Goal: Book appointment/travel/reservation

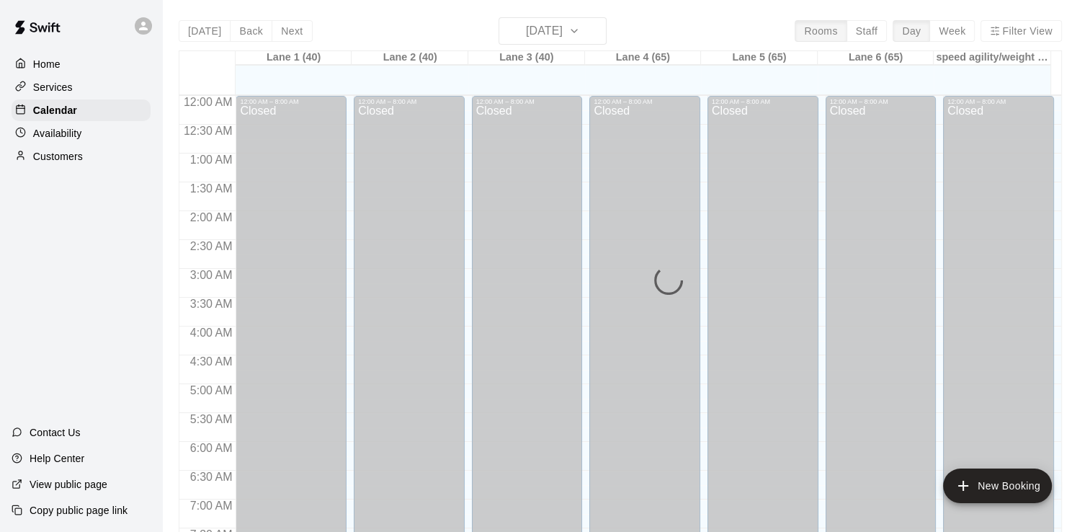
scroll to position [831, 0]
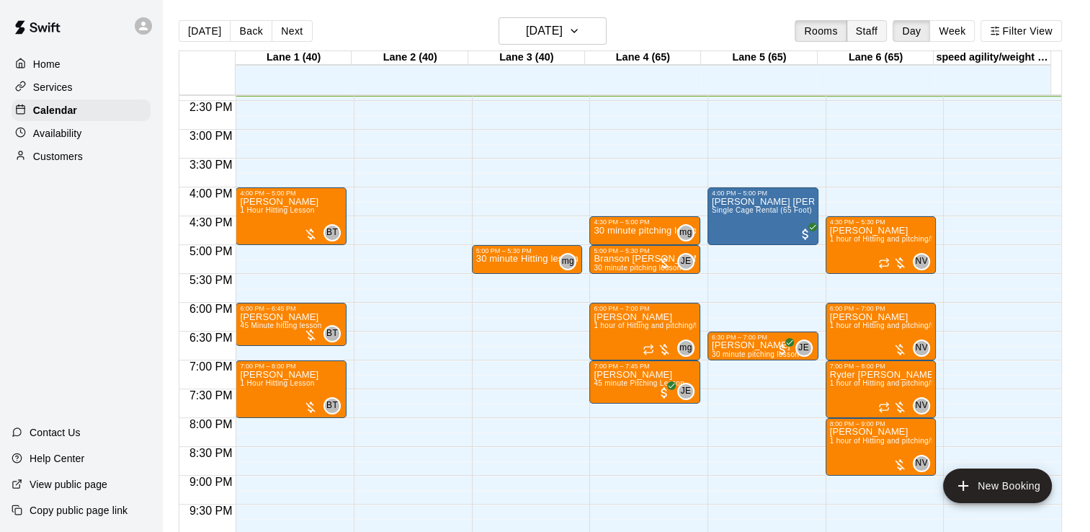
click at [873, 24] on button "Staff" at bounding box center [867, 31] width 41 height 22
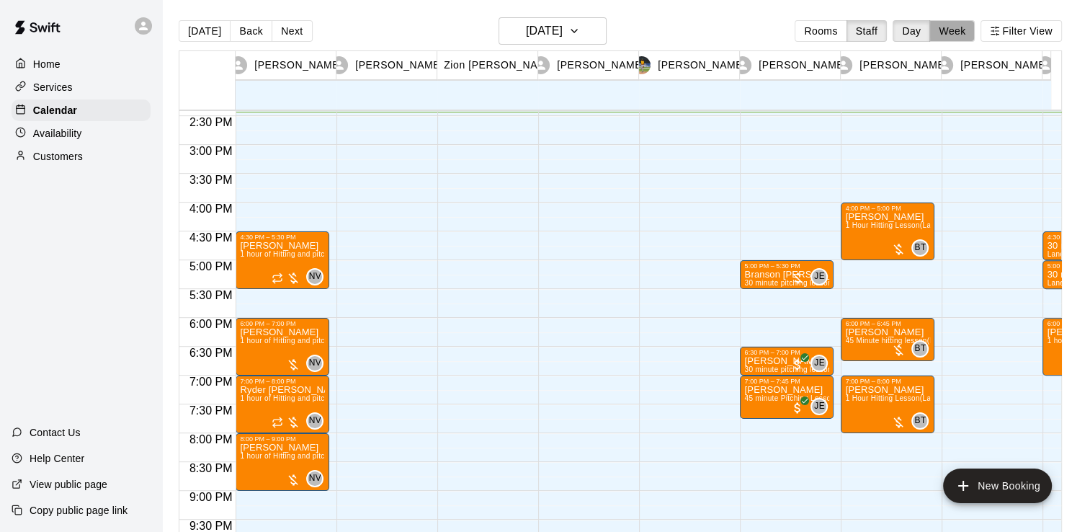
click at [966, 30] on button "Week" at bounding box center [952, 31] width 45 height 22
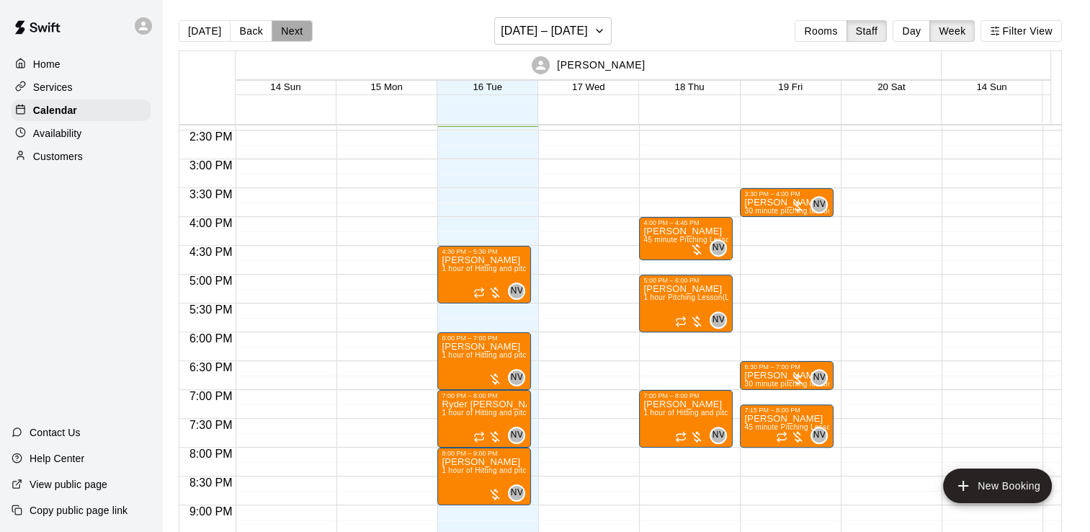
click at [294, 26] on button "Next" at bounding box center [292, 31] width 40 height 22
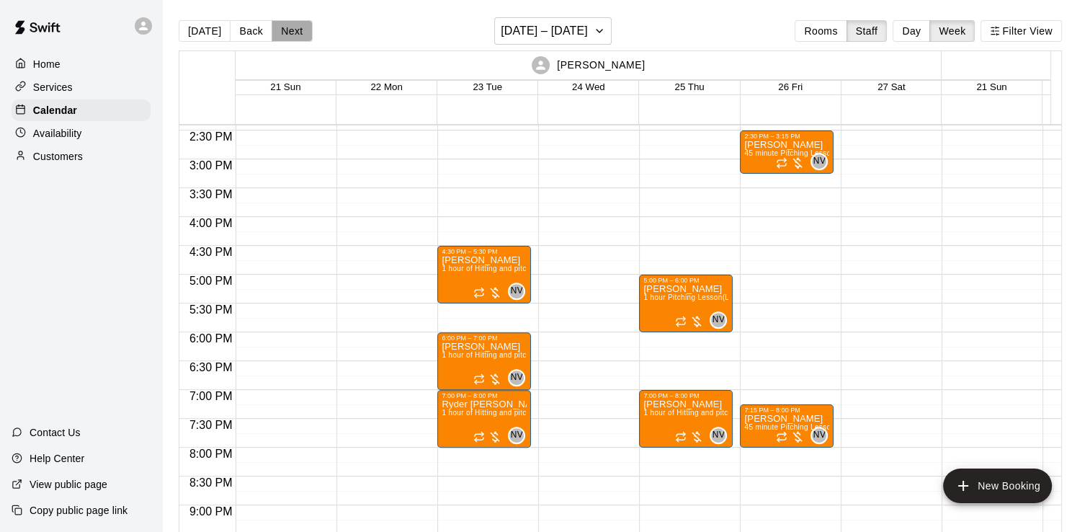
click at [294, 26] on button "Next" at bounding box center [292, 31] width 40 height 22
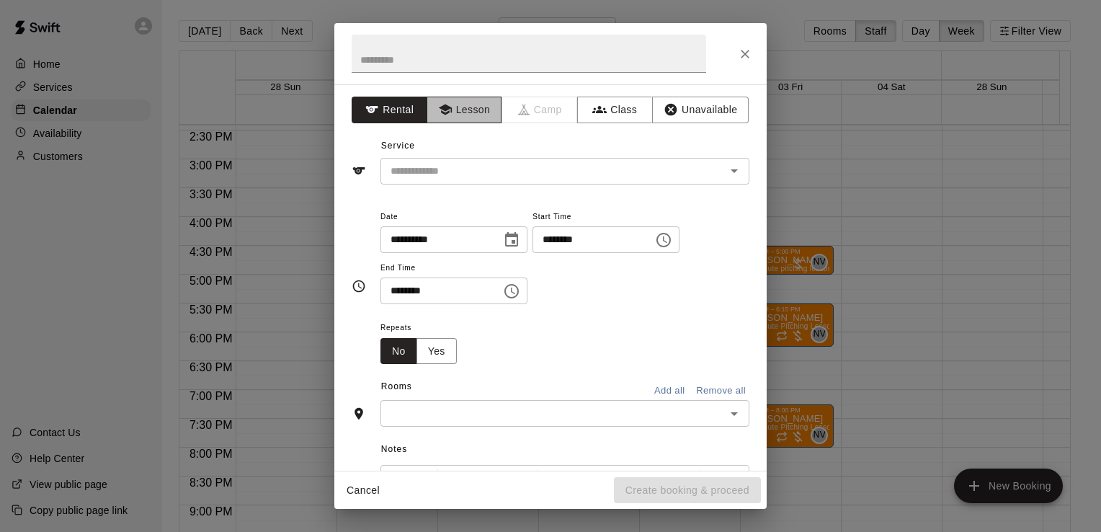
click at [469, 114] on button "Lesson" at bounding box center [465, 110] width 76 height 27
click at [464, 180] on div "​" at bounding box center [564, 171] width 369 height 27
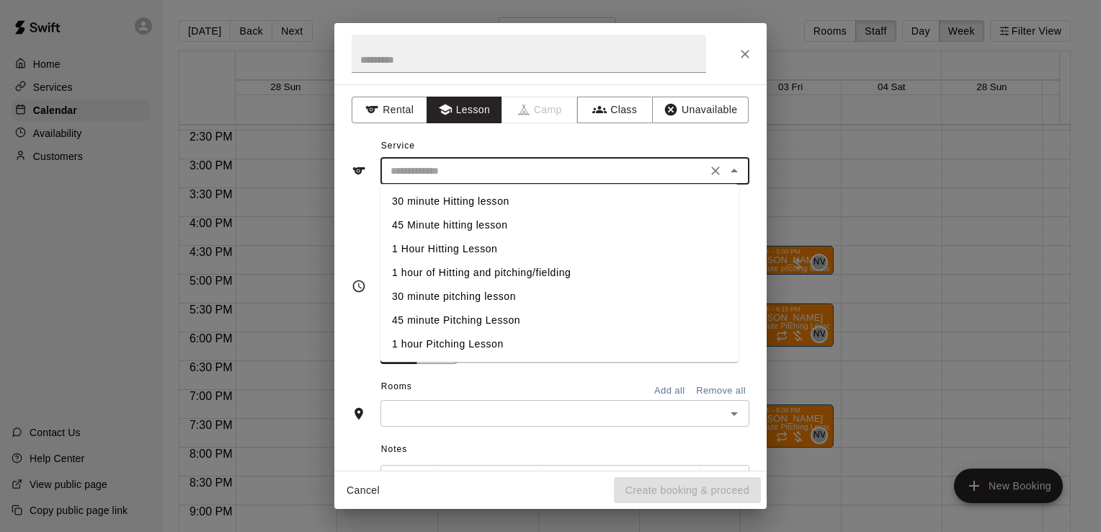
click at [461, 272] on li "1 hour of Hitting and pitching/fielding" at bounding box center [559, 273] width 358 height 24
type input "**********"
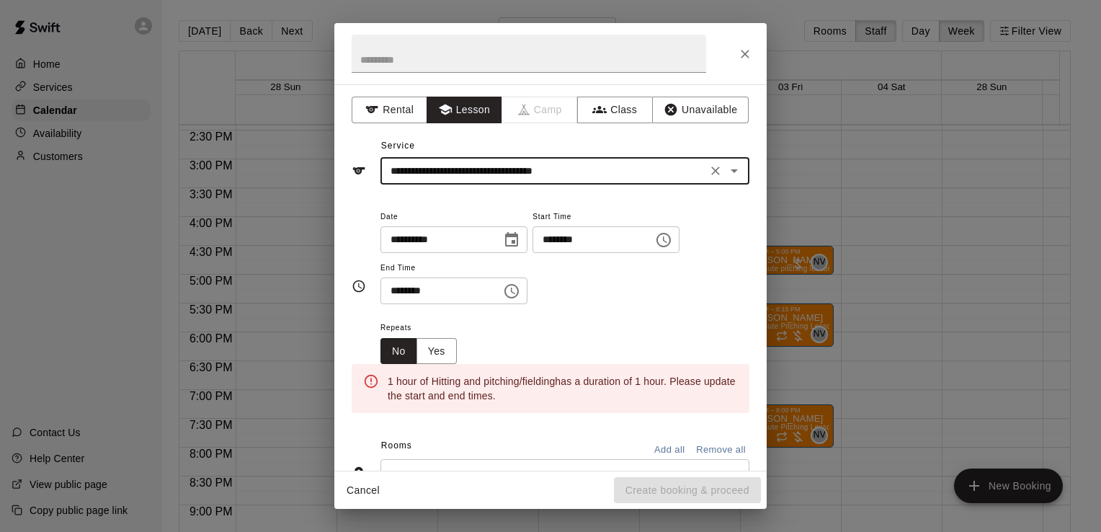
click at [672, 241] on icon "Choose time, selected time is 5:30 PM" at bounding box center [663, 239] width 17 height 17
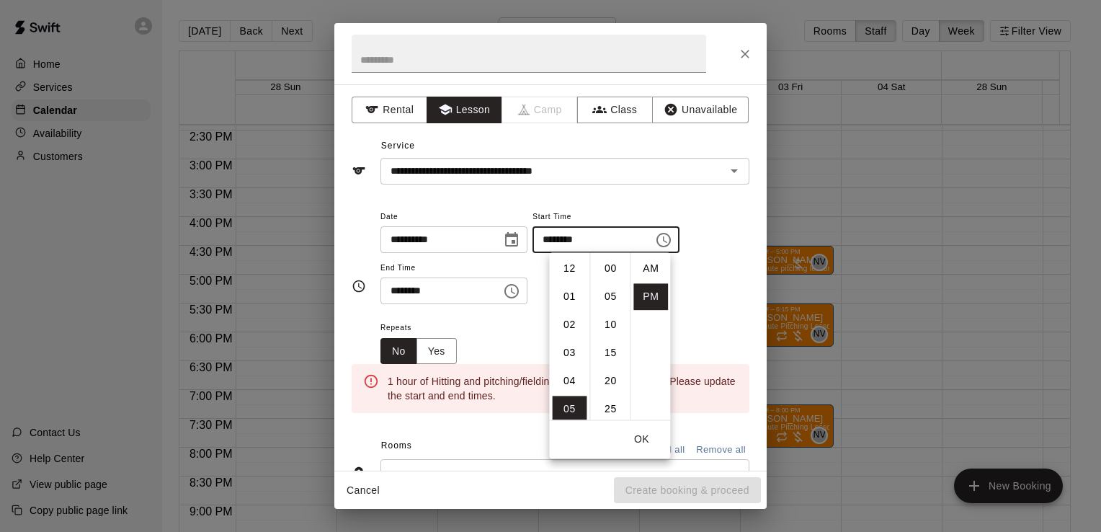
scroll to position [26, 0]
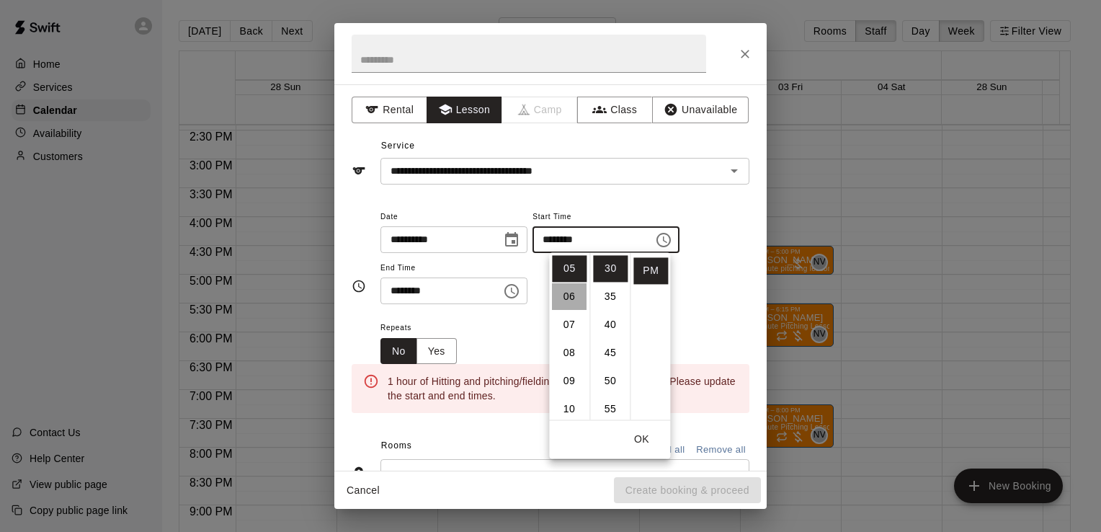
click at [567, 300] on li "06" at bounding box center [569, 296] width 35 height 27
click at [617, 264] on li "00" at bounding box center [610, 268] width 35 height 27
type input "********"
click at [519, 285] on icon "Choose time, selected time is 6:00 PM" at bounding box center [511, 291] width 14 height 14
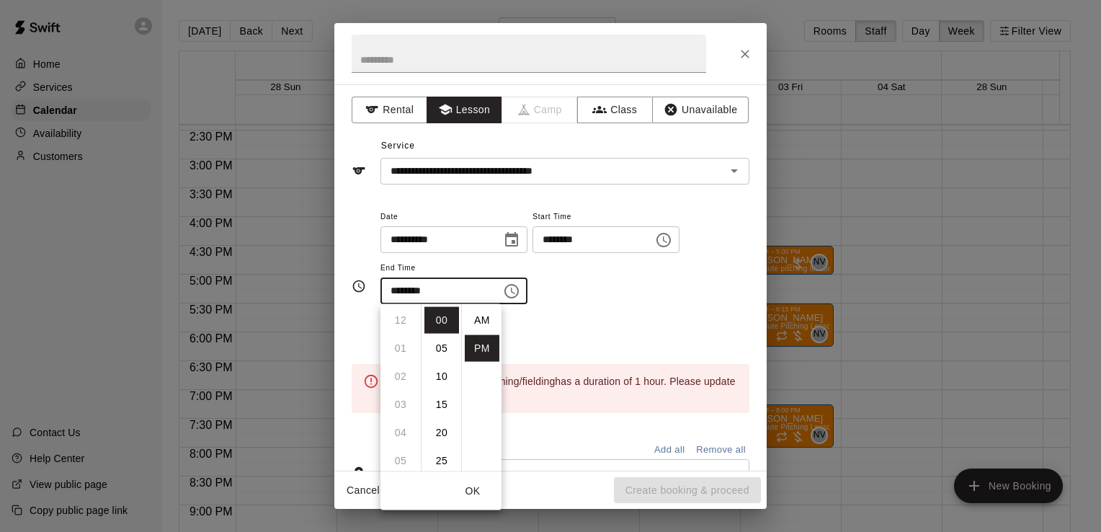
scroll to position [26, 0]
click at [397, 350] on li "07" at bounding box center [400, 348] width 35 height 27
type input "********"
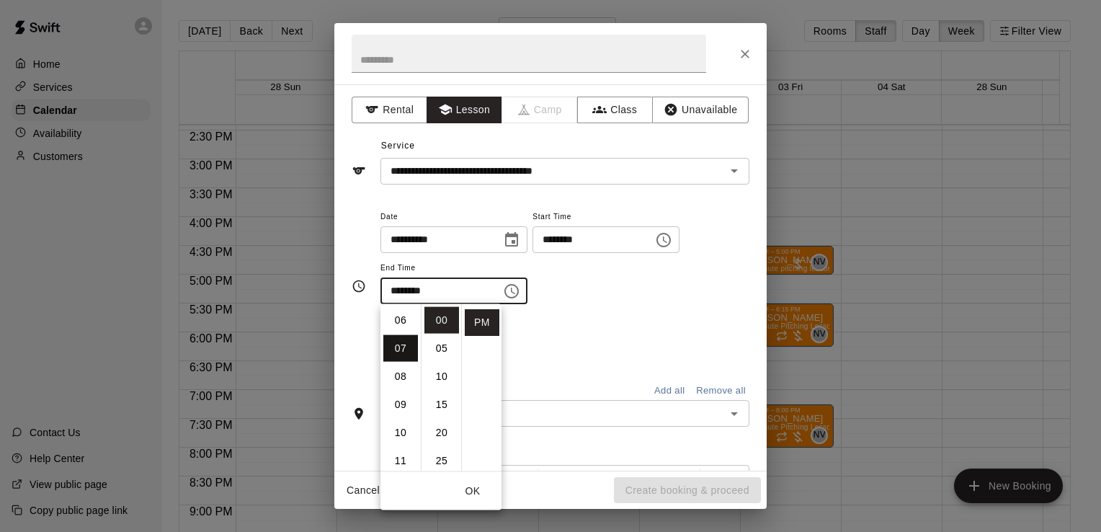
scroll to position [196, 0]
click at [658, 304] on div "**********" at bounding box center [564, 264] width 369 height 112
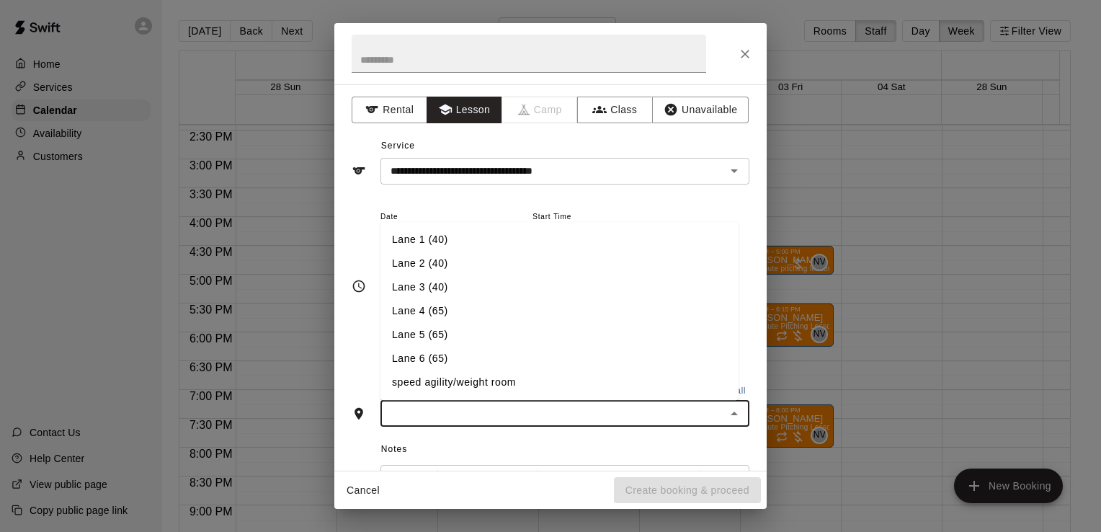
click at [597, 416] on input "text" at bounding box center [553, 413] width 336 height 18
click at [502, 361] on li "Lane 6 (65)" at bounding box center [559, 359] width 358 height 24
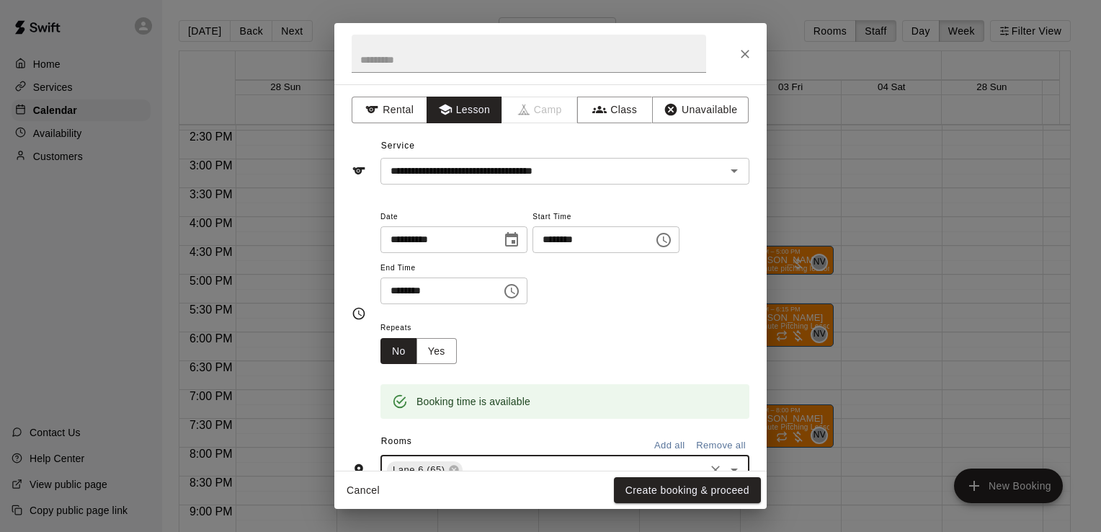
scroll to position [0, 0]
click at [432, 353] on button "Yes" at bounding box center [436, 351] width 40 height 27
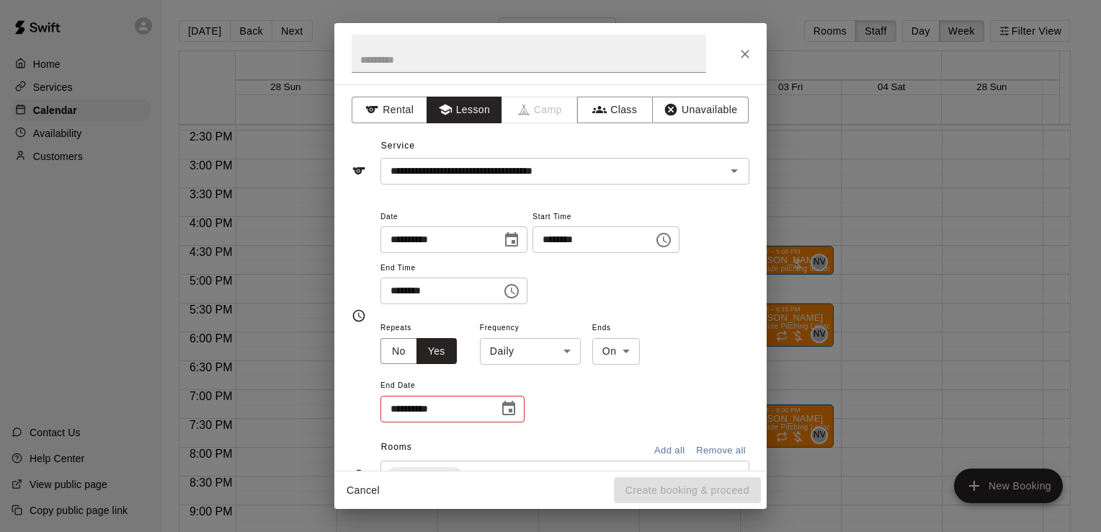
click at [511, 354] on body "Home Services Calendar Availability Customers Contact Us Help Center View publi…" at bounding box center [550, 277] width 1101 height 555
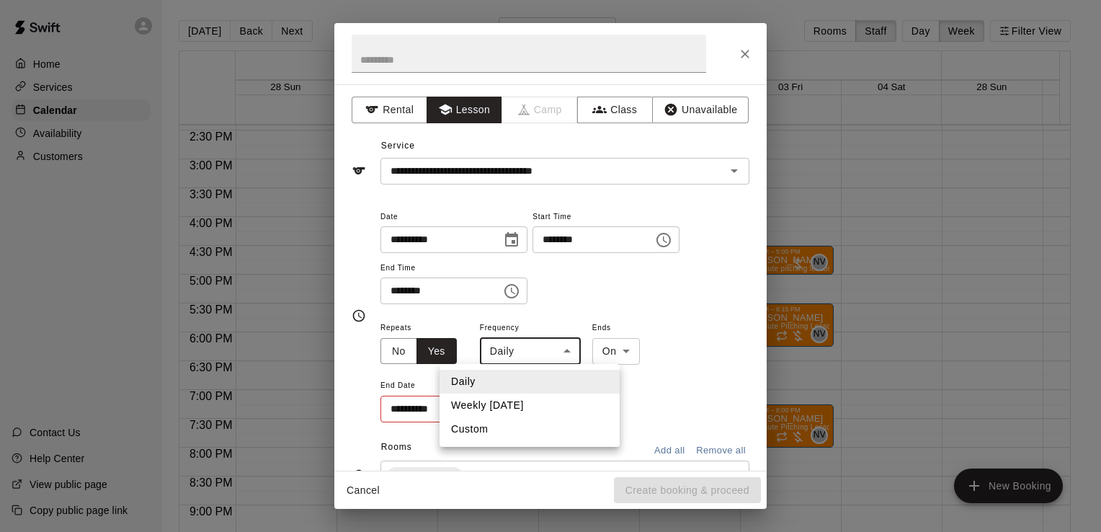
click at [515, 432] on li "Custom" at bounding box center [530, 429] width 180 height 24
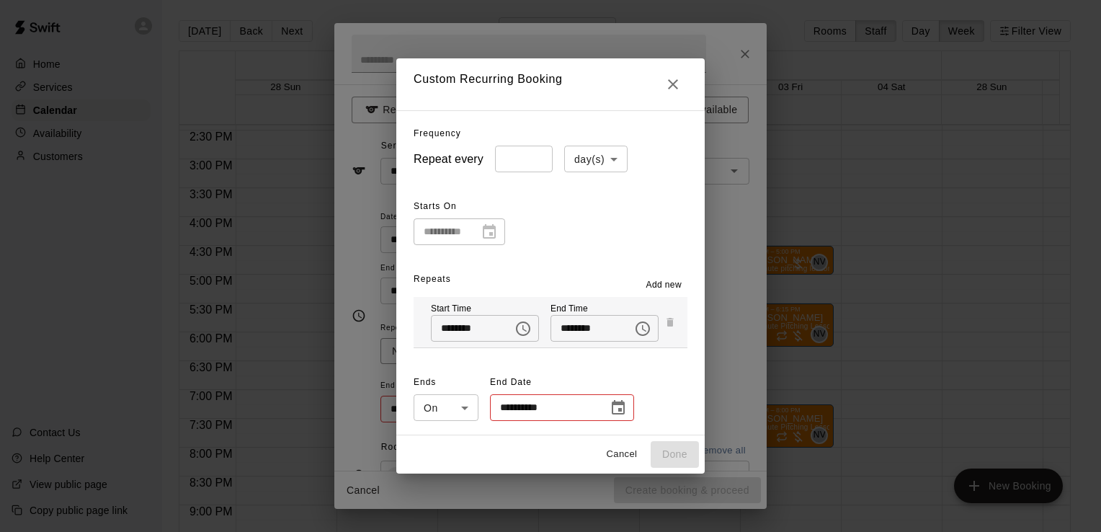
type input "******"
click at [532, 161] on input "*" at bounding box center [524, 159] width 58 height 27
click at [588, 163] on body "Home Services Calendar Availability Customers Contact Us Help Center View publi…" at bounding box center [550, 277] width 1101 height 555
click at [596, 214] on li "week(s)" at bounding box center [587, 214] width 63 height 24
type input "******"
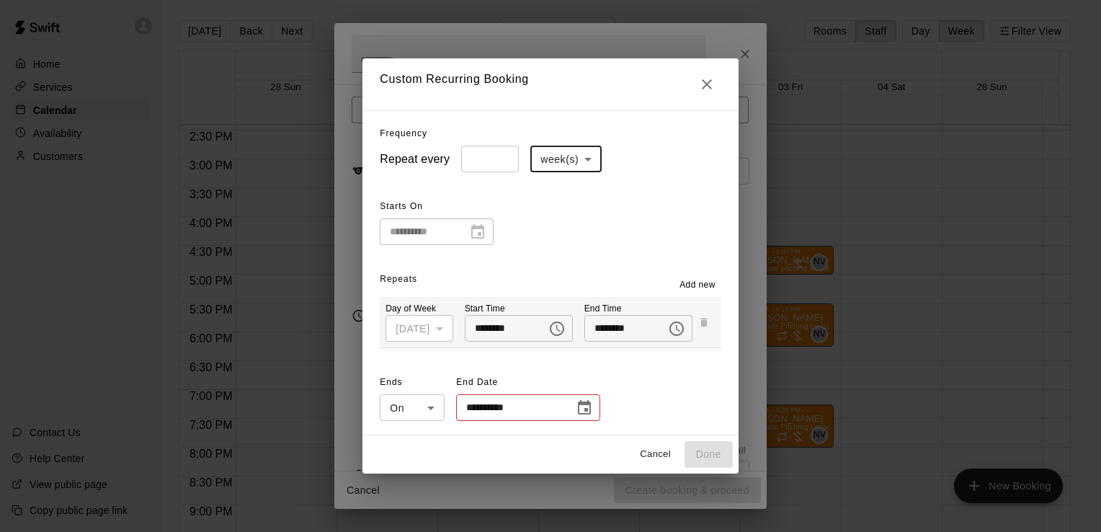
click at [491, 161] on input "*" at bounding box center [490, 159] width 58 height 27
type input "*"
click at [493, 156] on input "*" at bounding box center [490, 159] width 58 height 27
click at [669, 233] on div "**********" at bounding box center [550, 220] width 341 height 50
click at [575, 417] on button "Choose date" at bounding box center [584, 407] width 29 height 29
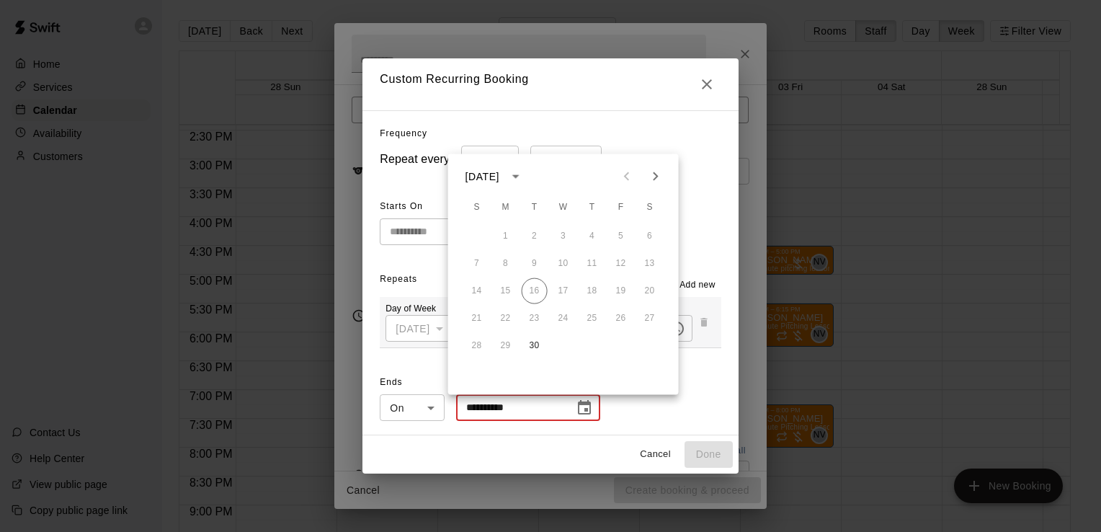
click at [661, 186] on button "Next month" at bounding box center [655, 176] width 29 height 29
click at [621, 347] on button "31" at bounding box center [621, 346] width 26 height 26
type input "**********"
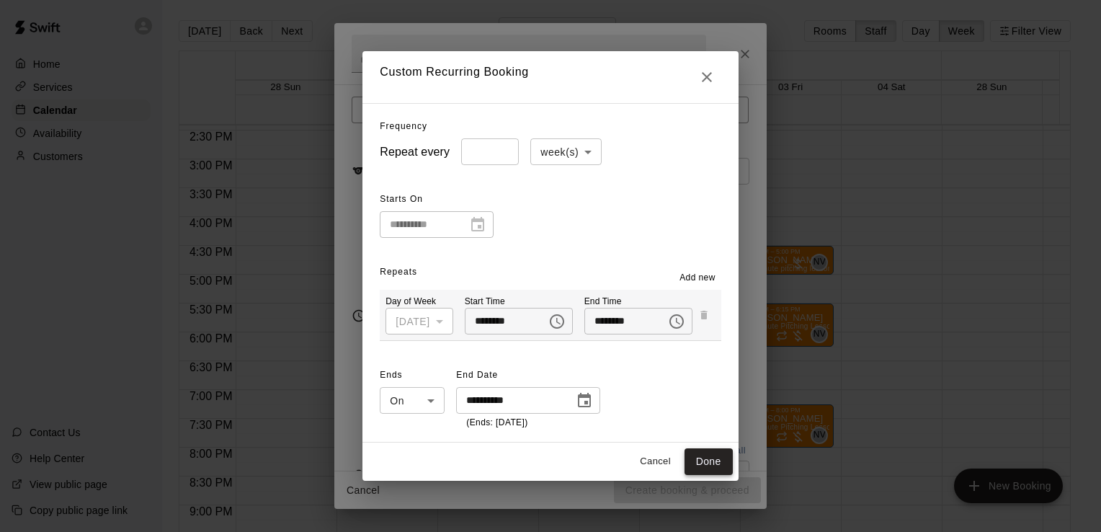
click at [715, 456] on button "Done" at bounding box center [709, 461] width 48 height 27
type input "**********"
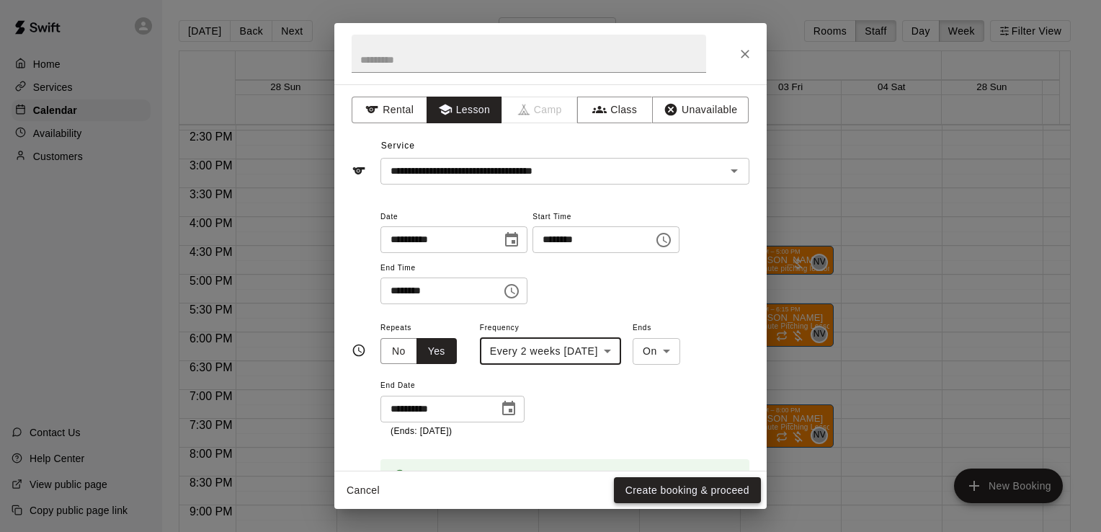
click at [667, 496] on button "Create booking & proceed" at bounding box center [687, 490] width 147 height 27
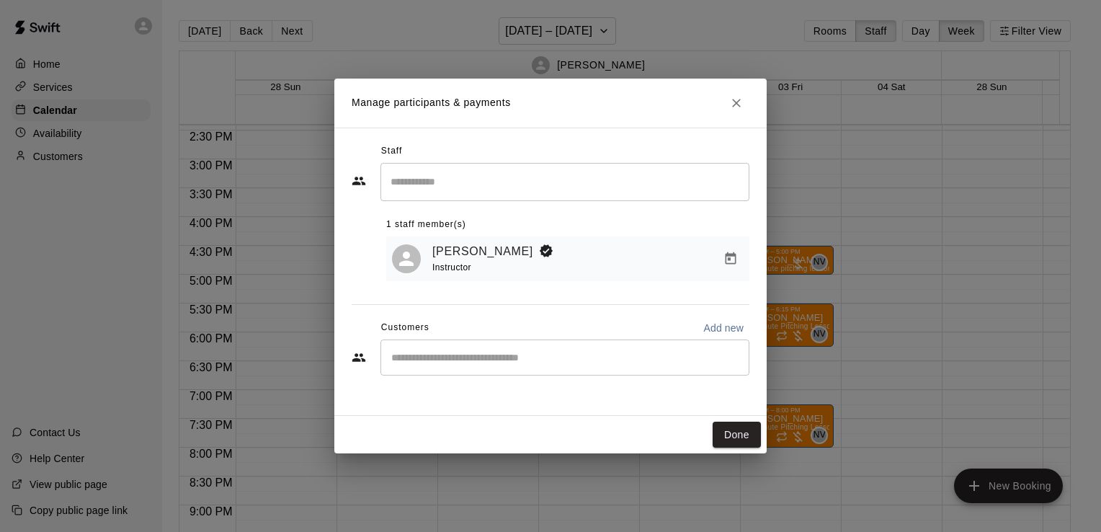
click at [449, 357] on input "Start typing to search customers..." at bounding box center [565, 357] width 356 height 14
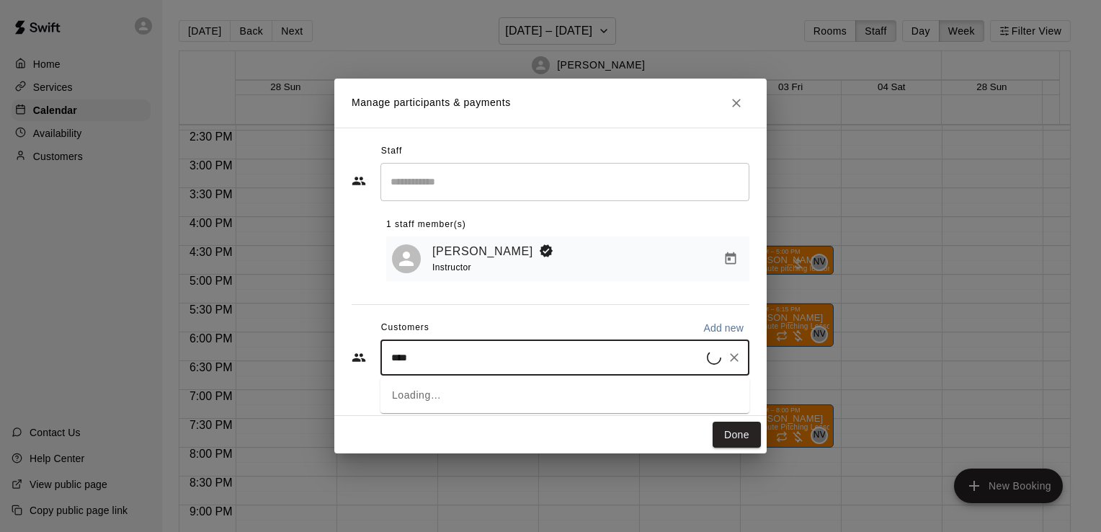
type input "*****"
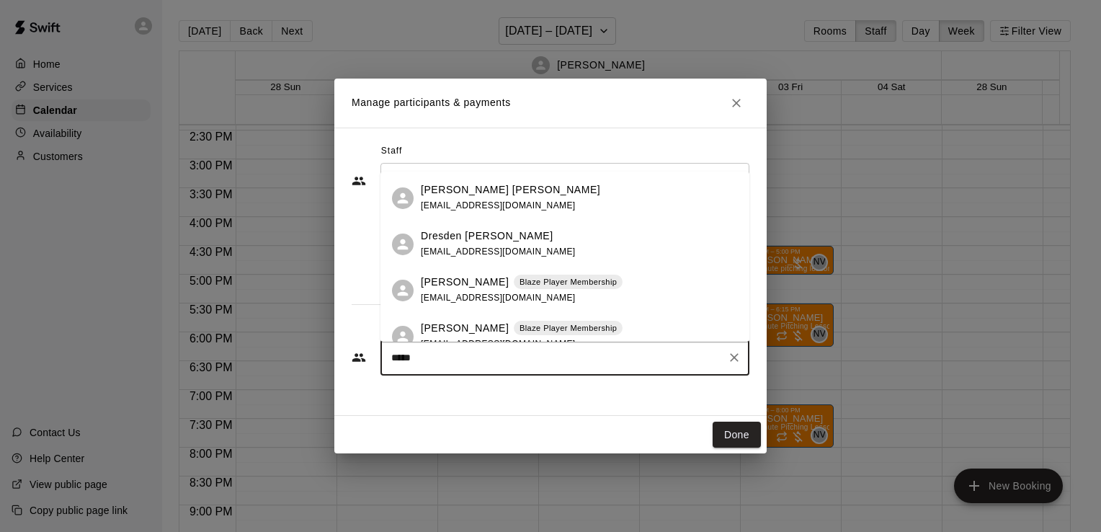
scroll to position [89, 0]
click at [496, 283] on p "[PERSON_NAME]" at bounding box center [465, 281] width 88 height 15
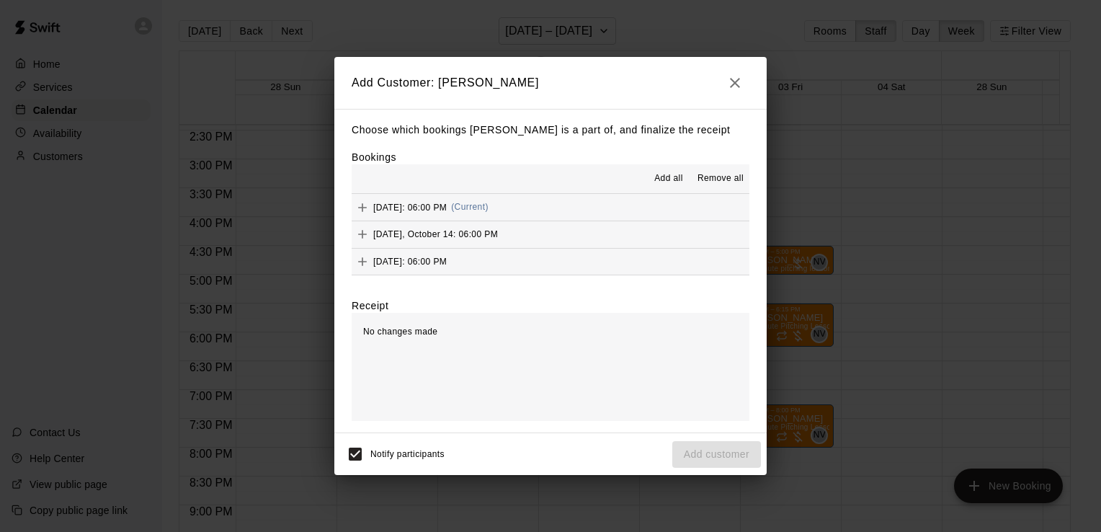
click at [662, 183] on span "Add all" at bounding box center [668, 178] width 29 height 14
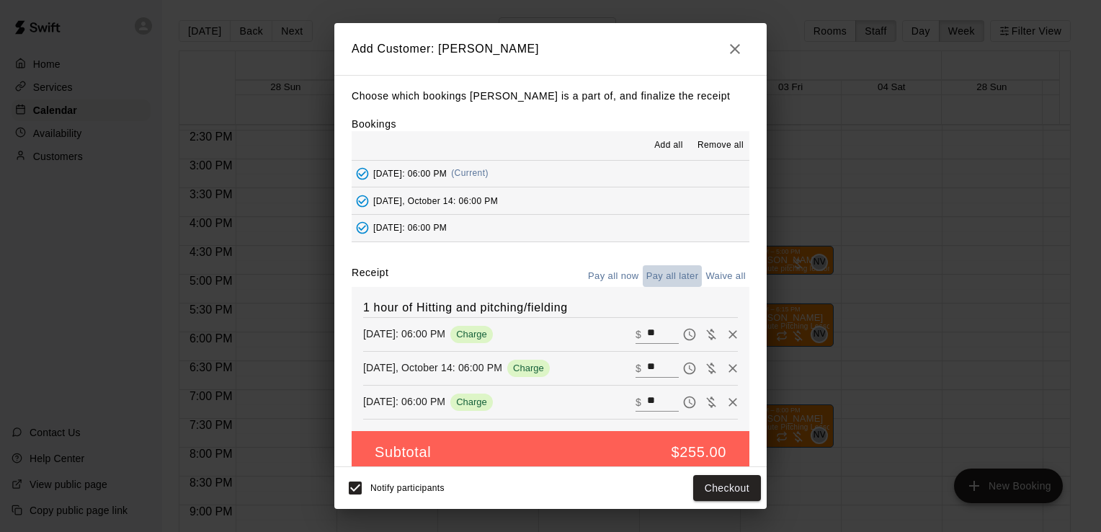
click at [643, 267] on button "Pay all later" at bounding box center [673, 276] width 60 height 22
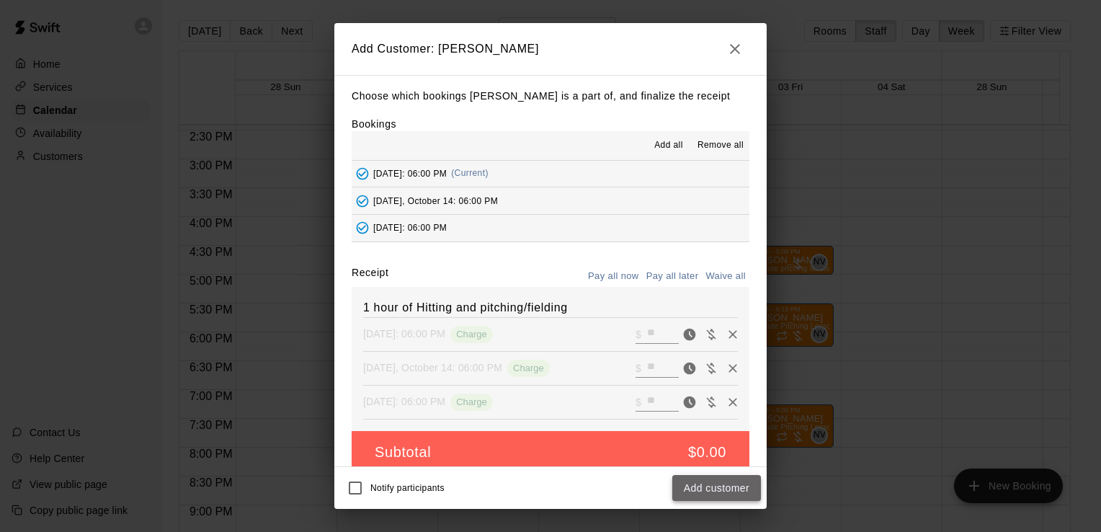
click at [695, 486] on button "Add customer" at bounding box center [716, 488] width 89 height 27
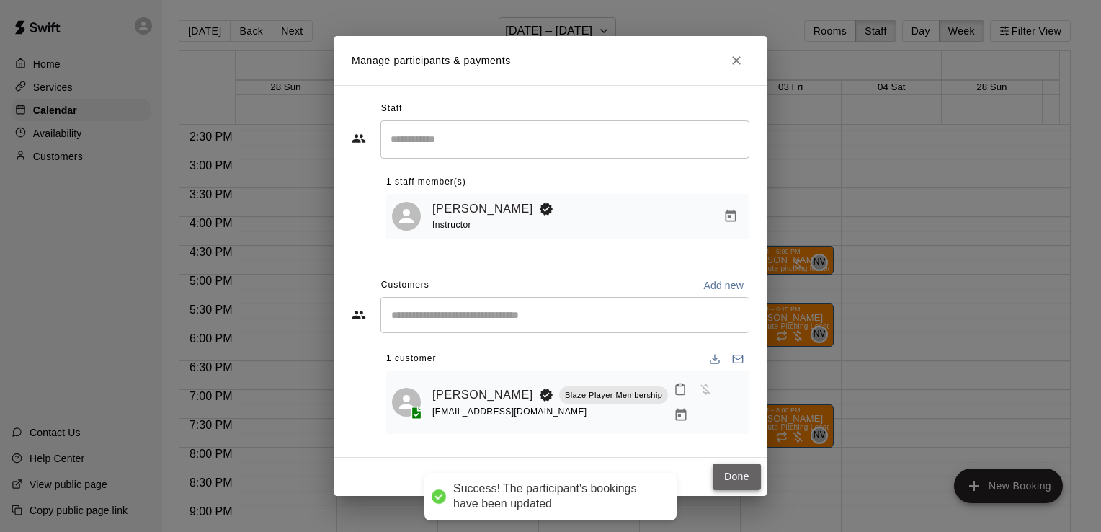
click at [715, 486] on button "Done" at bounding box center [737, 476] width 48 height 27
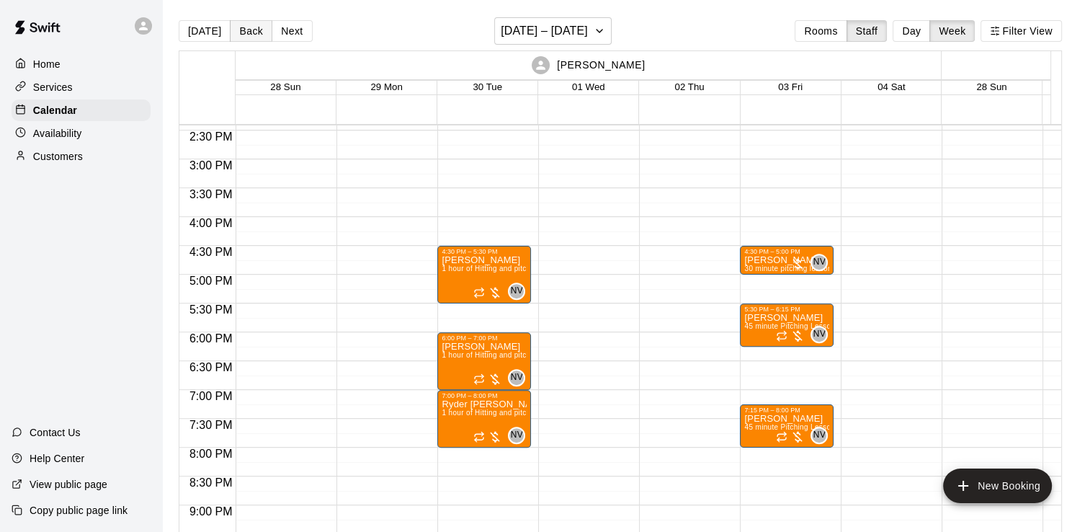
click at [232, 28] on button "Back" at bounding box center [251, 31] width 43 height 22
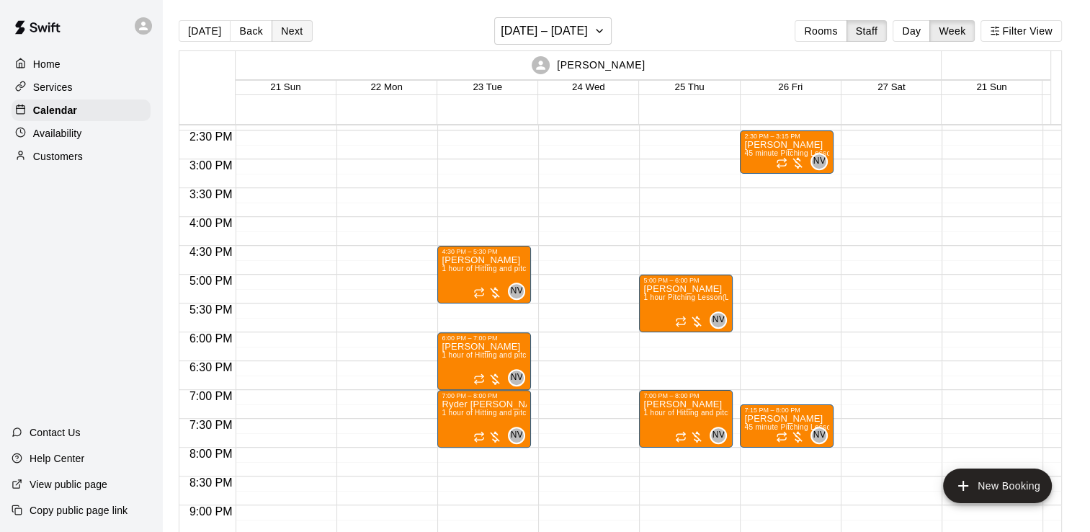
click at [282, 32] on button "Next" at bounding box center [292, 31] width 40 height 22
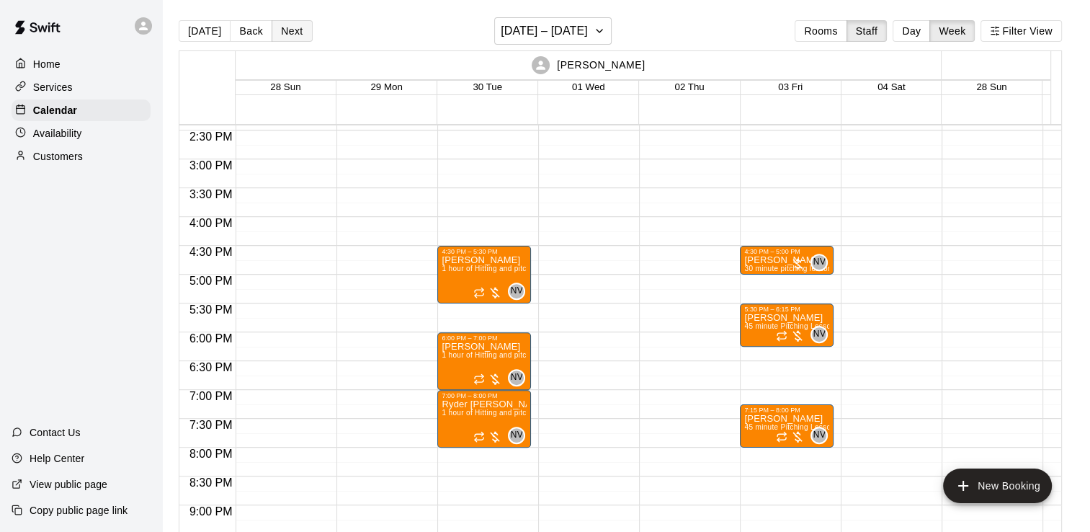
click at [282, 32] on button "Next" at bounding box center [292, 31] width 40 height 22
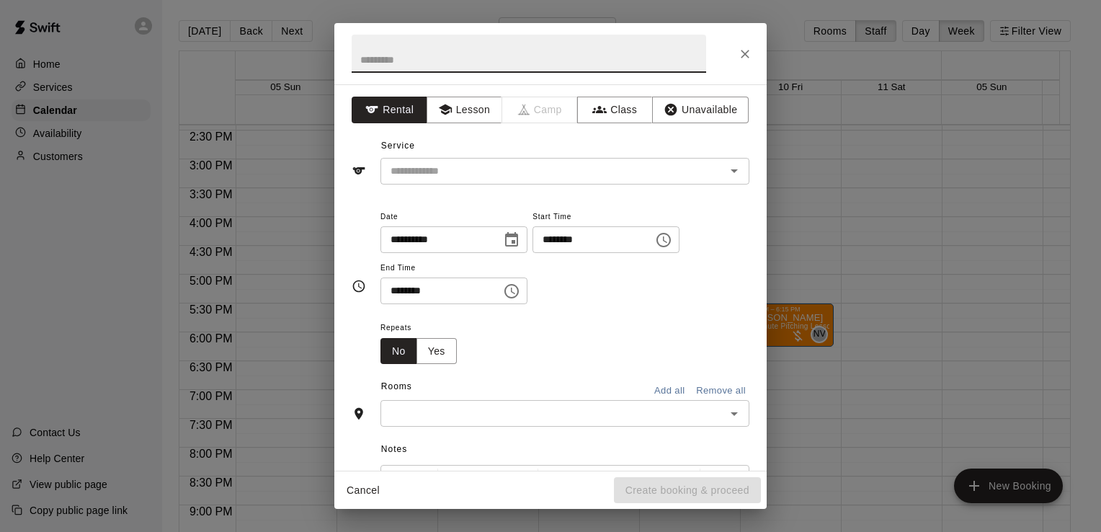
click at [519, 284] on icon "Choose time, selected time is 6:30 PM" at bounding box center [511, 291] width 14 height 14
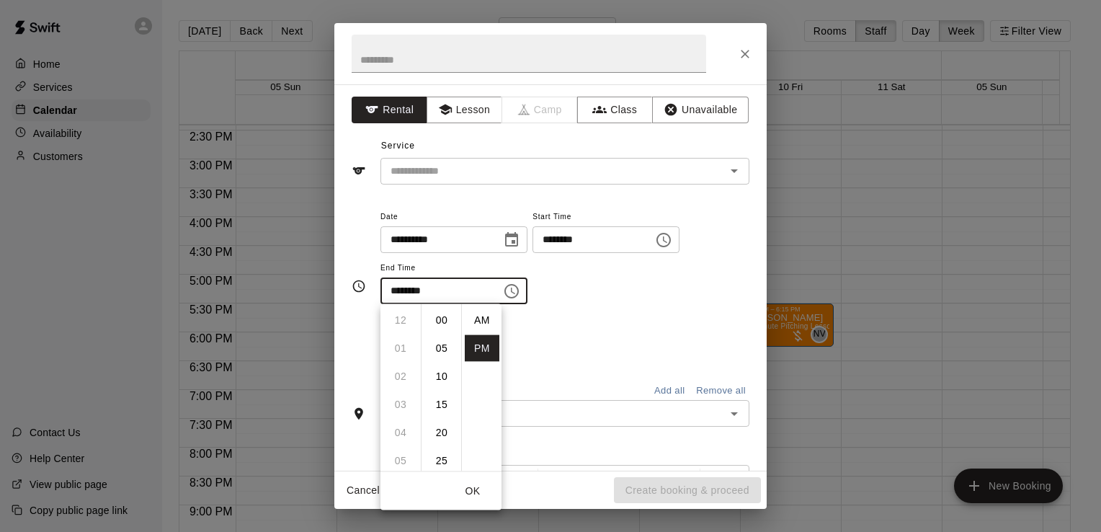
scroll to position [26, 0]
click at [404, 343] on li "07" at bounding box center [400, 348] width 35 height 27
click at [442, 323] on li "00" at bounding box center [441, 320] width 35 height 27
type input "********"
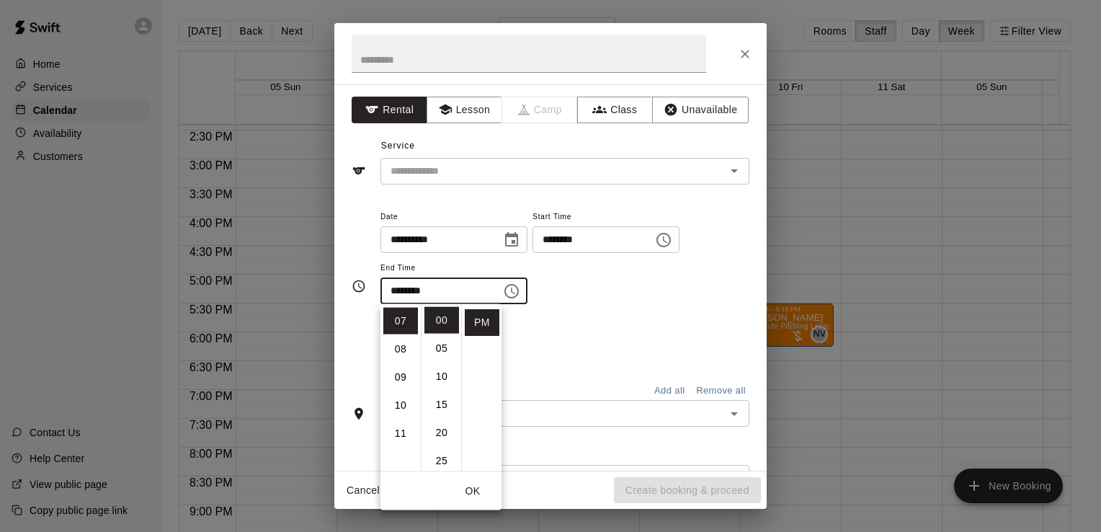
click at [582, 319] on div "Repeats No Yes" at bounding box center [564, 340] width 369 height 45
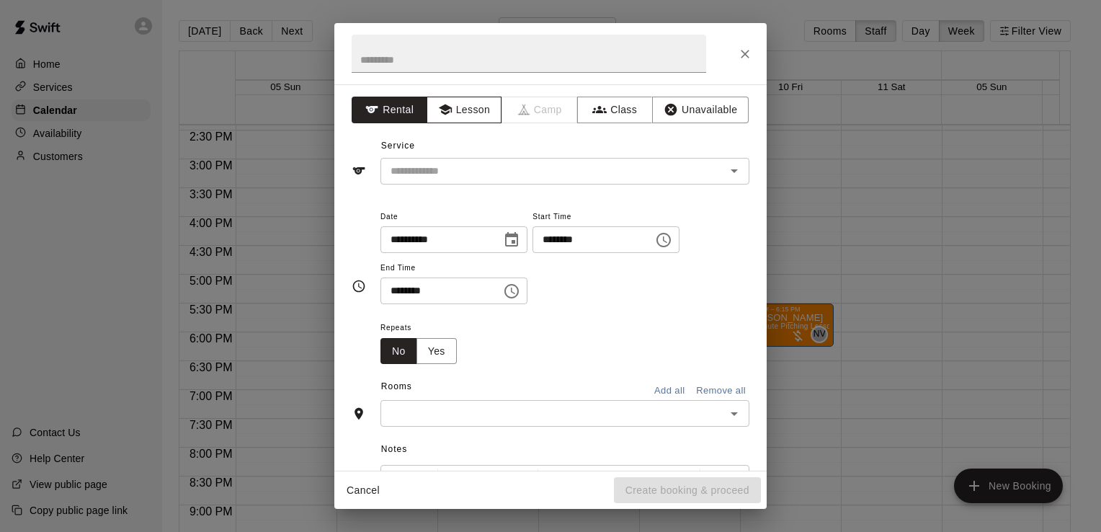
click at [468, 118] on button "Lesson" at bounding box center [465, 110] width 76 height 27
click at [459, 170] on input "text" at bounding box center [544, 171] width 318 height 18
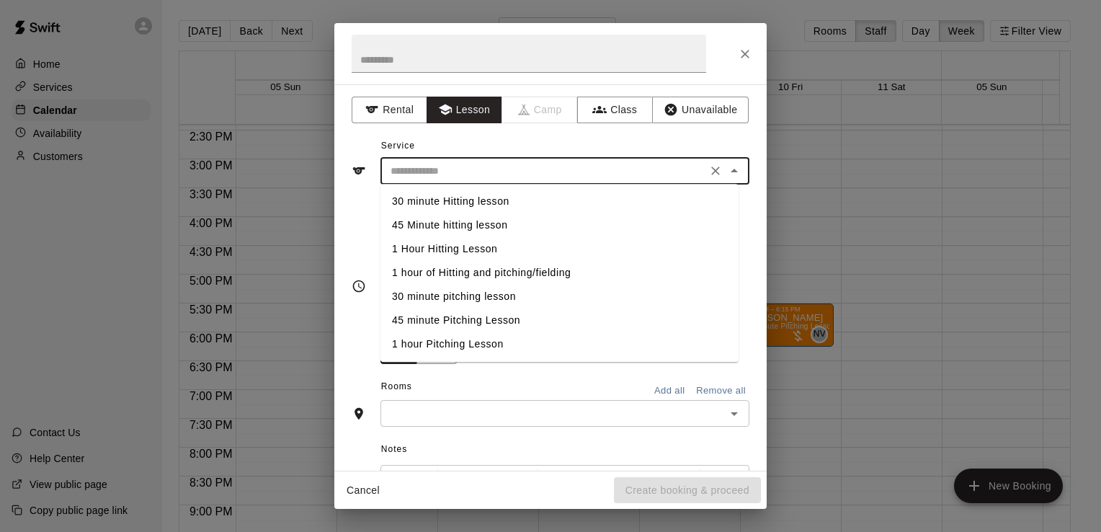
click at [464, 275] on li "1 hour of Hitting and pitching/fielding" at bounding box center [559, 273] width 358 height 24
type input "**********"
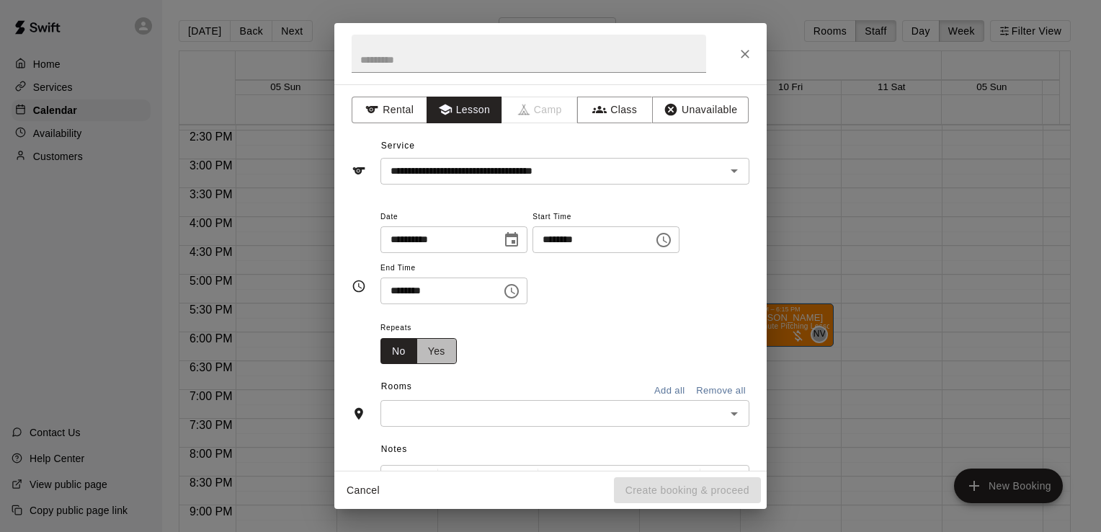
click at [446, 355] on button "Yes" at bounding box center [436, 351] width 40 height 27
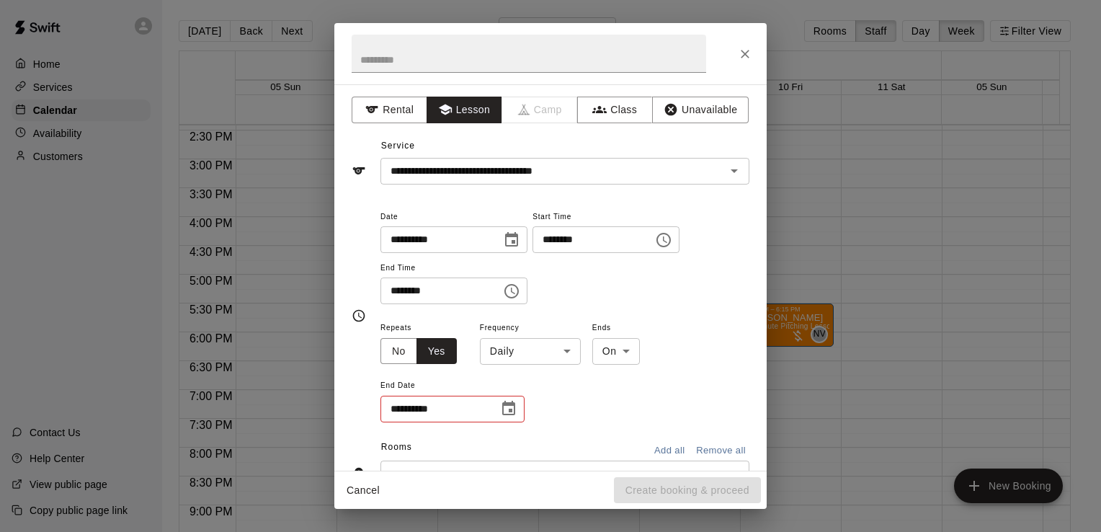
click at [510, 356] on body "Home Services Calendar Availability Customers Contact Us Help Center View publi…" at bounding box center [550, 277] width 1101 height 555
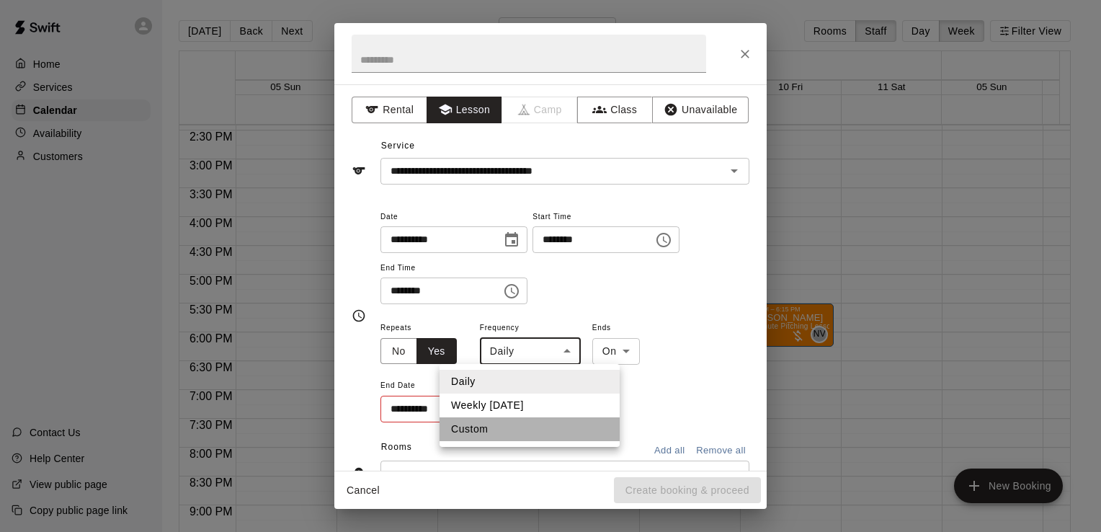
click at [504, 429] on li "Custom" at bounding box center [530, 429] width 180 height 24
type input "******"
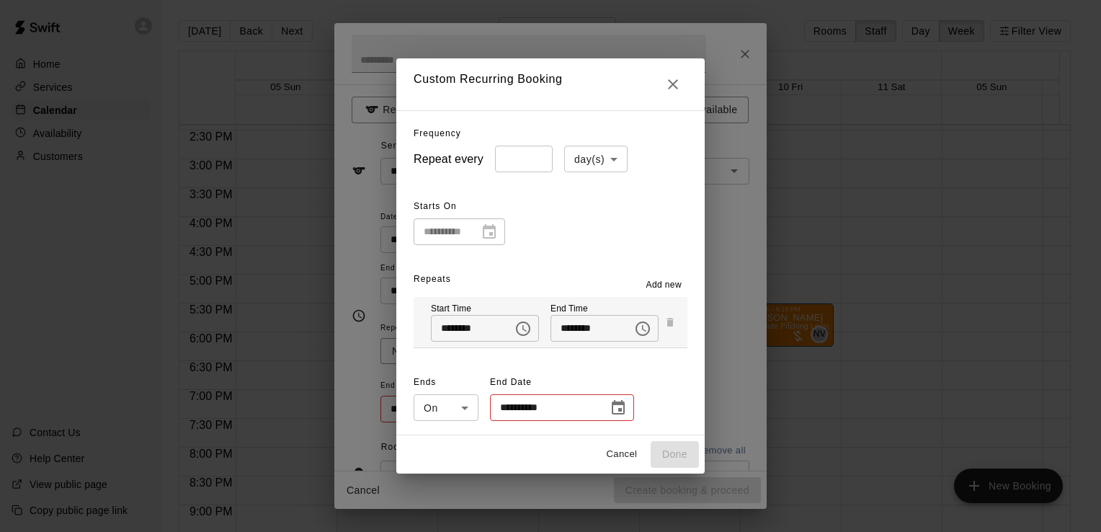
click at [517, 166] on input "*" at bounding box center [524, 159] width 58 height 27
type input "*"
click at [525, 156] on input "*" at bounding box center [524, 159] width 58 height 27
click at [579, 168] on body "Home Services Calendar Availability Customers Contact Us Help Center View publi…" at bounding box center [550, 277] width 1101 height 555
click at [579, 218] on li "week(s)" at bounding box center [587, 214] width 63 height 24
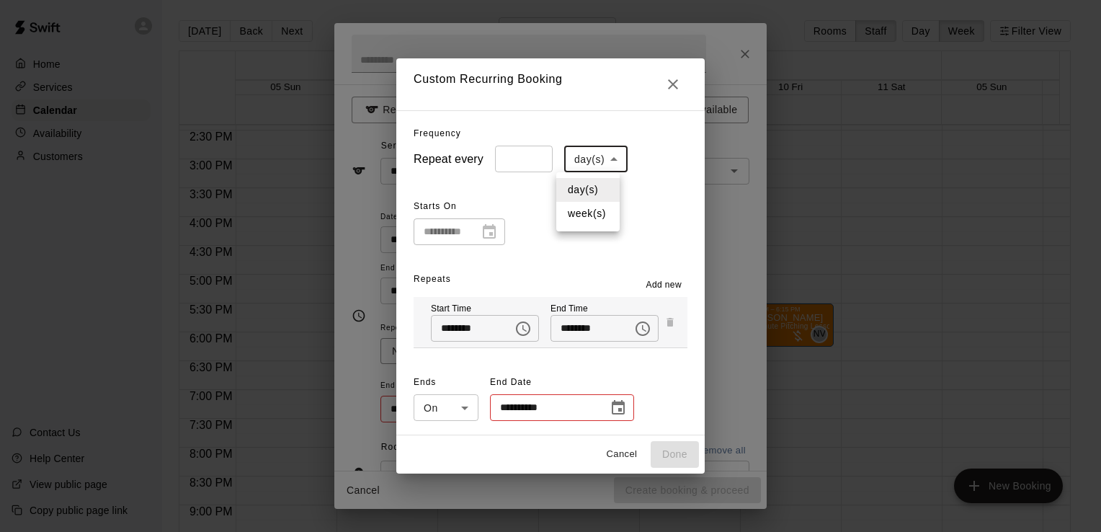
type input "******"
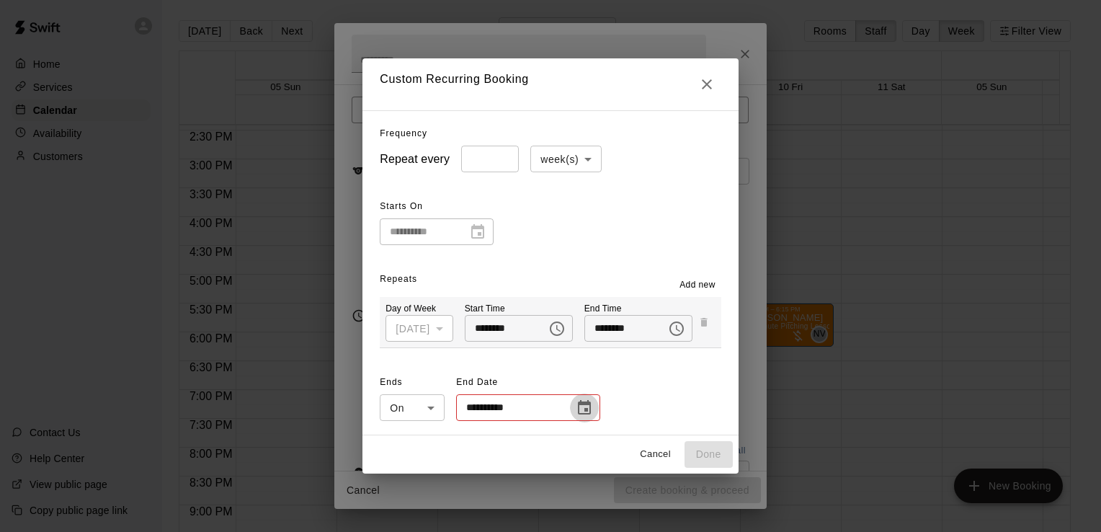
click at [576, 401] on icon "Choose date" at bounding box center [584, 407] width 17 height 17
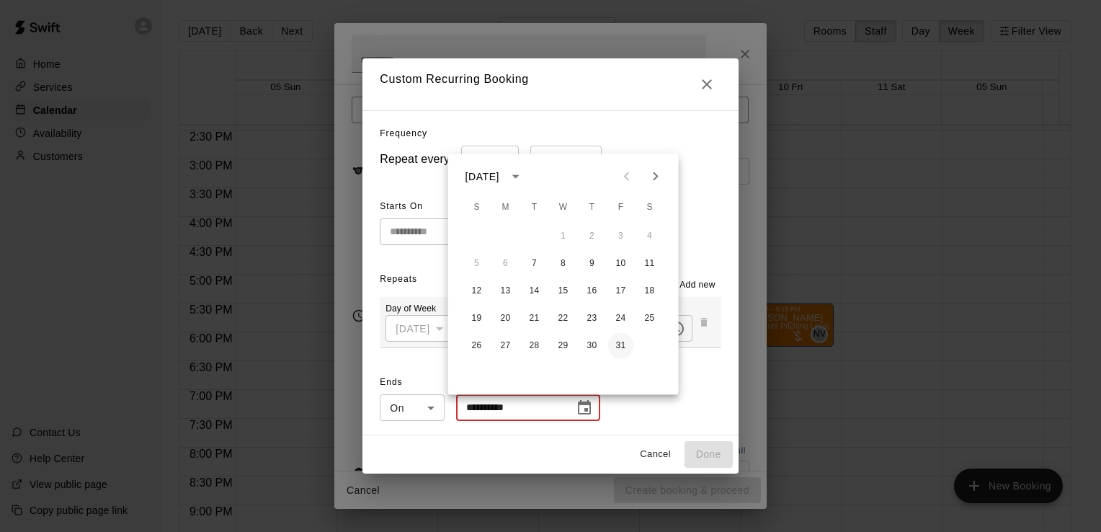
click at [615, 343] on button "31" at bounding box center [621, 346] width 26 height 26
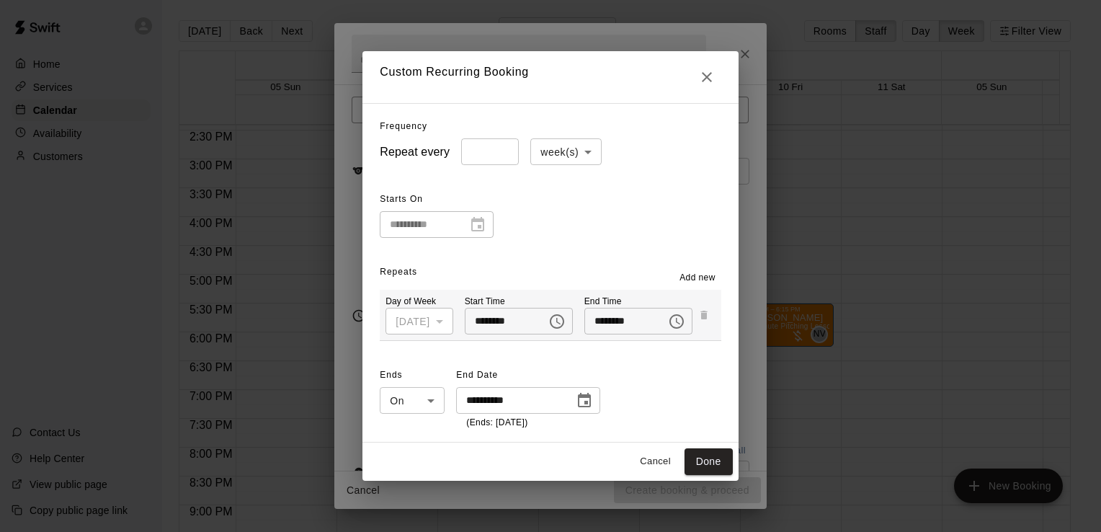
type input "**********"
click at [723, 459] on button "Done" at bounding box center [709, 461] width 48 height 27
type input "**********"
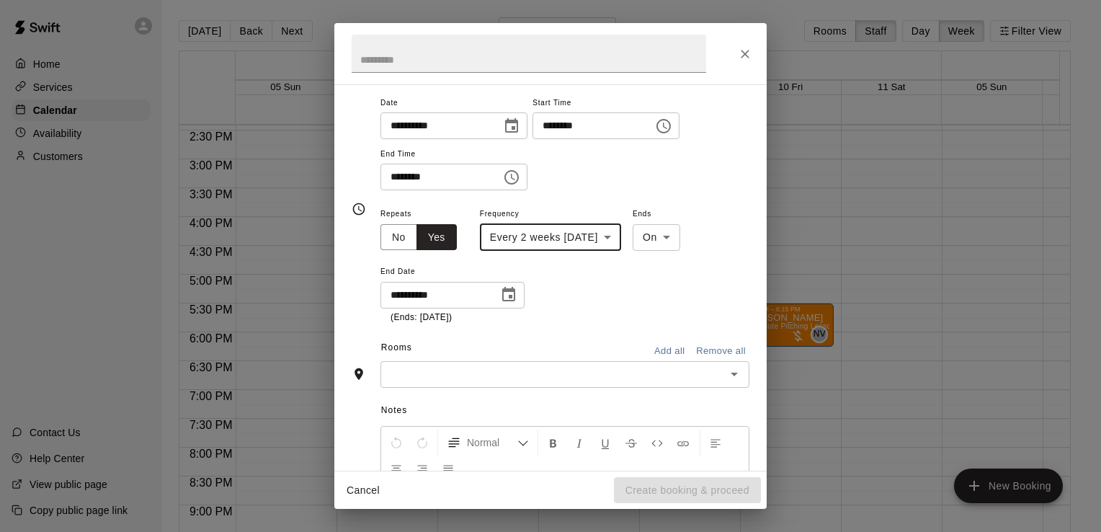
scroll to position [115, 0]
click at [563, 374] on input "text" at bounding box center [553, 374] width 336 height 18
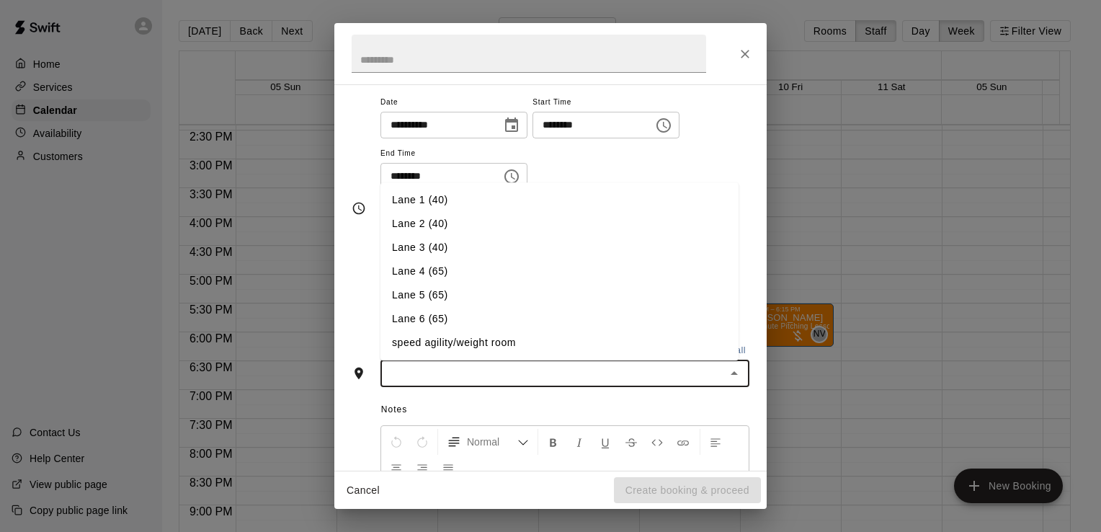
click at [485, 321] on li "Lane 6 (65)" at bounding box center [559, 319] width 358 height 24
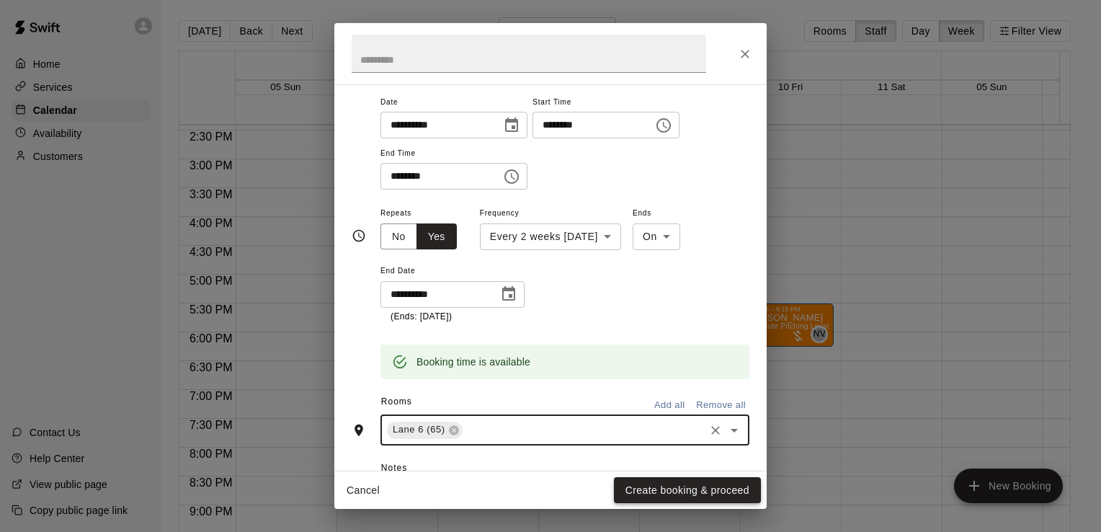
click at [672, 493] on button "Create booking & proceed" at bounding box center [687, 490] width 147 height 27
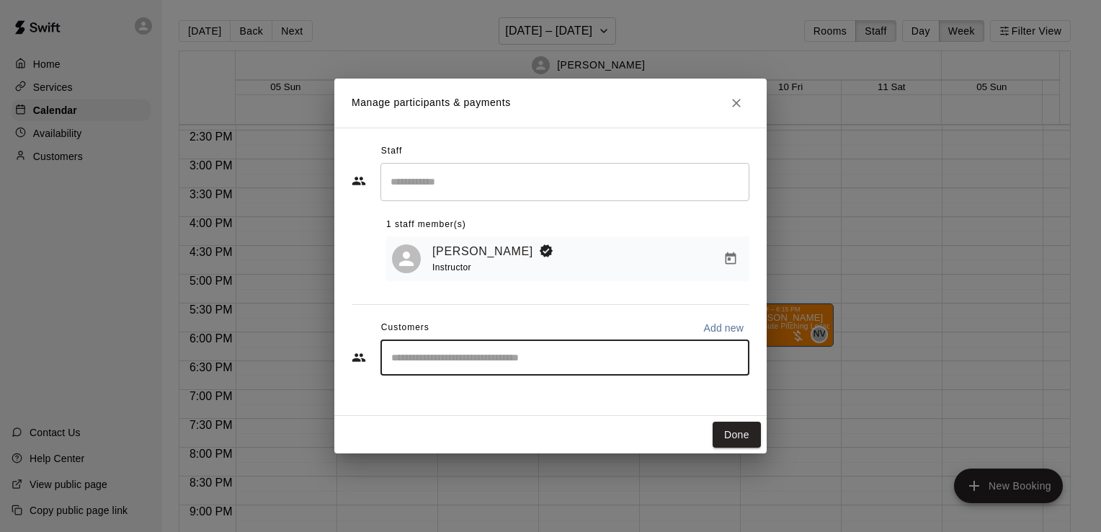
click at [504, 360] on input "Start typing to search customers..." at bounding box center [565, 357] width 356 height 14
click at [478, 370] on div "​" at bounding box center [564, 357] width 369 height 36
type input "**"
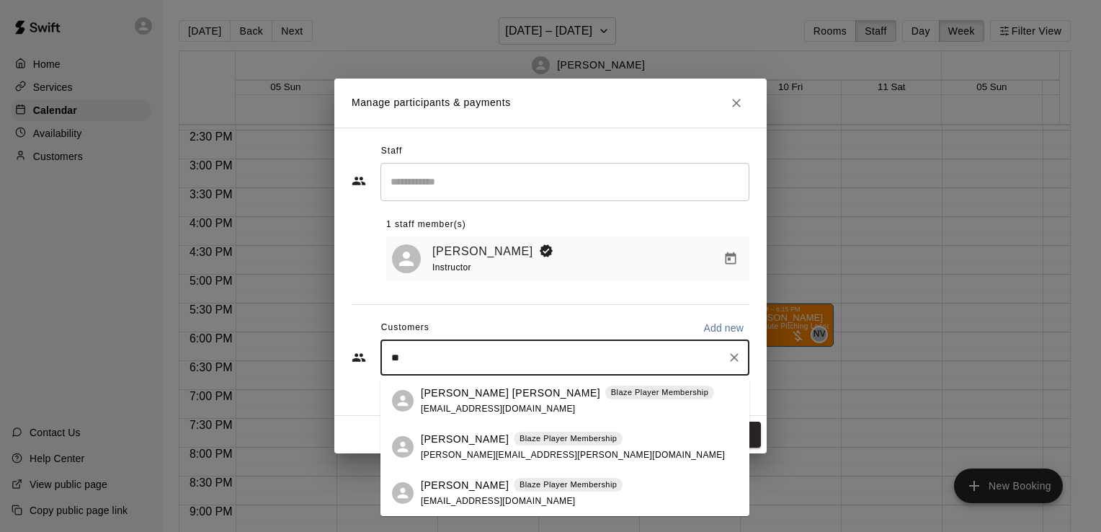
click at [473, 429] on div "[PERSON_NAME] Blaze Player Membership [PERSON_NAME][EMAIL_ADDRESS][PERSON_NAME]…" at bounding box center [564, 447] width 369 height 46
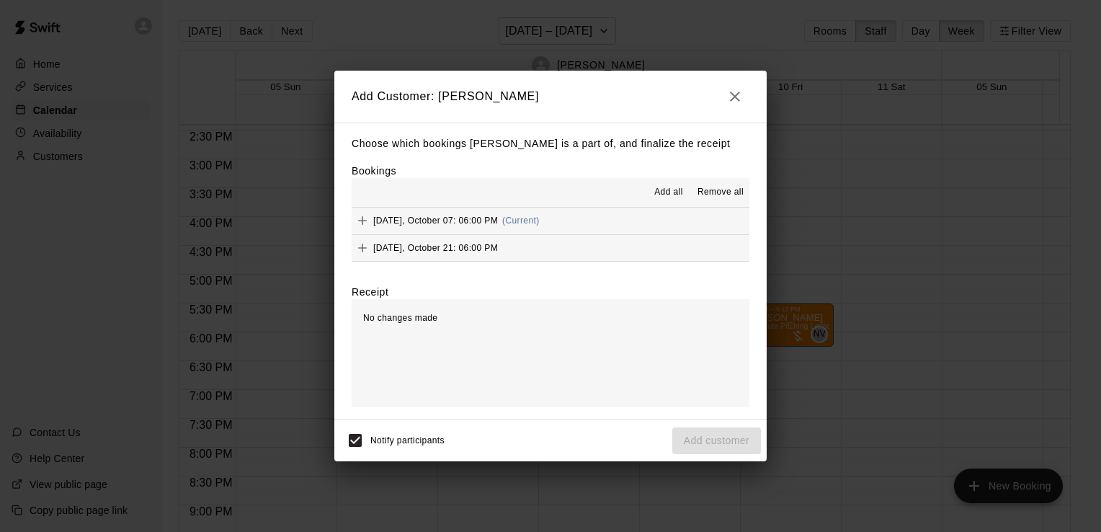
click at [664, 189] on span "Add all" at bounding box center [668, 192] width 29 height 14
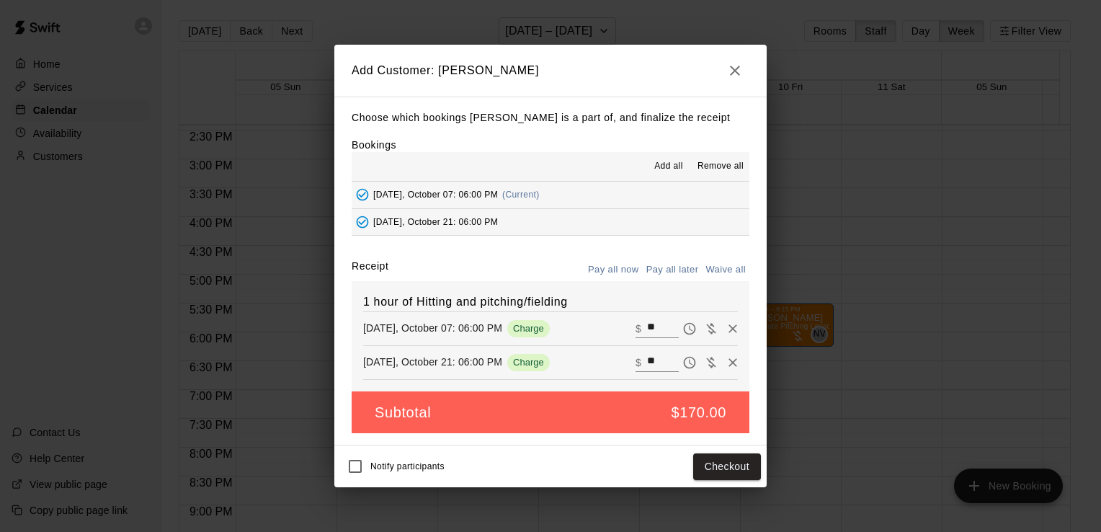
click at [659, 268] on button "Pay all later" at bounding box center [673, 270] width 60 height 22
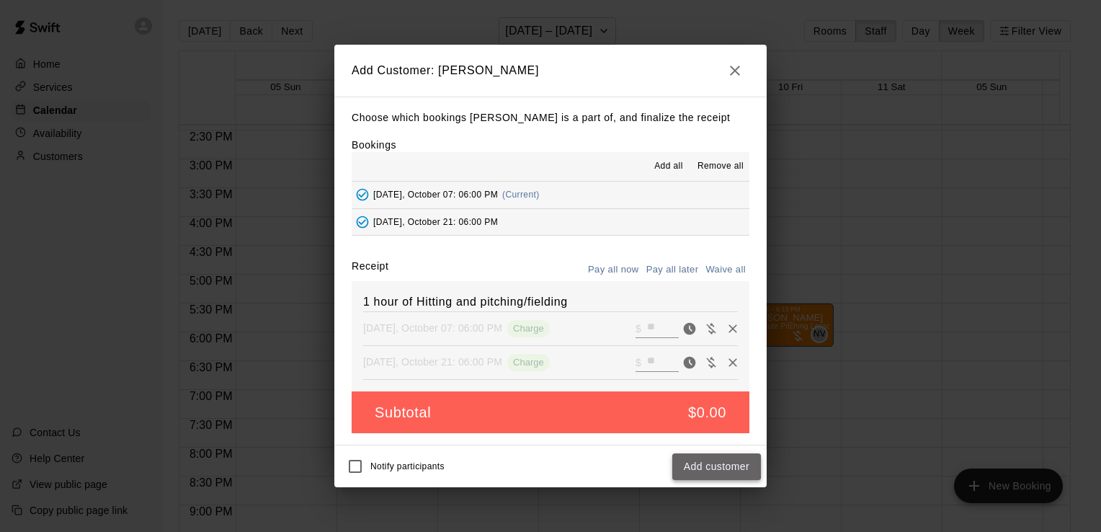
click at [716, 468] on button "Add customer" at bounding box center [716, 466] width 89 height 27
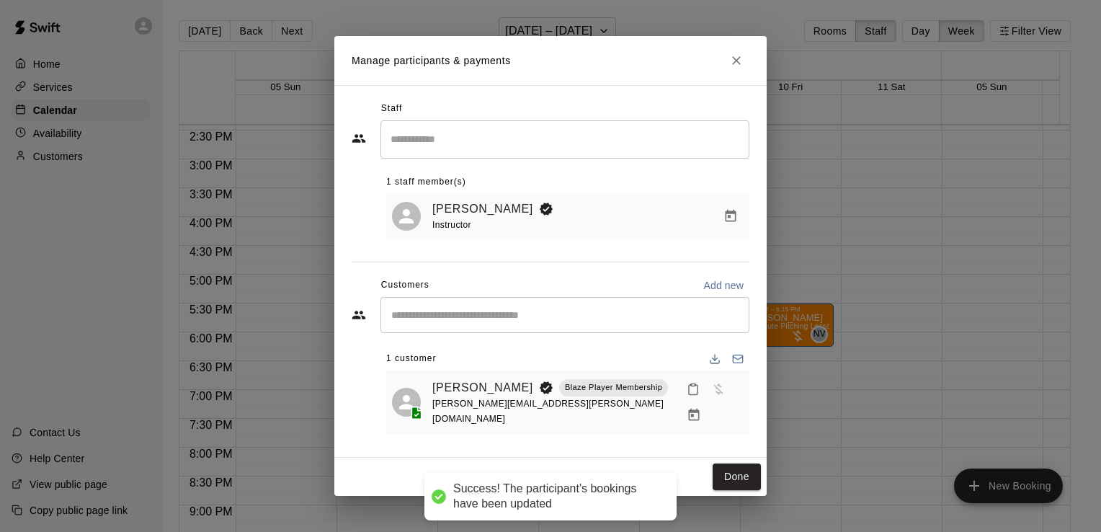
click at [716, 468] on button "Done" at bounding box center [737, 476] width 48 height 27
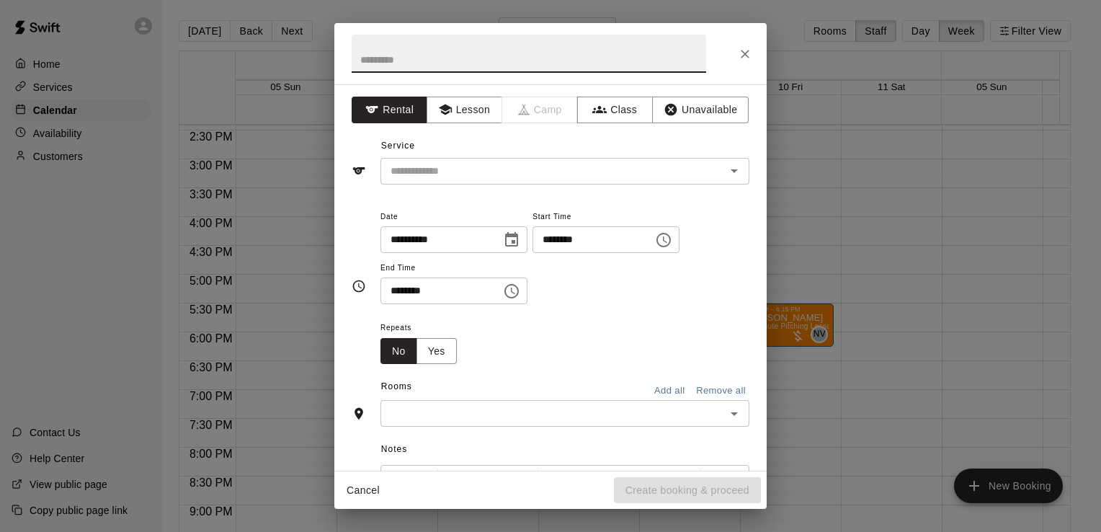
click at [520, 292] on icon "Choose time, selected time is 5:00 PM" at bounding box center [511, 290] width 17 height 17
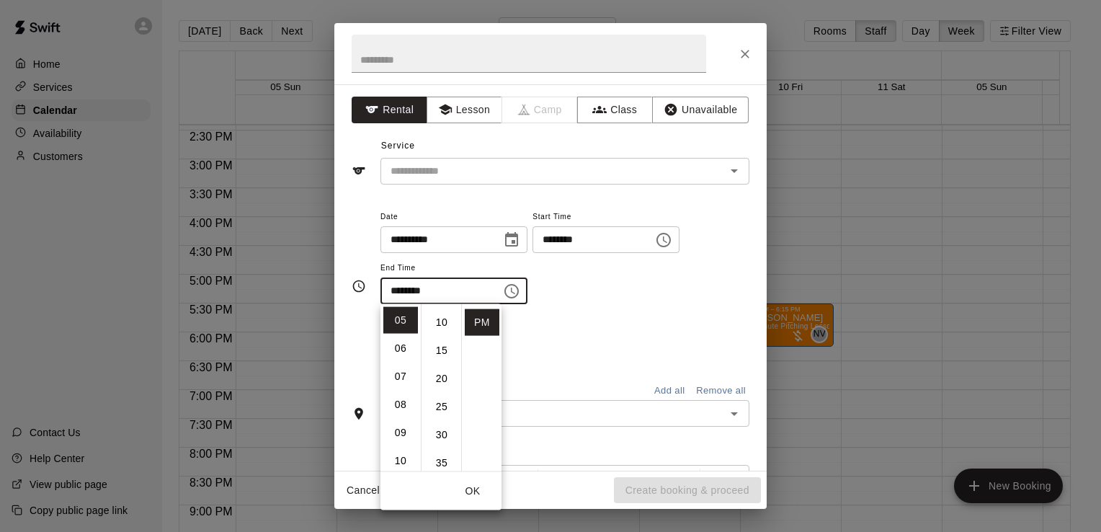
scroll to position [65, 0]
click at [447, 427] on li "30" at bounding box center [441, 424] width 35 height 27
type input "********"
click at [607, 351] on div "Repeats No Yes" at bounding box center [564, 340] width 369 height 45
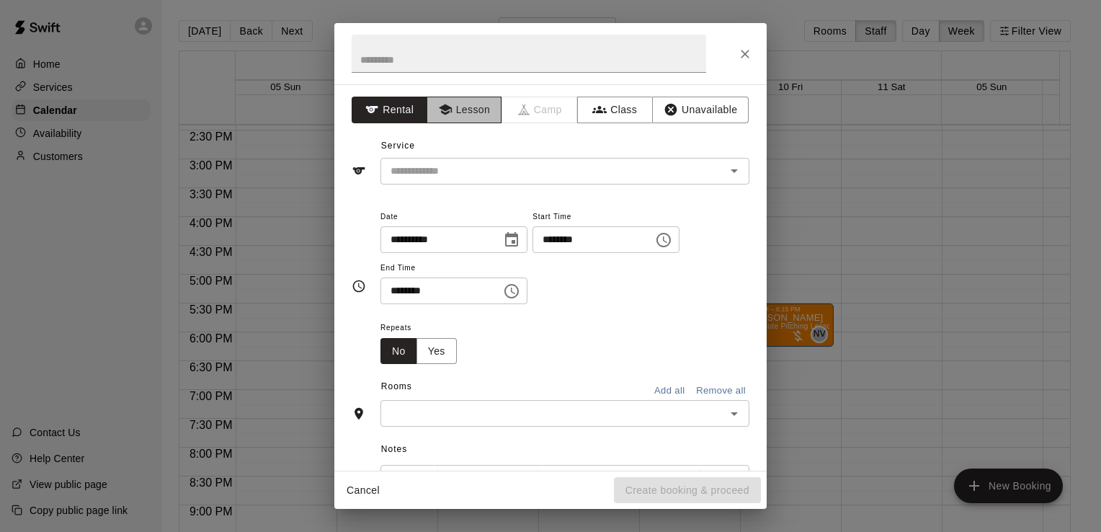
click at [485, 108] on button "Lesson" at bounding box center [465, 110] width 76 height 27
click at [471, 166] on input "text" at bounding box center [544, 171] width 318 height 18
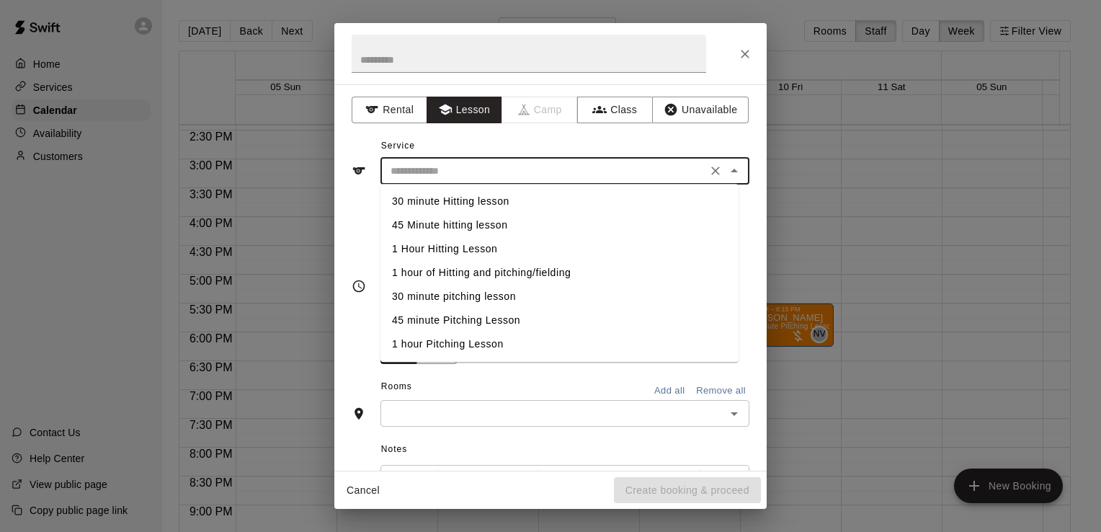
click at [505, 272] on li "1 hour of Hitting and pitching/fielding" at bounding box center [559, 273] width 358 height 24
type input "**********"
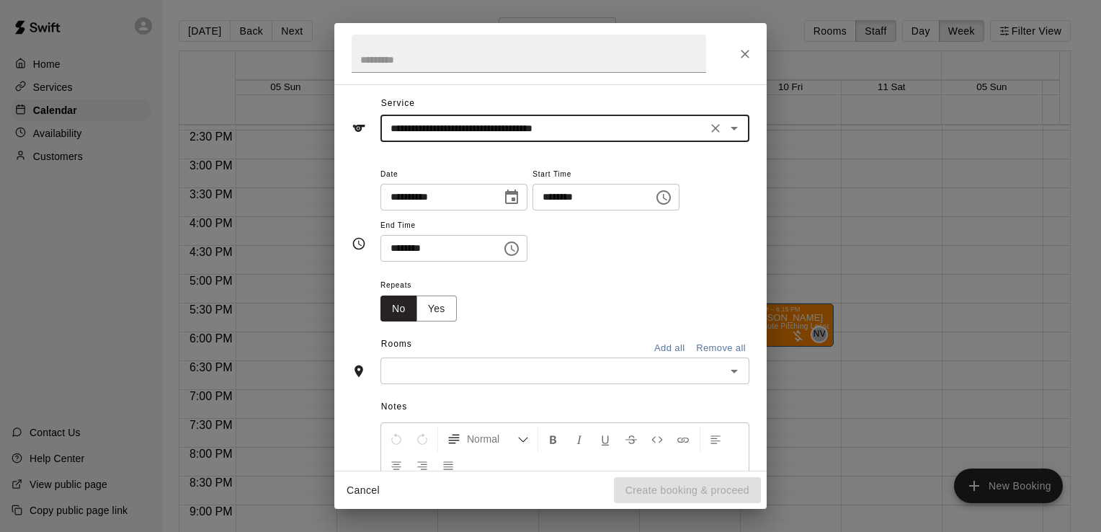
scroll to position [43, 0]
click at [619, 370] on input "text" at bounding box center [553, 370] width 336 height 18
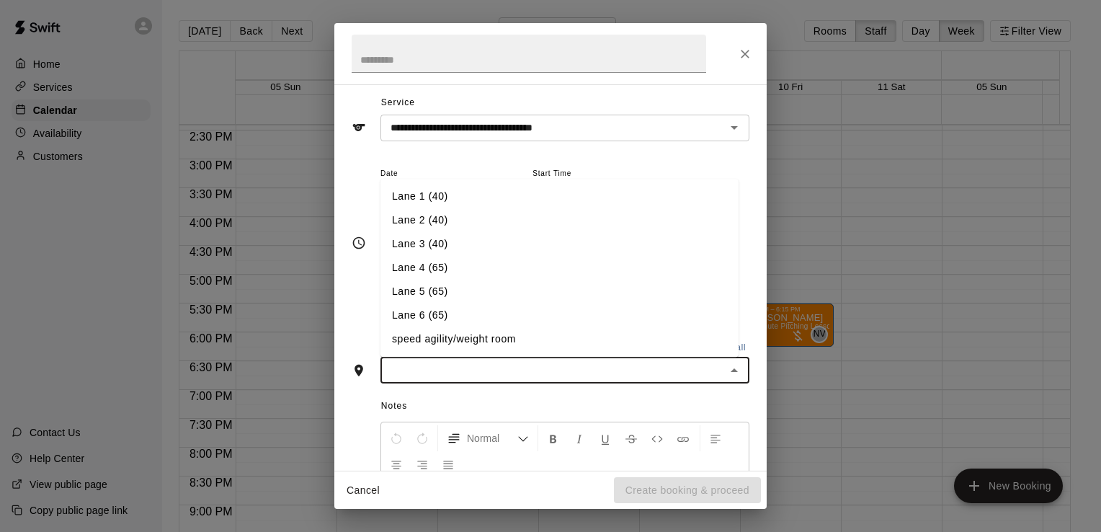
click at [571, 316] on li "Lane 6 (65)" at bounding box center [559, 316] width 358 height 24
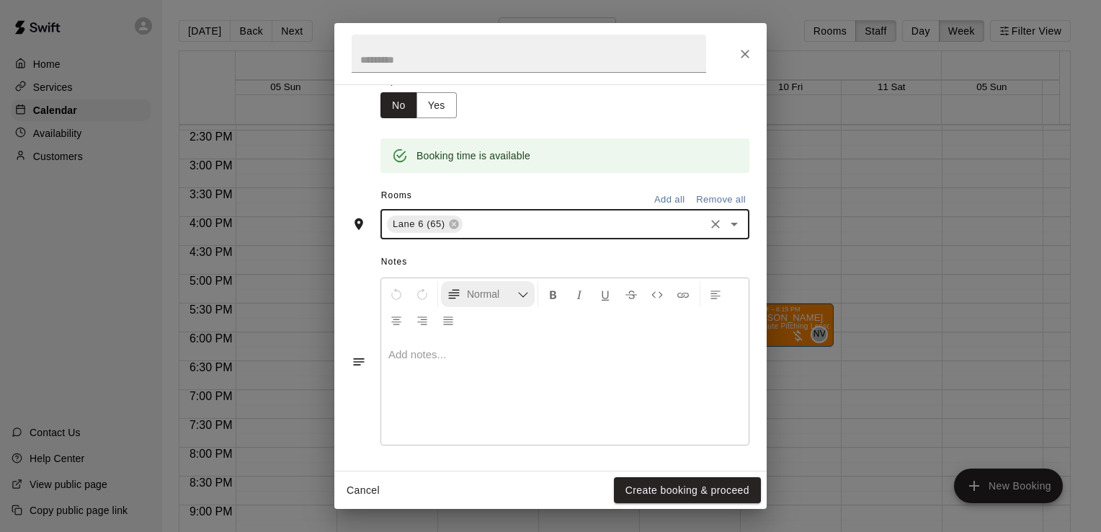
scroll to position [0, 0]
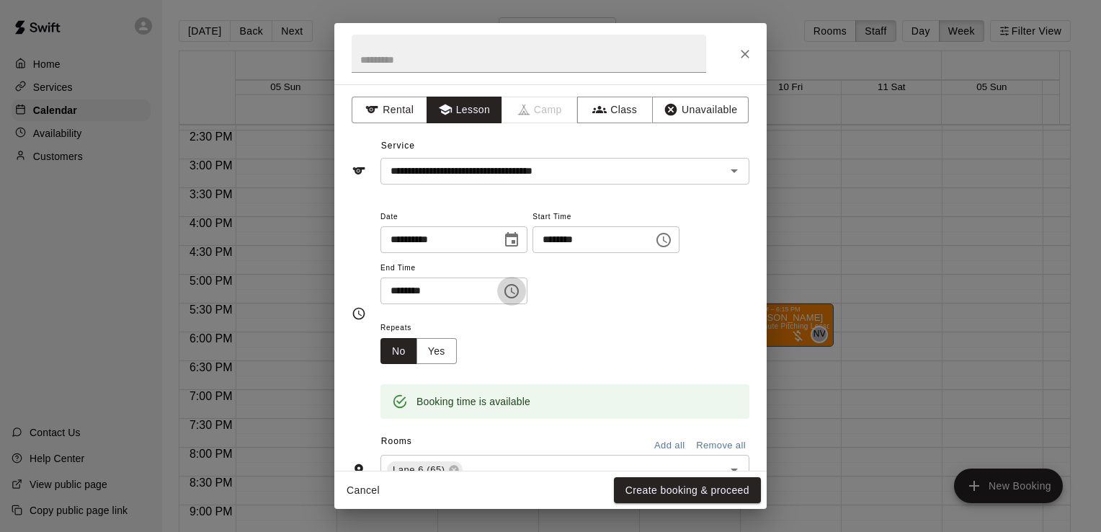
click at [520, 282] on icon "Choose time, selected time is 5:30 PM" at bounding box center [511, 290] width 17 height 17
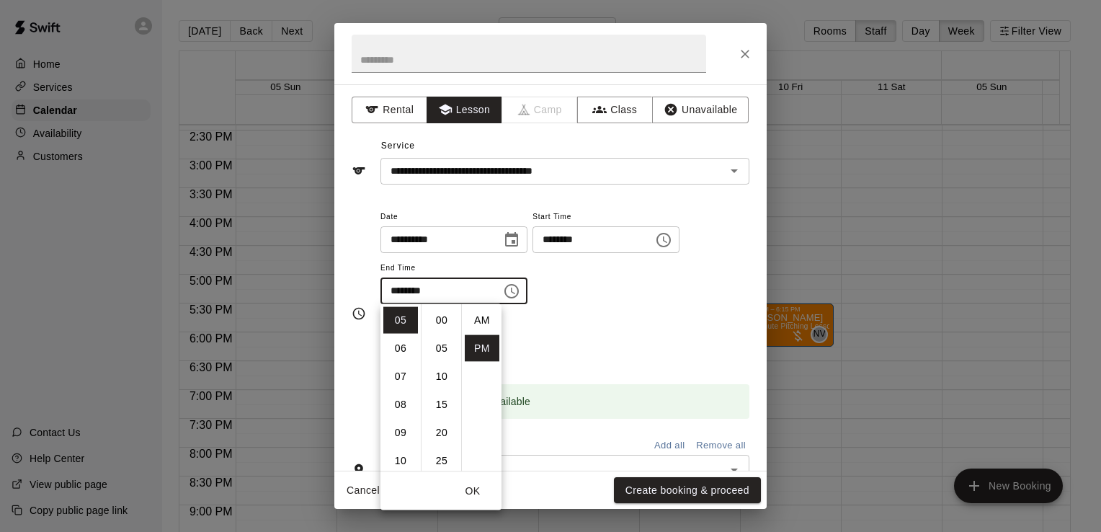
scroll to position [26, 0]
click at [520, 282] on icon "Choose time, selected time is 5:30 PM" at bounding box center [511, 290] width 17 height 17
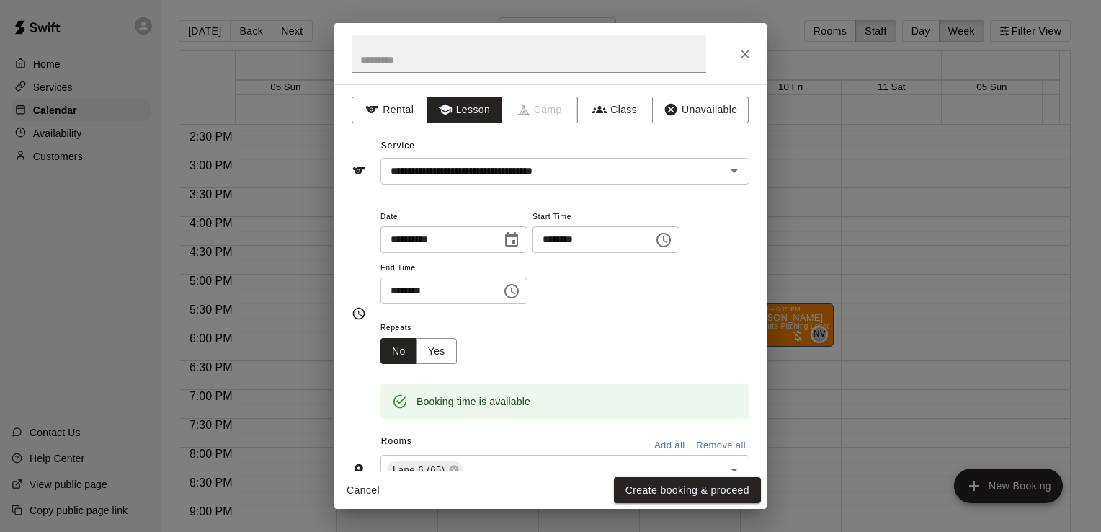
click at [520, 240] on icon "Choose date, selected date is Oct 7, 2025" at bounding box center [511, 239] width 17 height 17
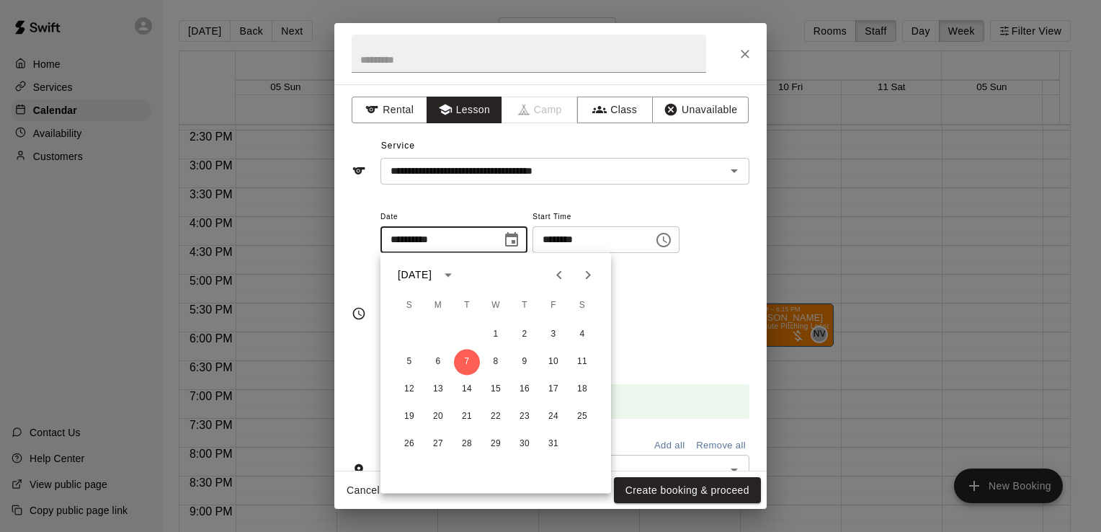
click at [635, 269] on div "**********" at bounding box center [564, 256] width 369 height 97
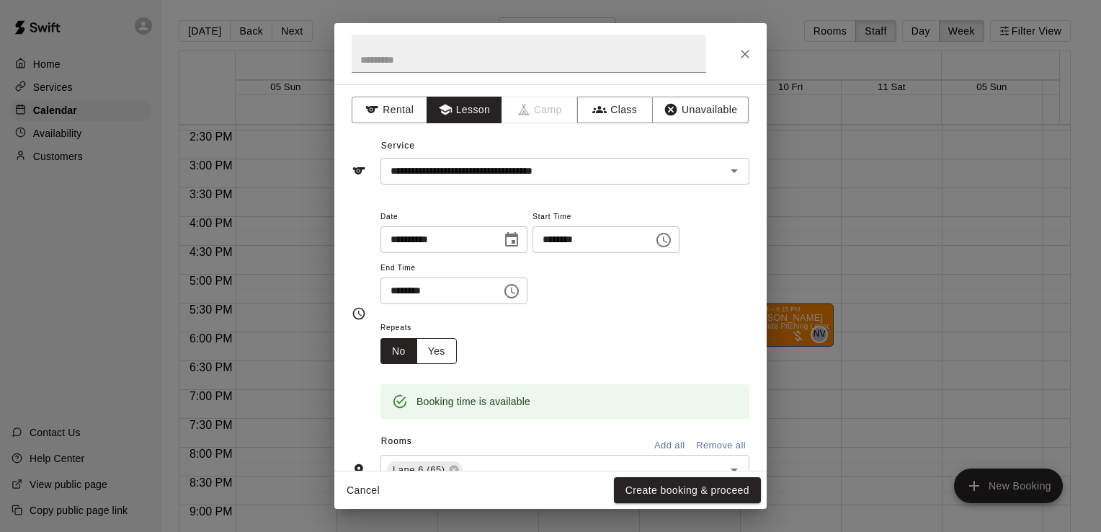
click at [429, 352] on button "Yes" at bounding box center [436, 351] width 40 height 27
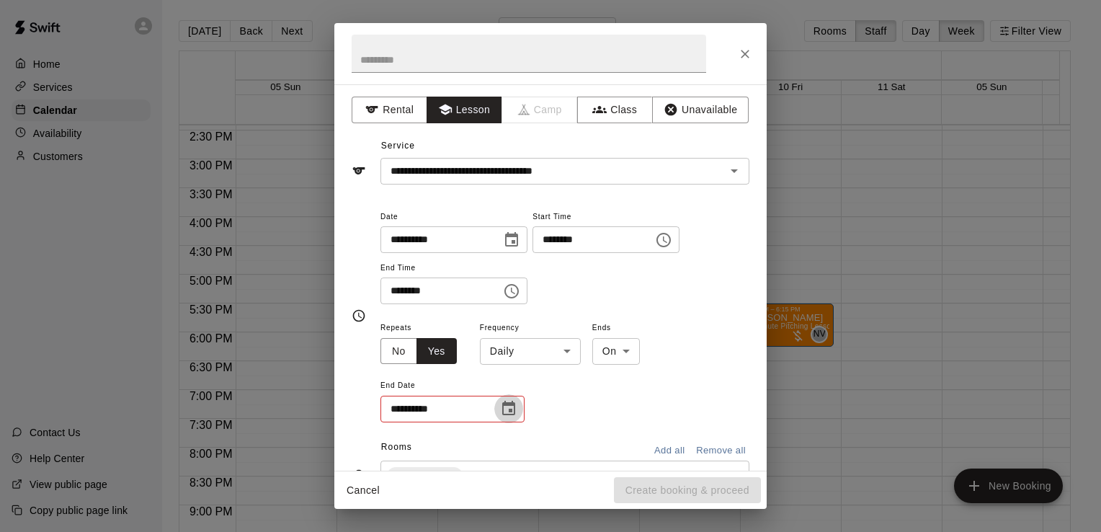
click at [500, 406] on icon "Choose date" at bounding box center [508, 408] width 17 height 17
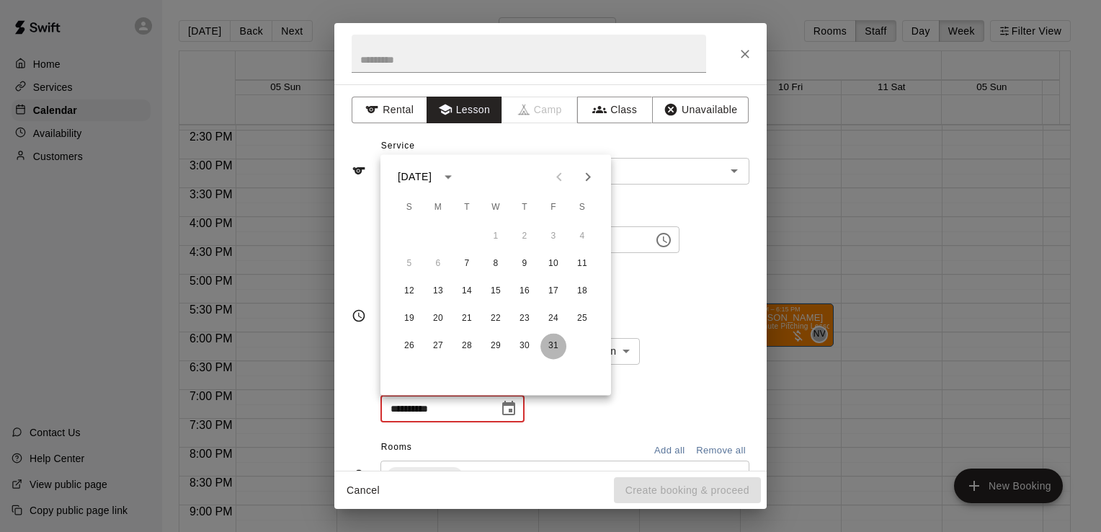
click at [549, 350] on button "31" at bounding box center [553, 346] width 26 height 26
type input "**********"
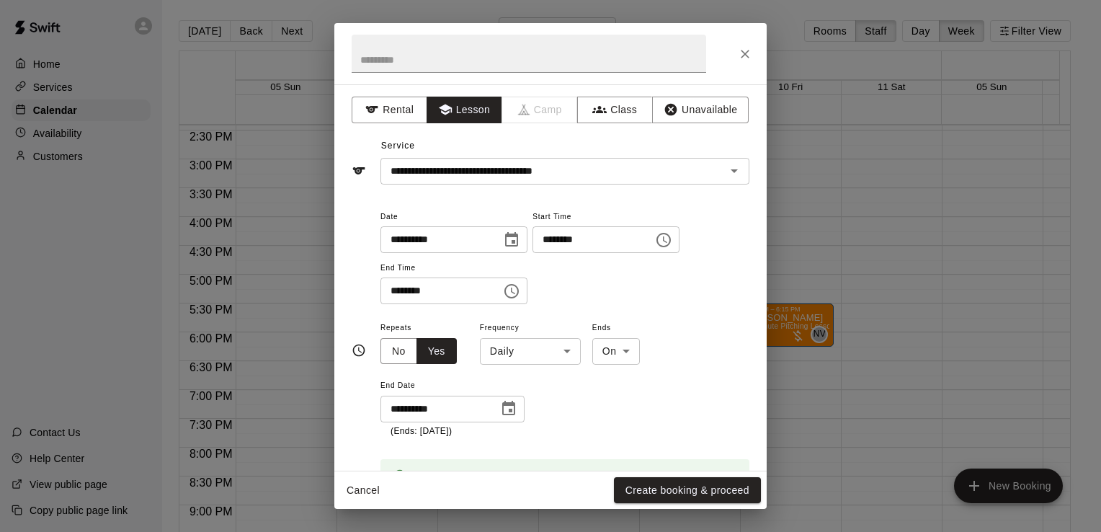
scroll to position [138, 0]
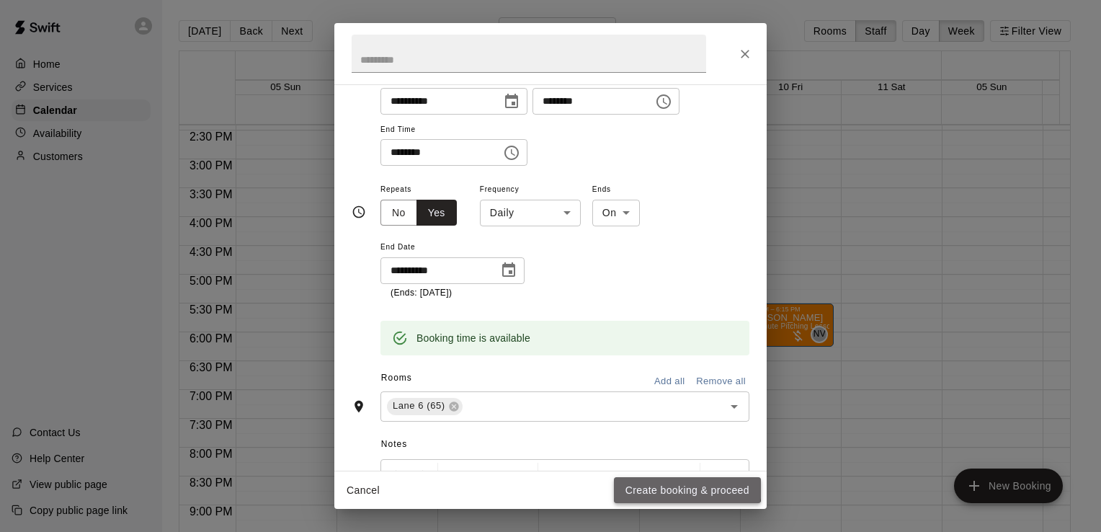
click at [656, 486] on button "Create booking & proceed" at bounding box center [687, 490] width 147 height 27
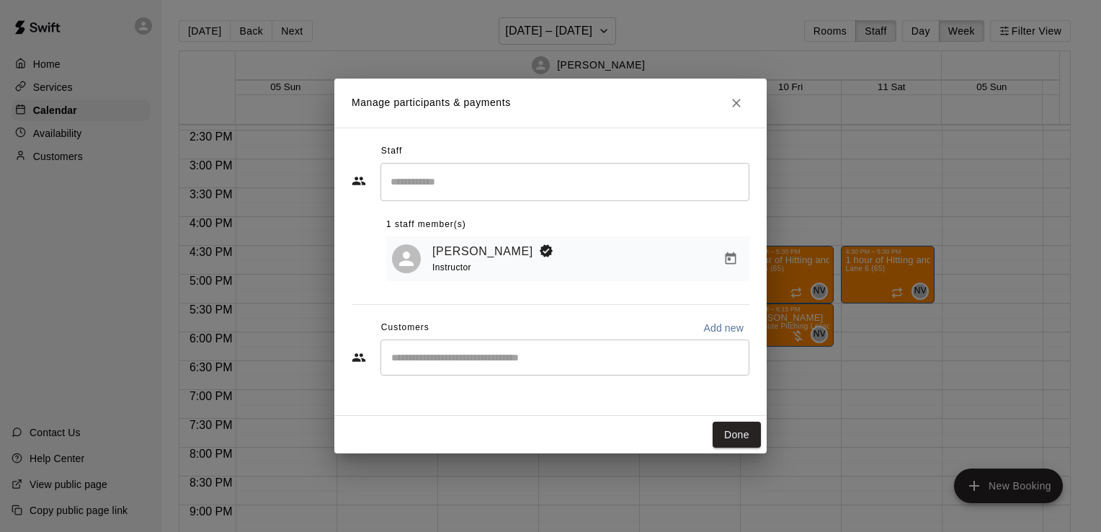
click at [432, 369] on div "​" at bounding box center [564, 357] width 369 height 36
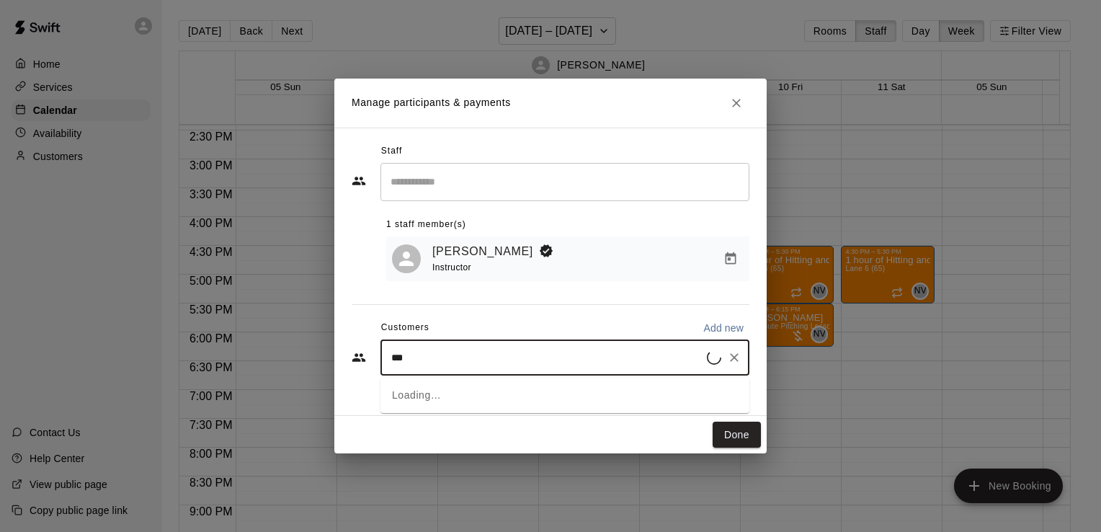
type input "****"
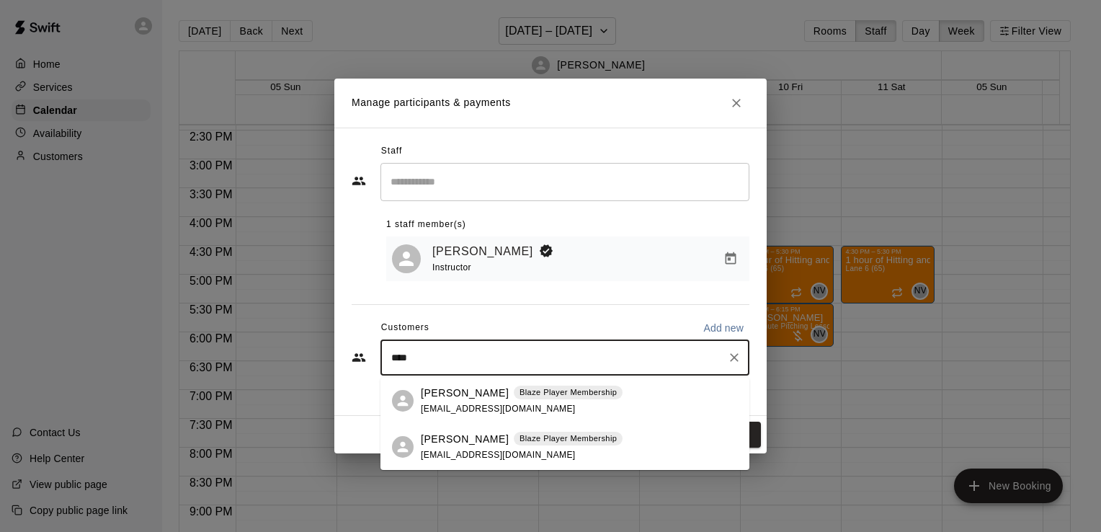
click at [445, 432] on p "[PERSON_NAME]" at bounding box center [465, 439] width 88 height 15
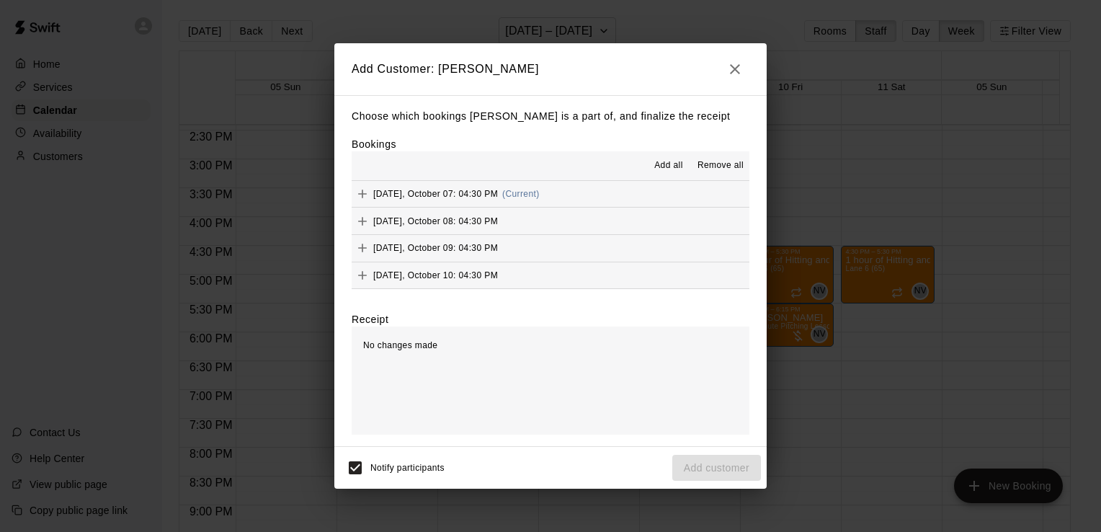
click at [682, 174] on button "Add all" at bounding box center [669, 165] width 46 height 23
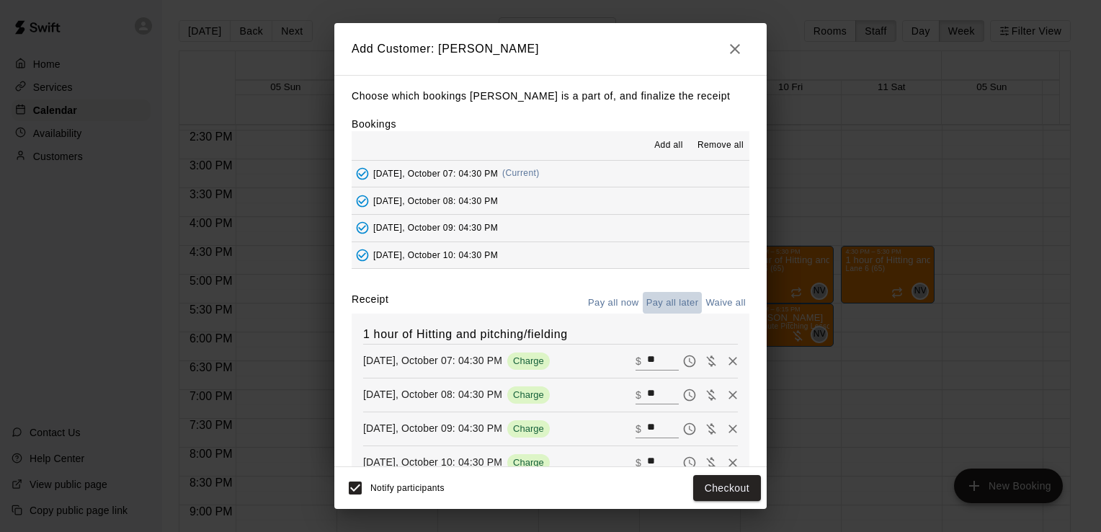
click at [670, 302] on button "Pay all later" at bounding box center [673, 303] width 60 height 22
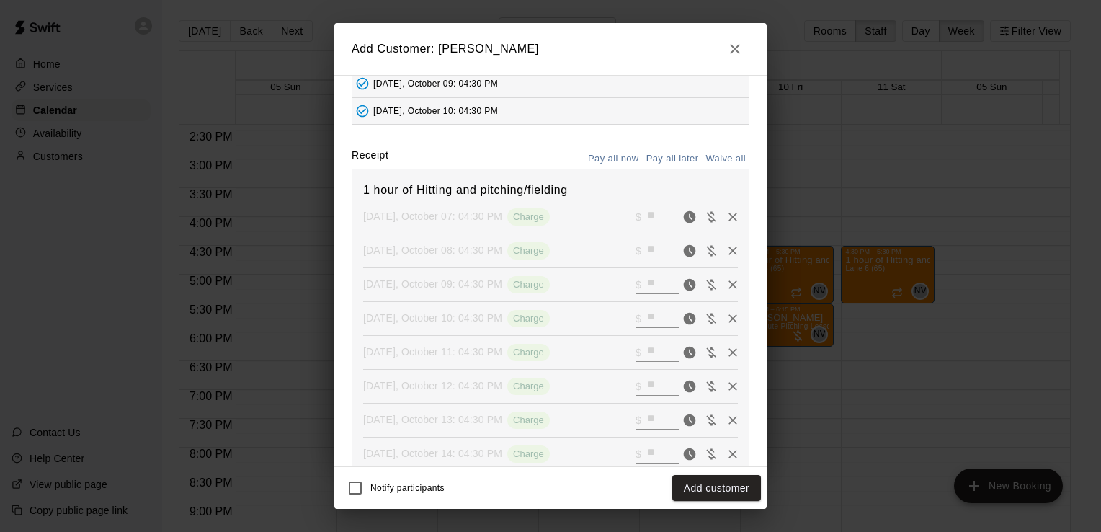
scroll to position [0, 0]
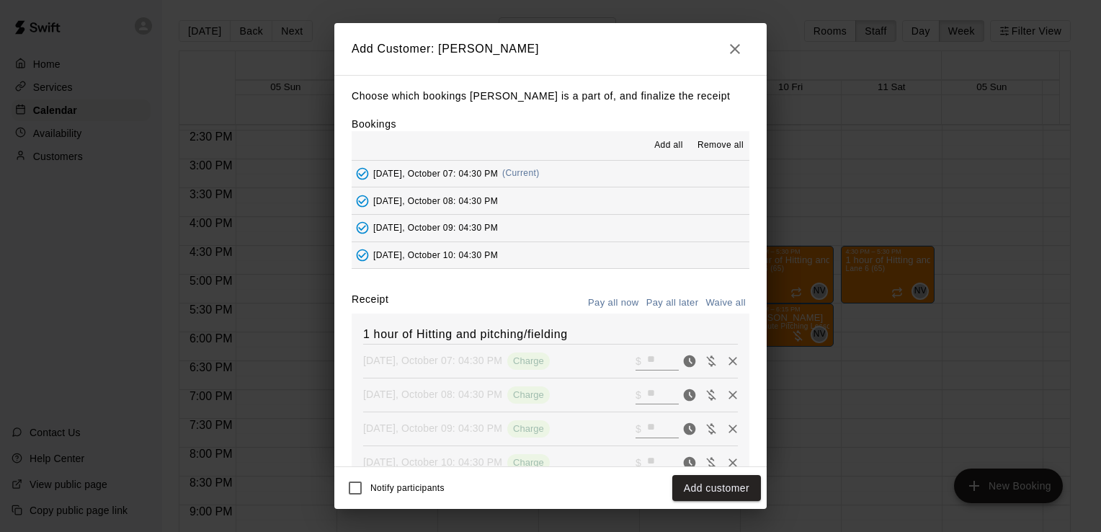
click at [726, 53] on button "button" at bounding box center [735, 49] width 29 height 29
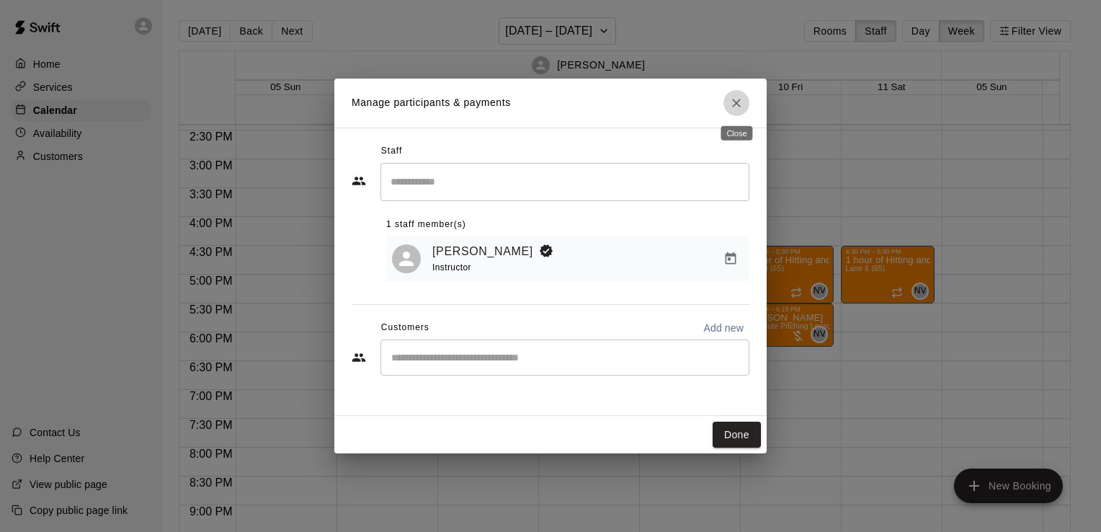
click at [728, 102] on button "Close" at bounding box center [736, 103] width 26 height 26
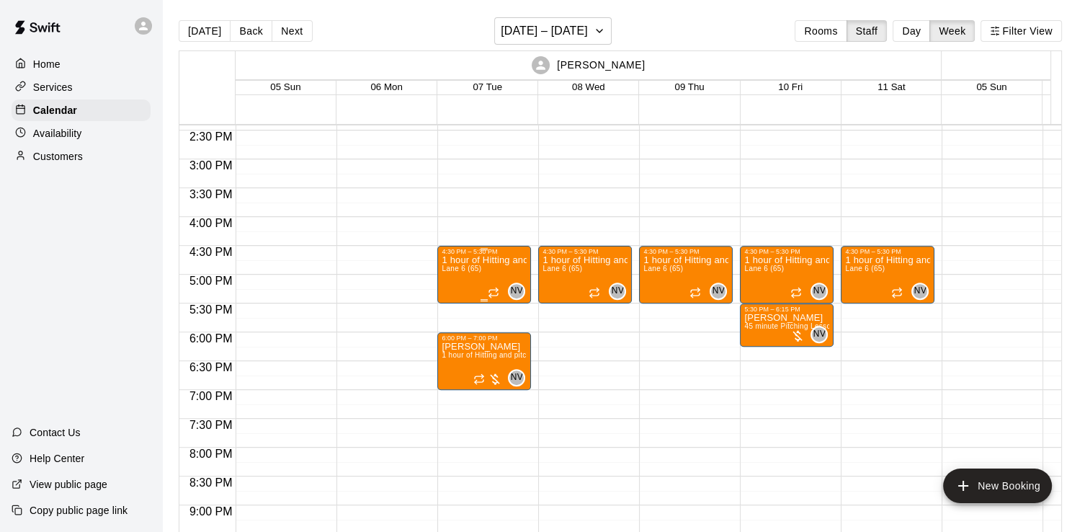
click at [503, 272] on div "1 hour of Hitting and pitching/fielding Lane 6 (65)" at bounding box center [484, 521] width 85 height 532
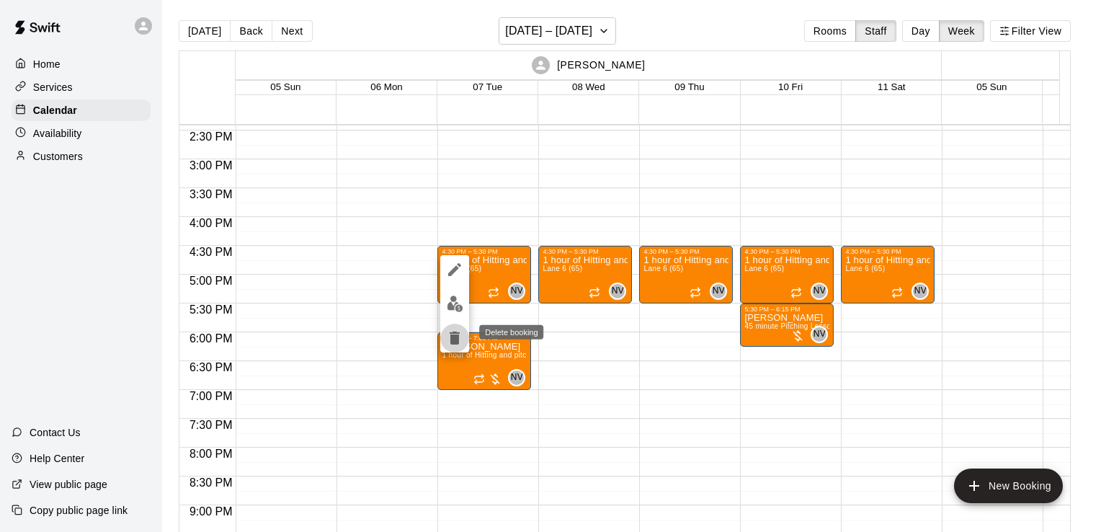
click at [446, 339] on icon "delete" at bounding box center [454, 337] width 17 height 17
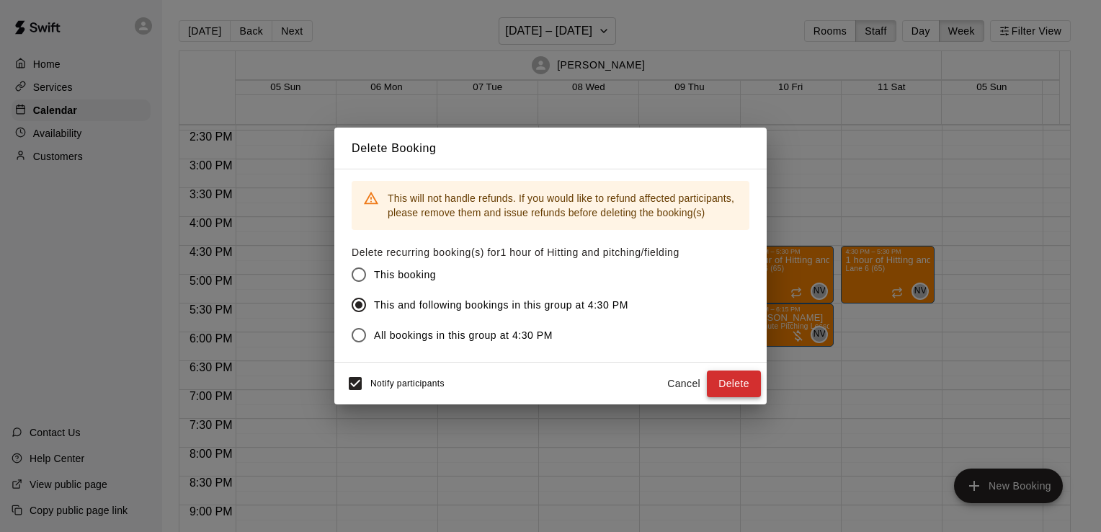
click at [723, 375] on button "Delete" at bounding box center [734, 383] width 54 height 27
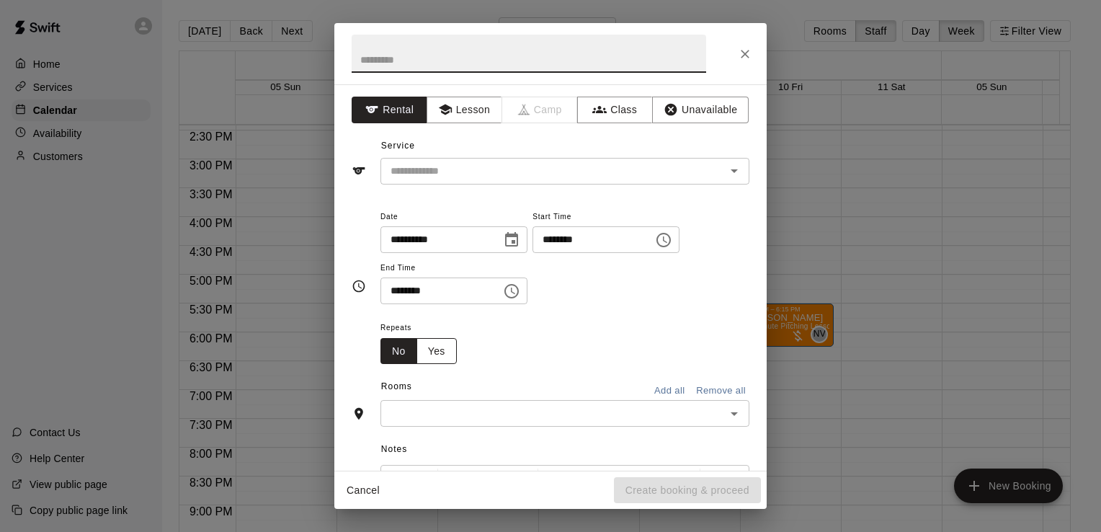
click at [445, 357] on button "Yes" at bounding box center [436, 351] width 40 height 27
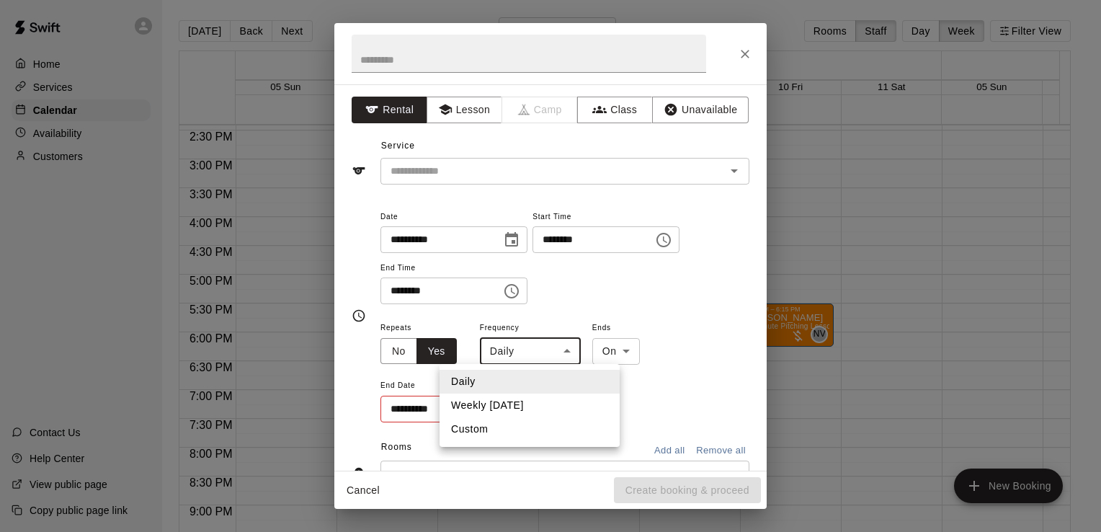
click at [529, 344] on body "Home Services Calendar Availability Customers Contact Us Help Center View publi…" at bounding box center [550, 277] width 1101 height 555
click at [519, 395] on li "Weekly [DATE]" at bounding box center [530, 405] width 180 height 24
type input "******"
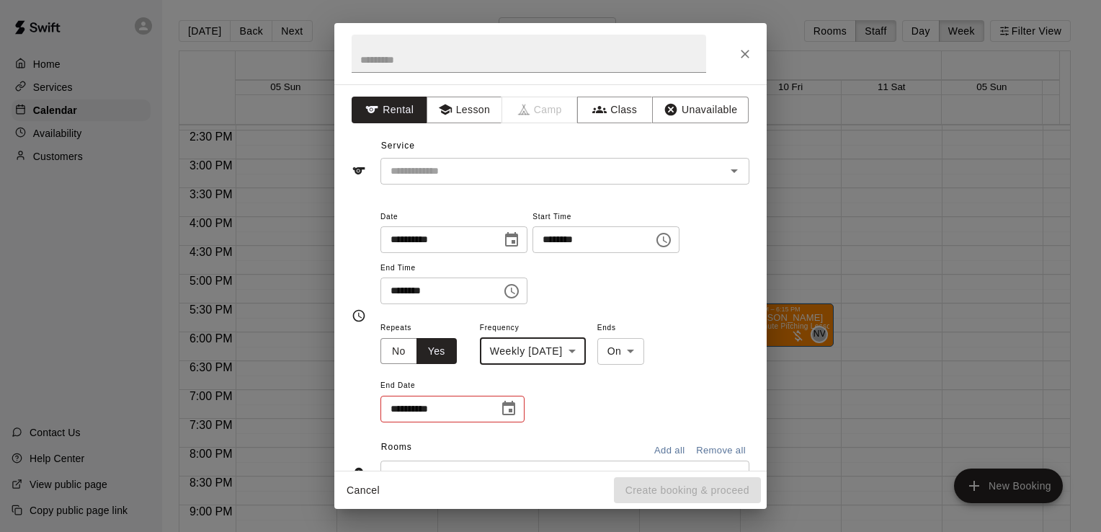
click at [526, 293] on button "Choose time, selected time is 5:00 PM" at bounding box center [511, 291] width 29 height 29
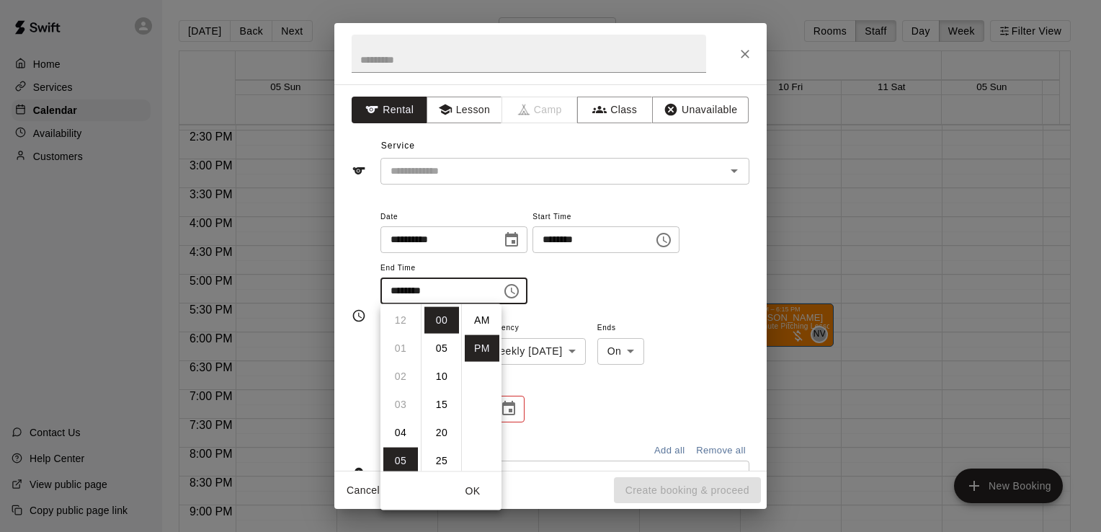
scroll to position [26, 0]
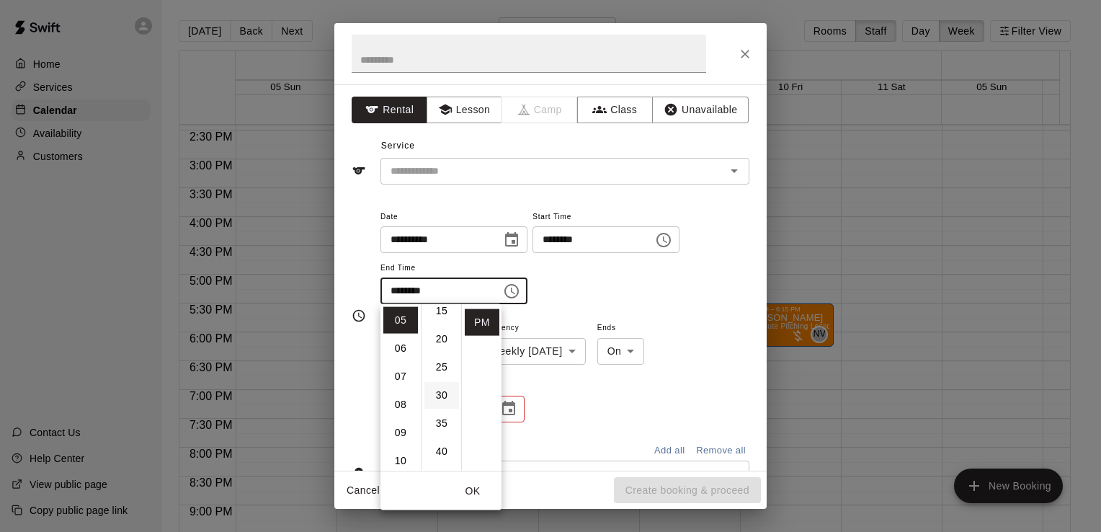
click at [440, 396] on li "30" at bounding box center [441, 395] width 35 height 27
type input "********"
click at [444, 109] on icon "button" at bounding box center [444, 109] width 13 height 11
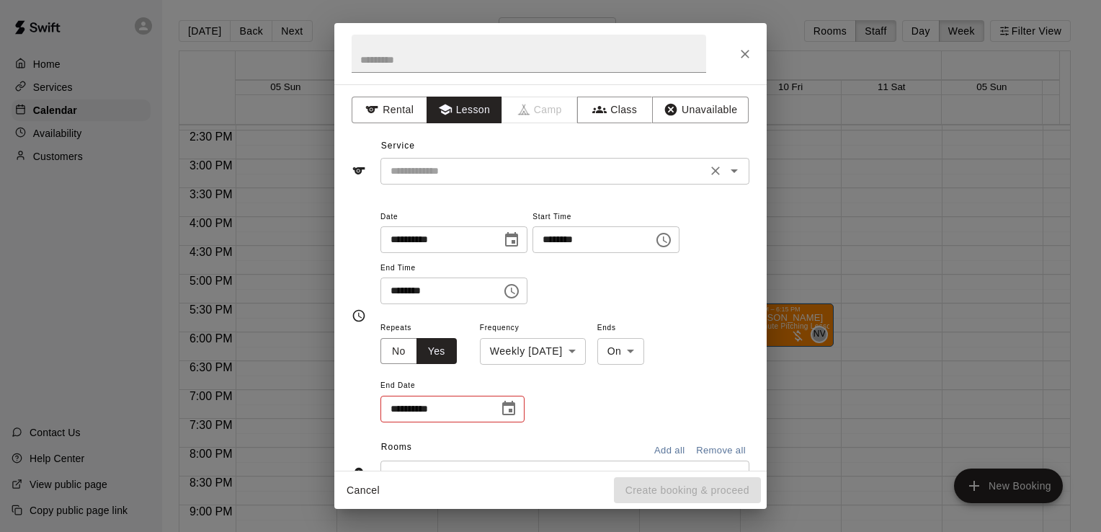
click at [458, 169] on input "text" at bounding box center [544, 171] width 318 height 18
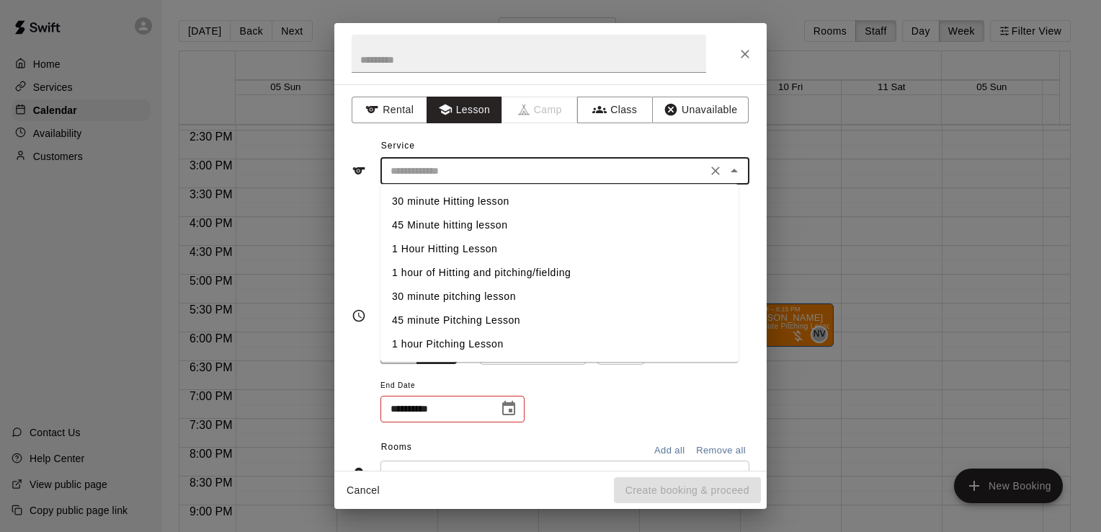
click at [473, 269] on li "1 hour of Hitting and pitching/fielding" at bounding box center [559, 273] width 358 height 24
type input "**********"
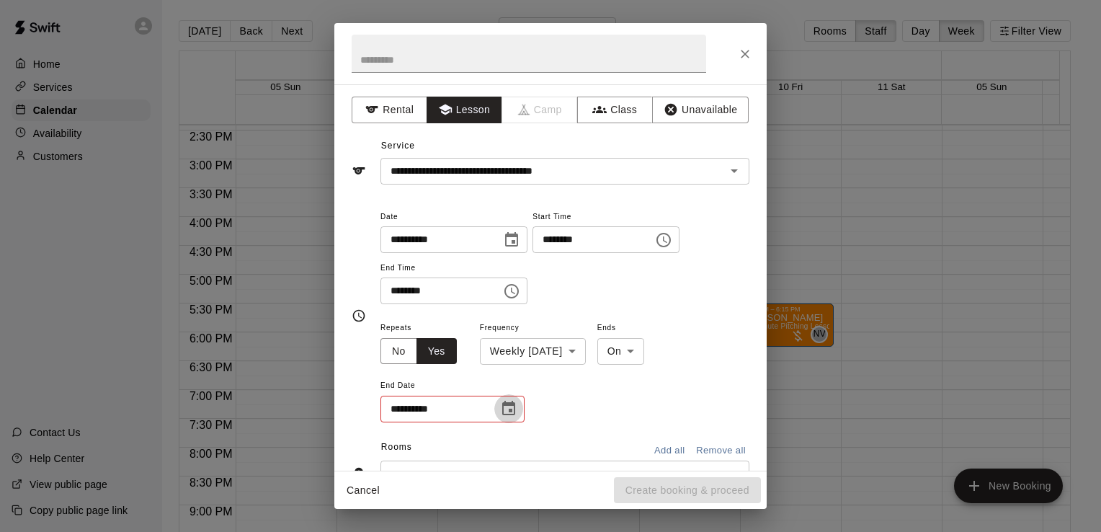
click at [507, 403] on icon "Choose date" at bounding box center [508, 408] width 13 height 14
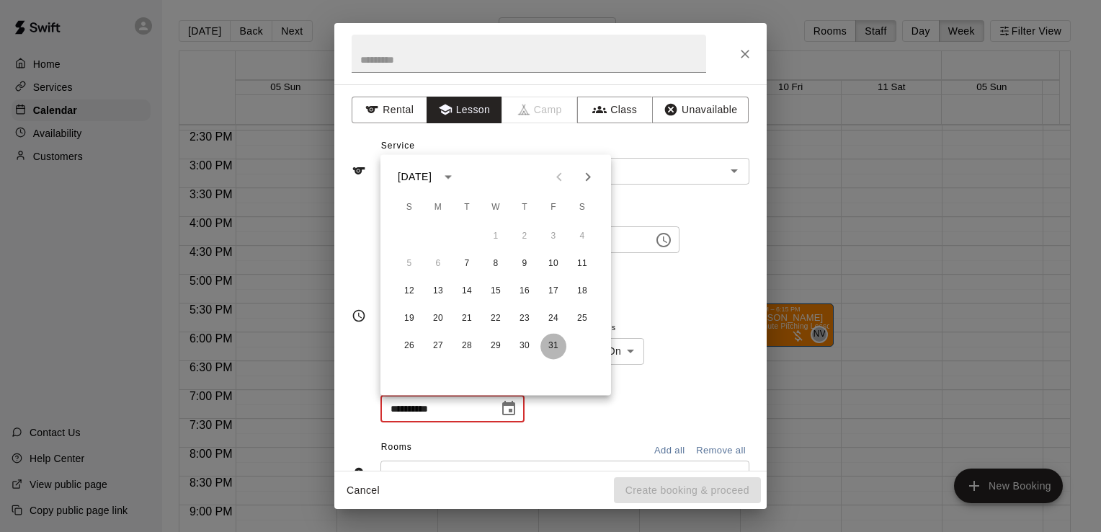
click at [551, 339] on button "31" at bounding box center [553, 346] width 26 height 26
type input "**********"
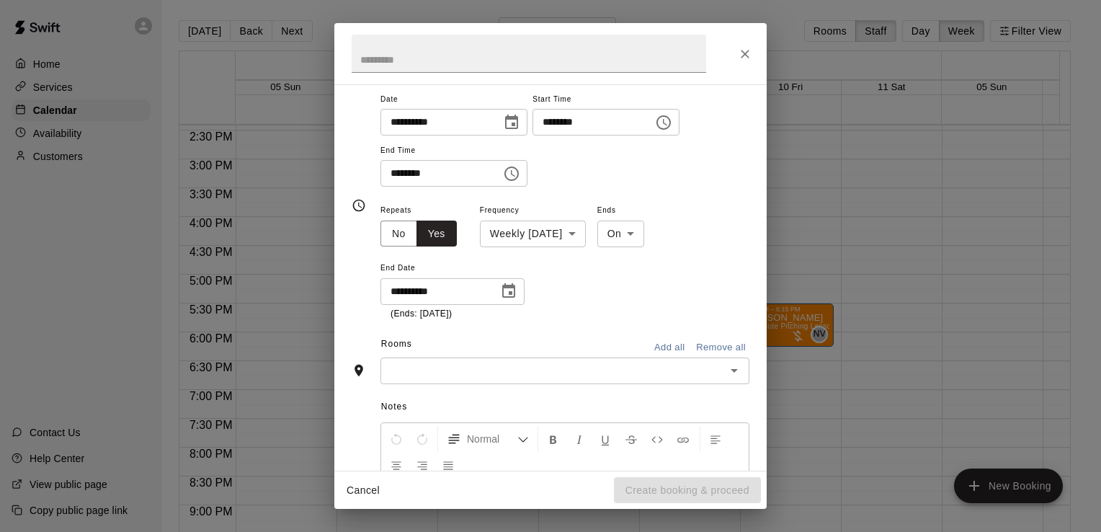
scroll to position [141, 0]
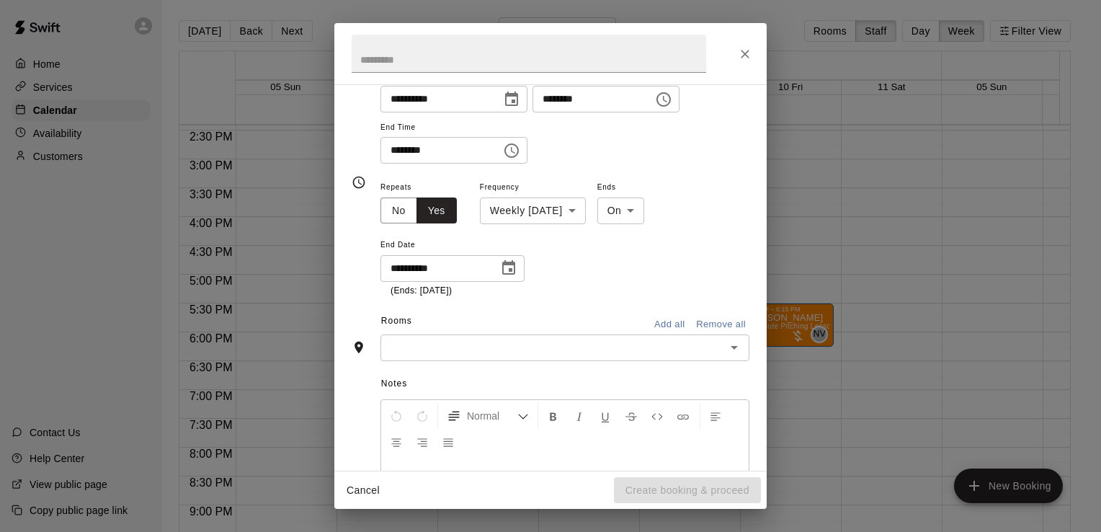
click at [601, 355] on input "text" at bounding box center [553, 348] width 336 height 18
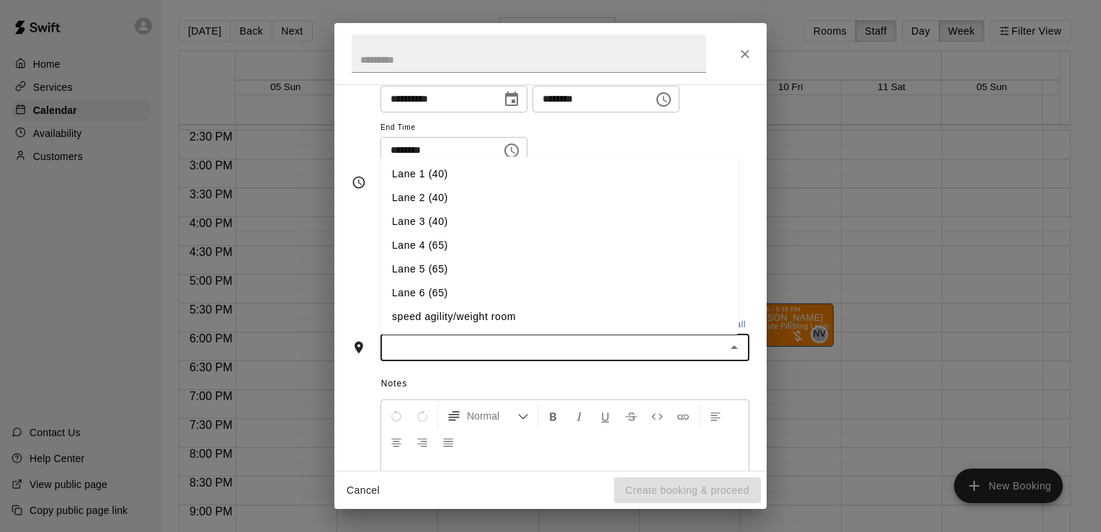
click at [543, 293] on li "Lane 6 (65)" at bounding box center [559, 293] width 358 height 24
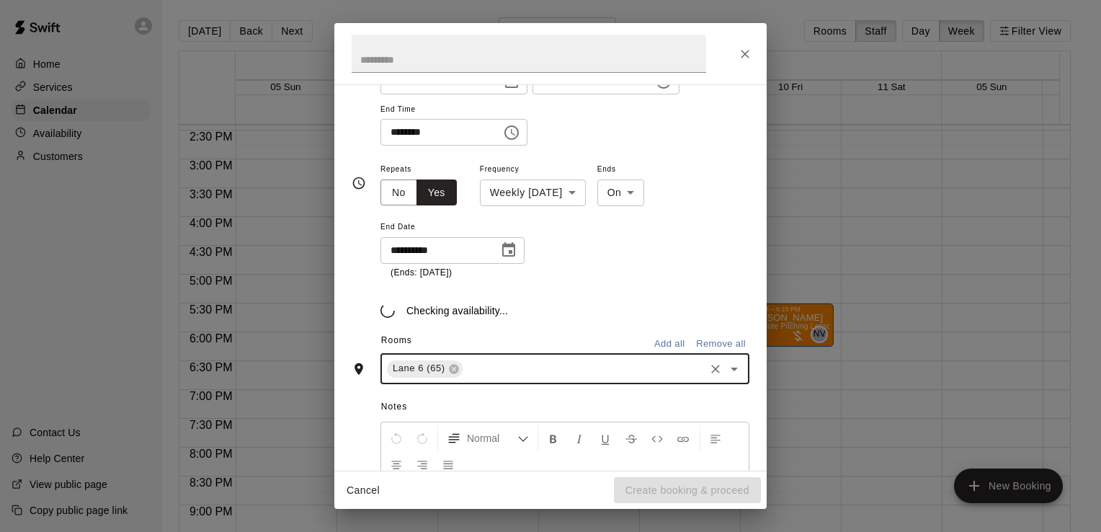
scroll to position [167, 0]
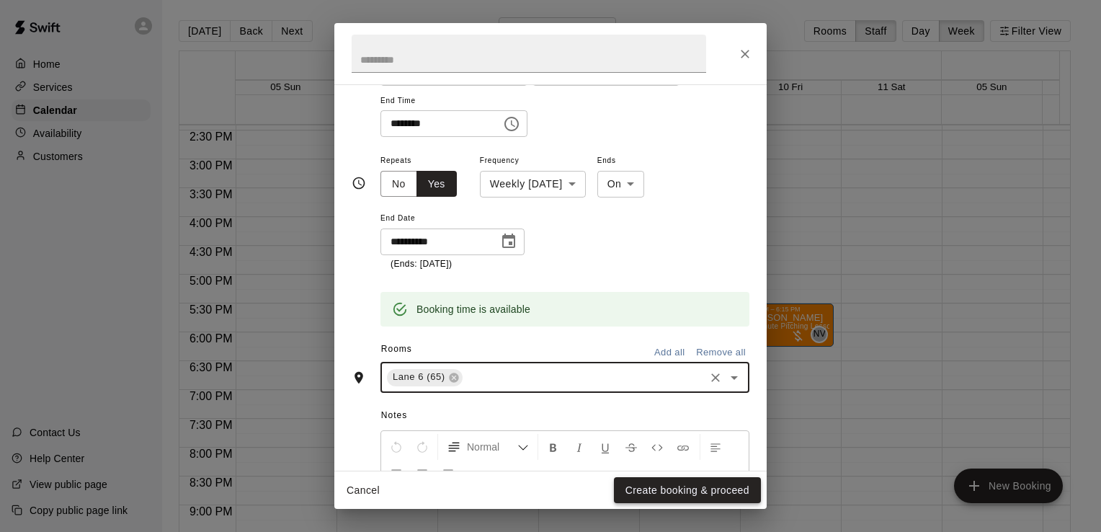
click at [644, 494] on button "Create booking & proceed" at bounding box center [687, 490] width 147 height 27
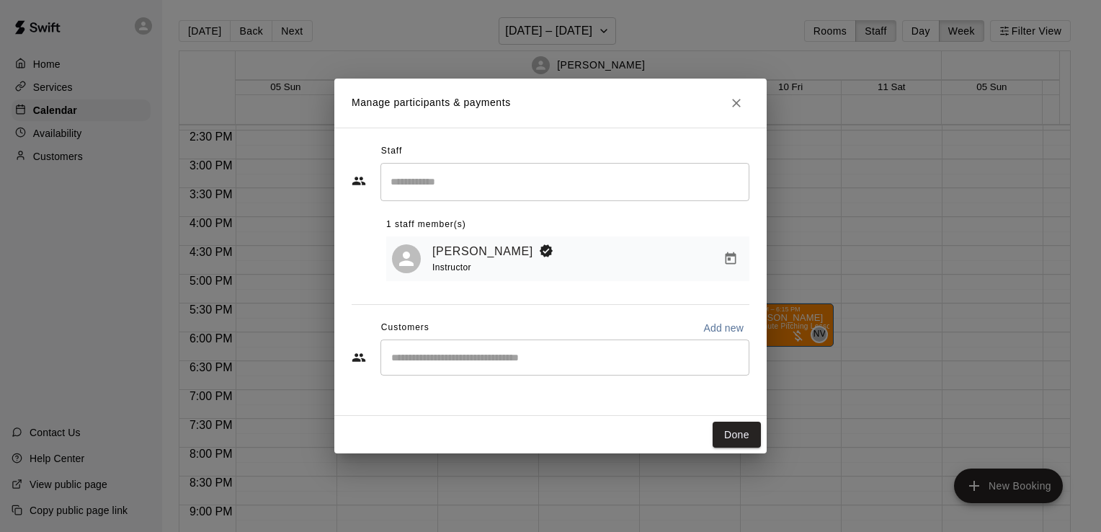
click at [484, 372] on div "​" at bounding box center [564, 357] width 369 height 36
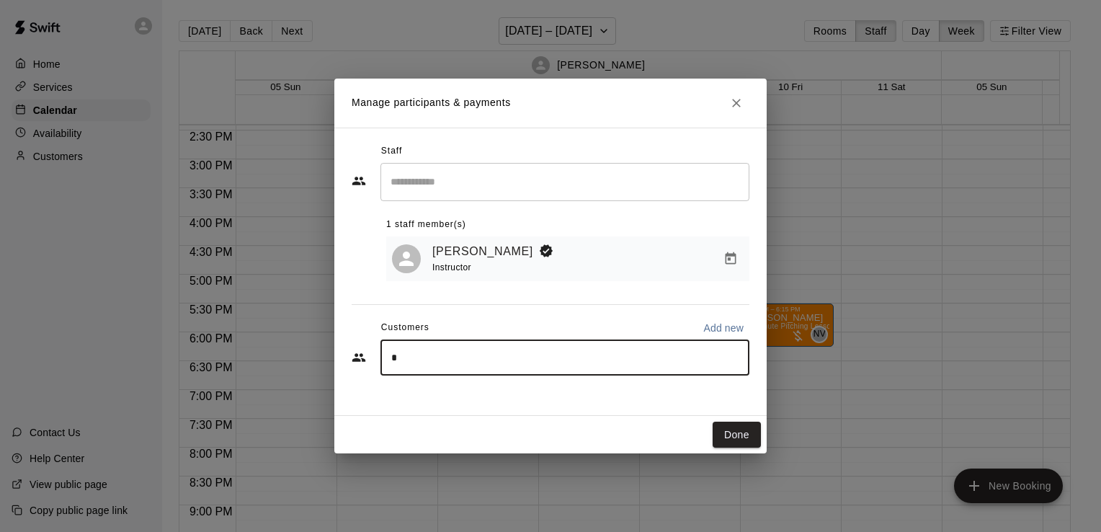
type input "**"
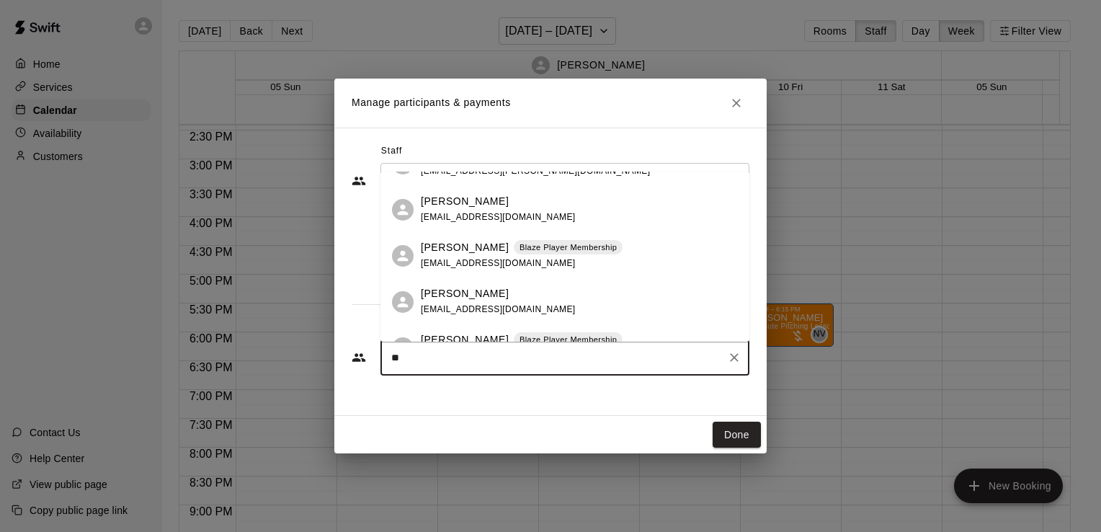
scroll to position [630, 0]
click at [455, 253] on p "[PERSON_NAME]" at bounding box center [465, 248] width 88 height 15
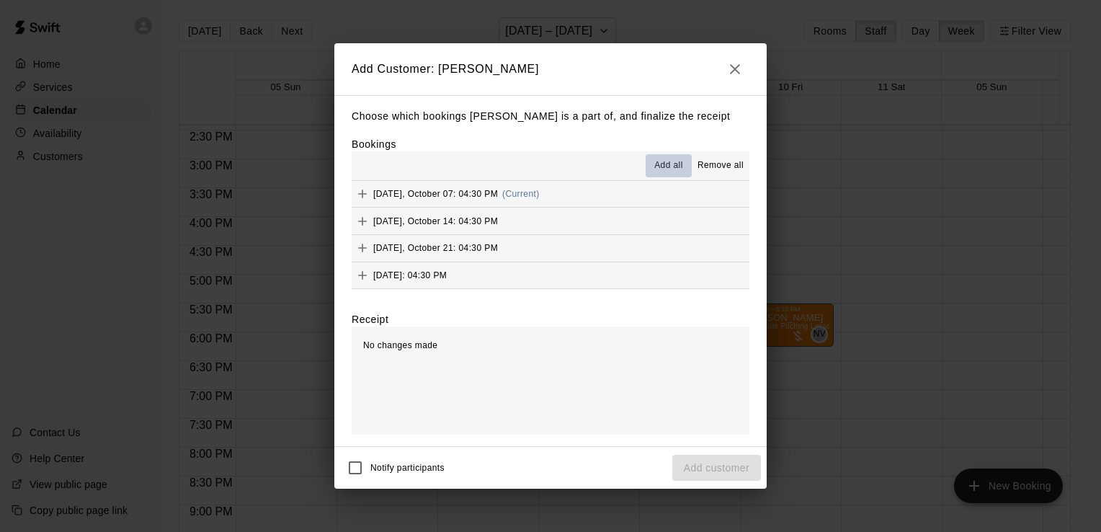
click at [662, 164] on span "Add all" at bounding box center [668, 166] width 29 height 14
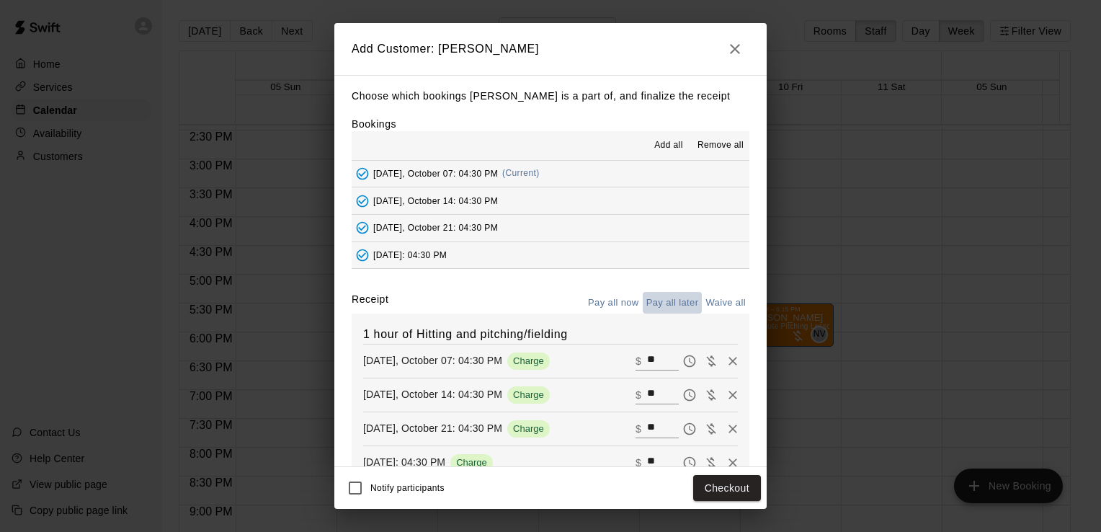
click at [655, 299] on button "Pay all later" at bounding box center [673, 303] width 60 height 22
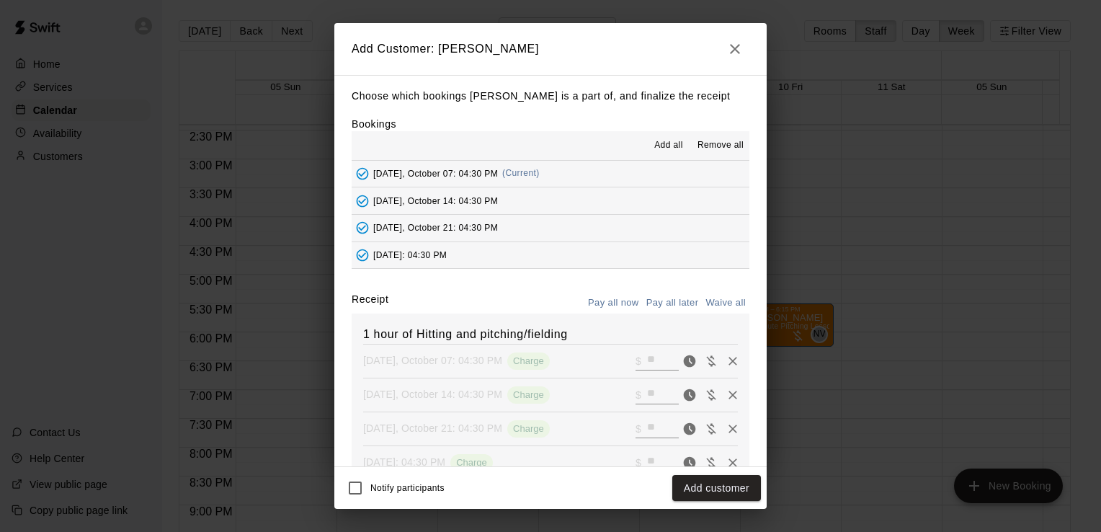
scroll to position [79, 0]
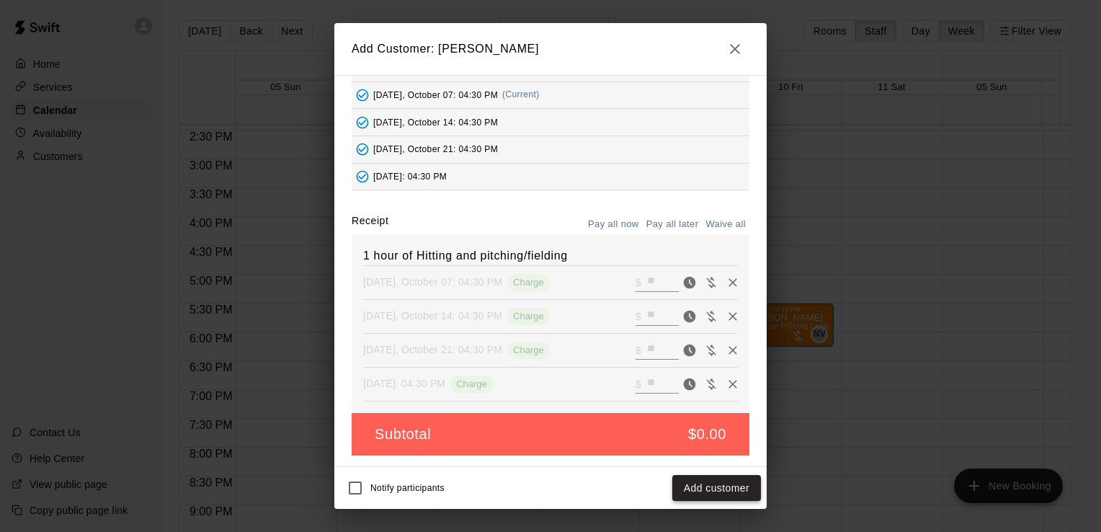
click at [710, 481] on button "Add customer" at bounding box center [716, 488] width 89 height 27
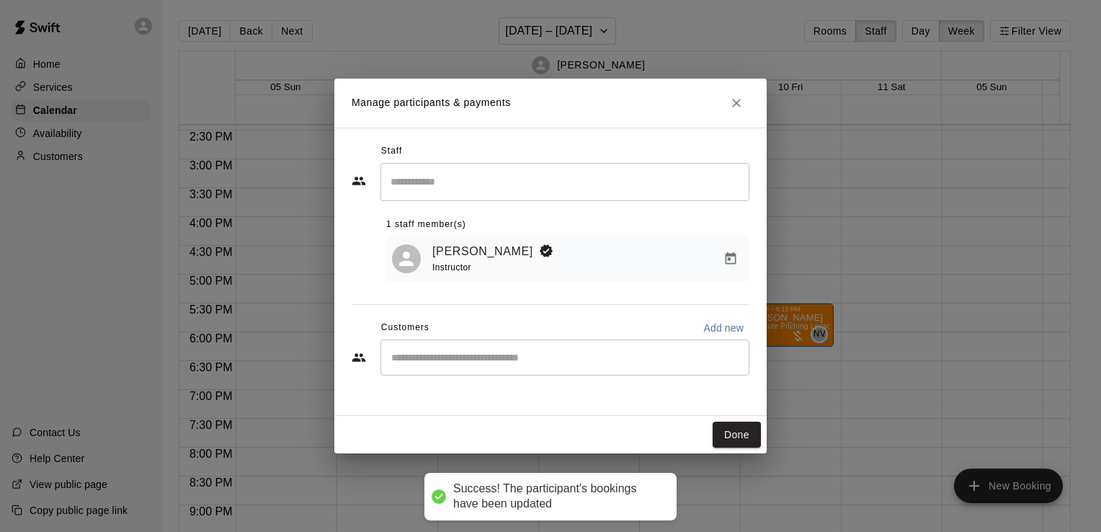
scroll to position [29, 0]
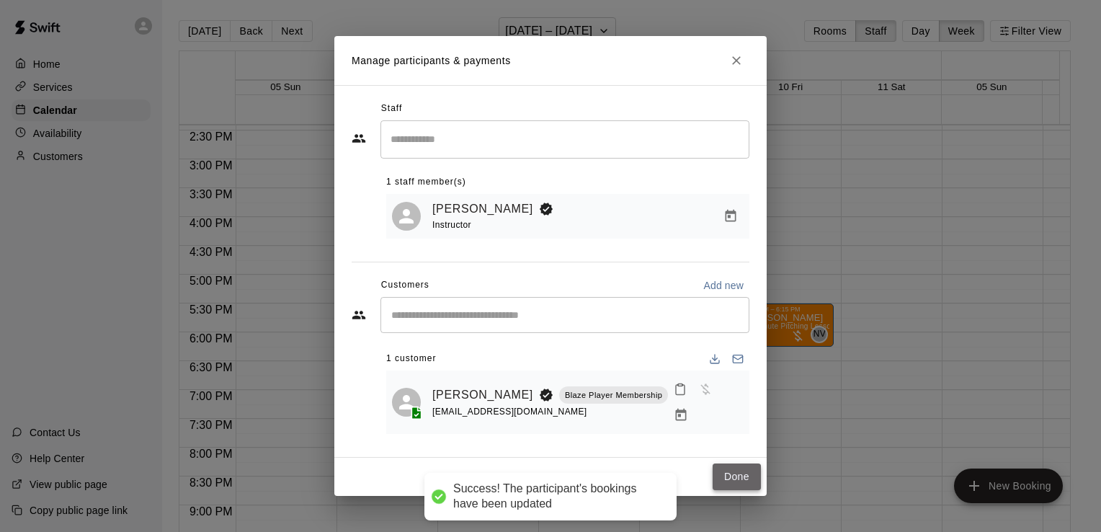
click at [746, 475] on button "Done" at bounding box center [737, 476] width 48 height 27
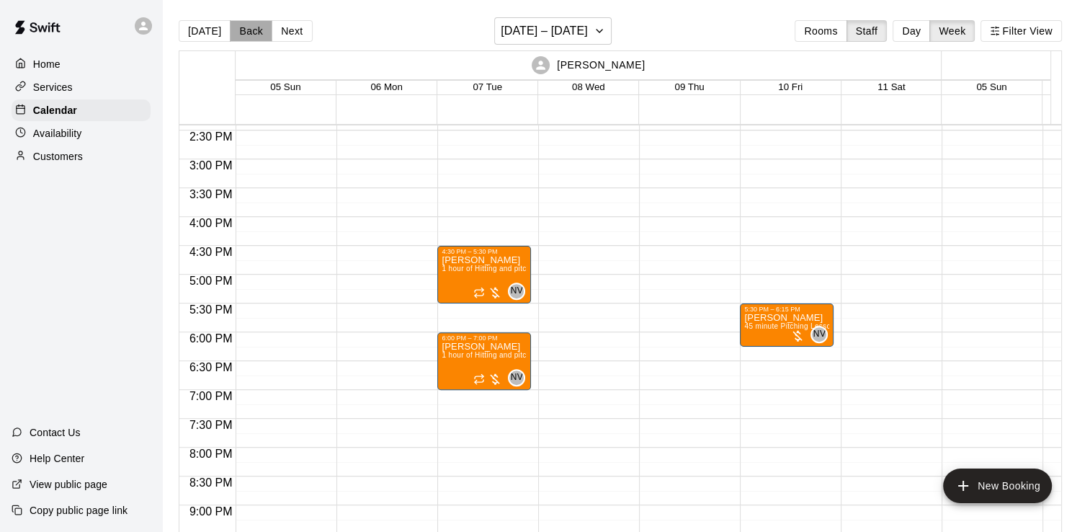
click at [244, 29] on button "Back" at bounding box center [251, 31] width 43 height 22
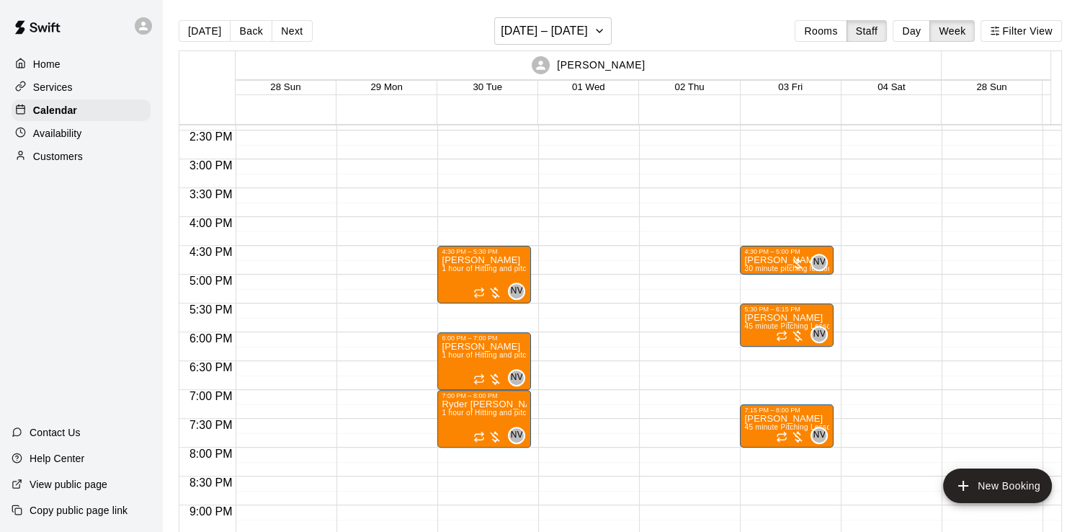
click at [297, 30] on button "Next" at bounding box center [292, 31] width 40 height 22
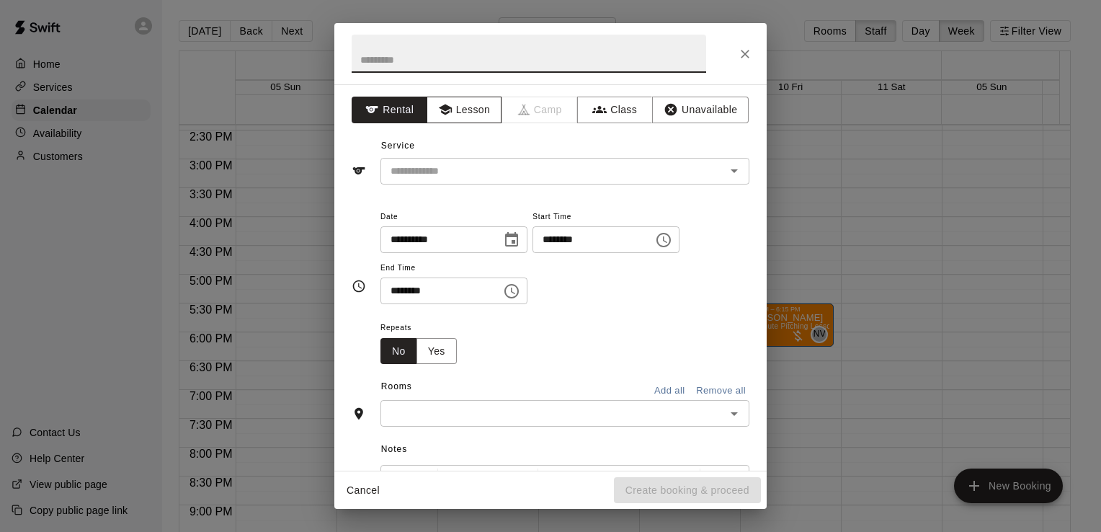
click at [450, 116] on button "Lesson" at bounding box center [465, 110] width 76 height 27
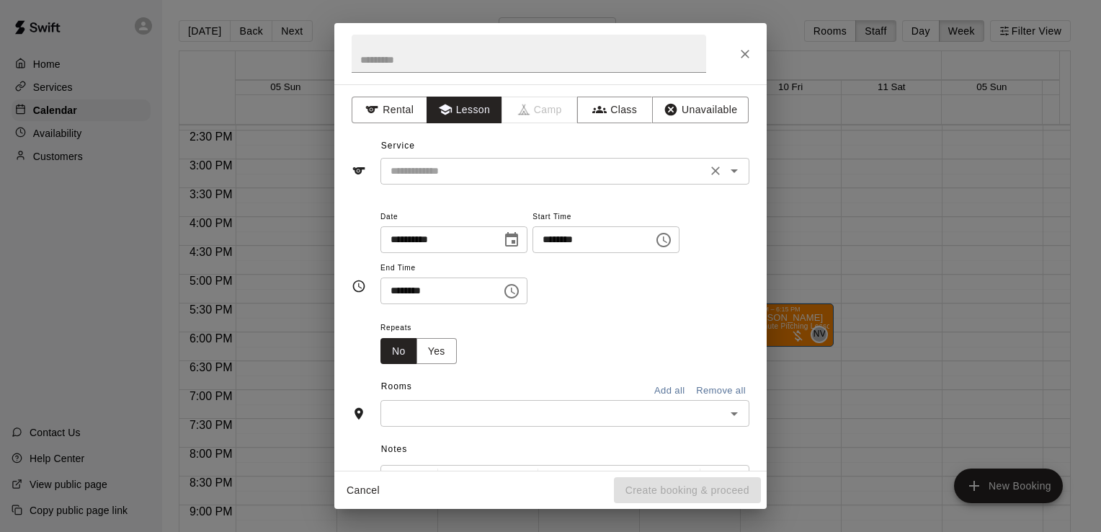
click at [452, 164] on input "text" at bounding box center [544, 171] width 318 height 18
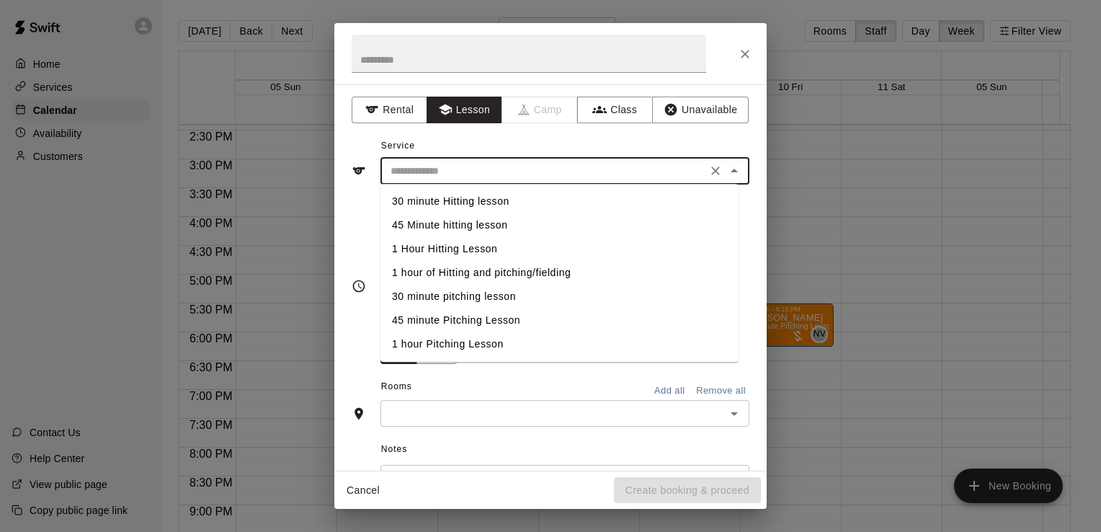
click at [467, 275] on li "1 hour of Hitting and pitching/fielding" at bounding box center [559, 273] width 358 height 24
type input "**********"
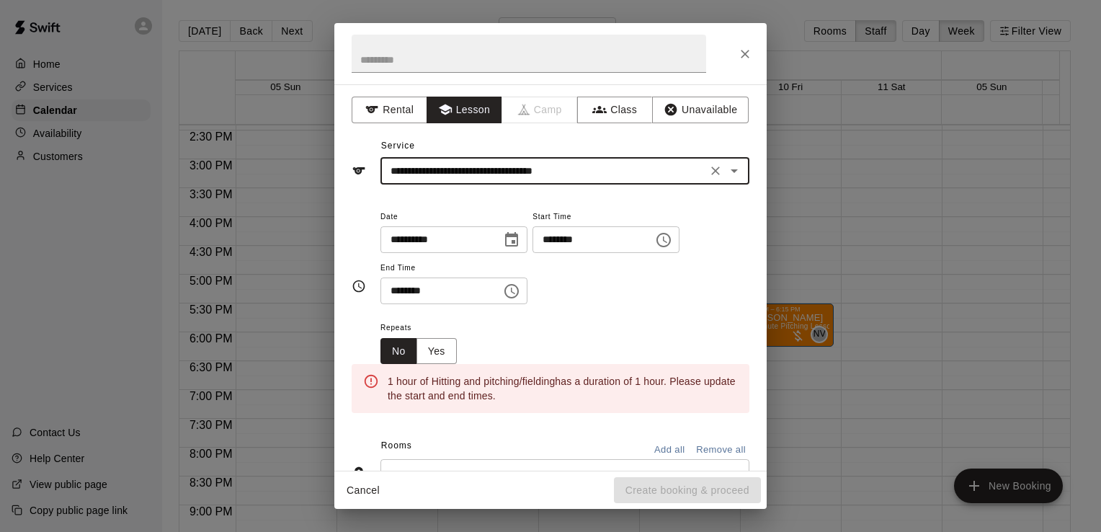
click at [517, 290] on button "Choose time, selected time is 7:30 PM" at bounding box center [511, 291] width 29 height 29
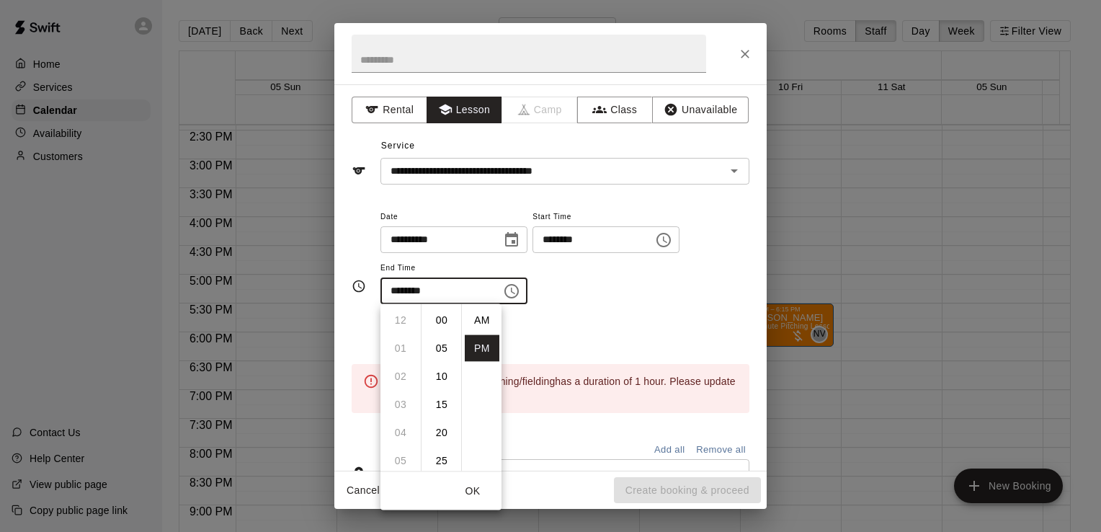
scroll to position [26, 0]
click at [396, 347] on li "08" at bounding box center [400, 349] width 35 height 27
click at [443, 324] on li "00" at bounding box center [441, 320] width 35 height 27
type input "********"
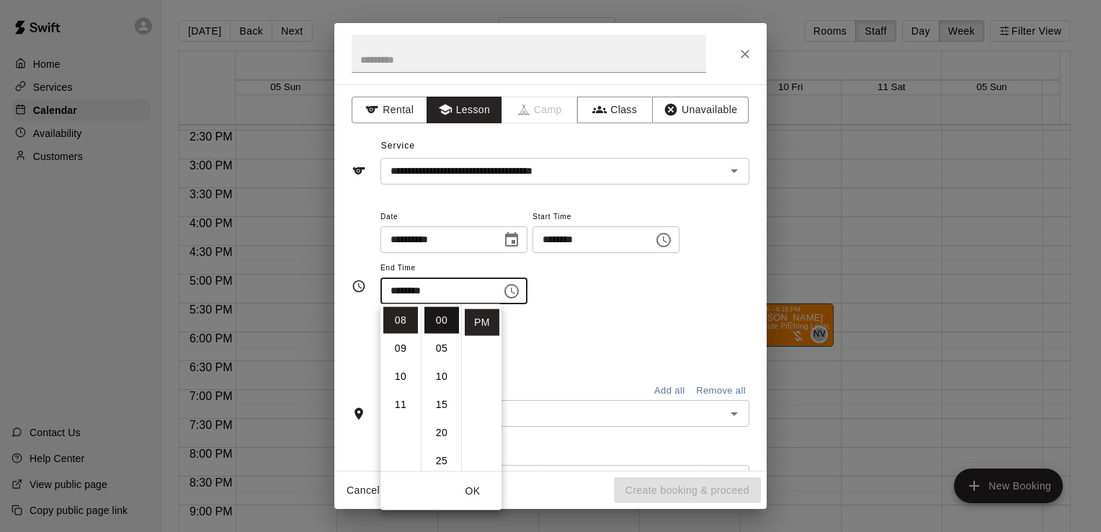
scroll to position [0, 0]
click at [651, 349] on div "Repeats No Yes" at bounding box center [564, 340] width 369 height 45
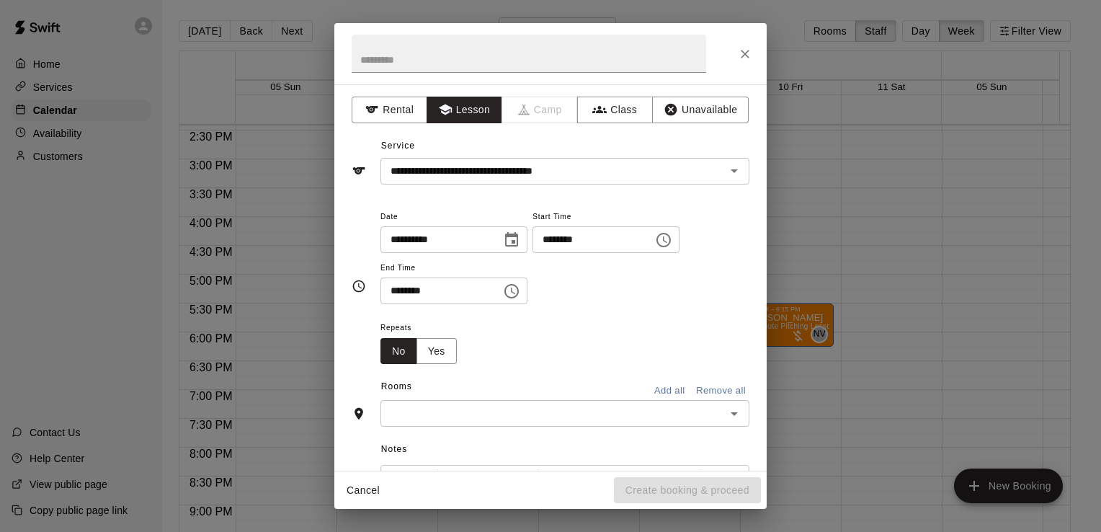
click at [445, 336] on span "Repeats" at bounding box center [424, 327] width 88 height 19
click at [445, 342] on button "Yes" at bounding box center [436, 351] width 40 height 27
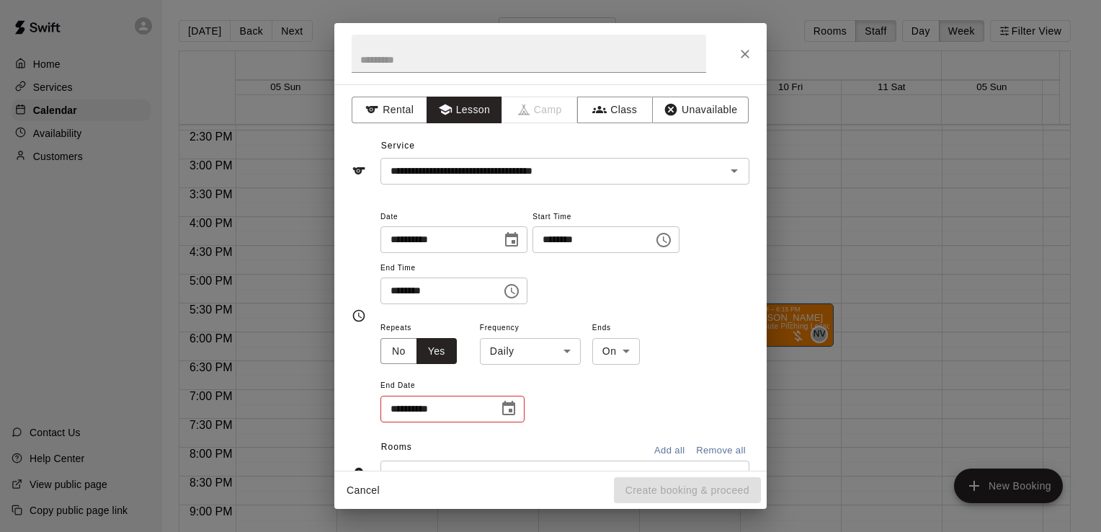
click at [514, 357] on body "Home Services Calendar Availability Customers Contact Us Help Center View publi…" at bounding box center [550, 277] width 1101 height 555
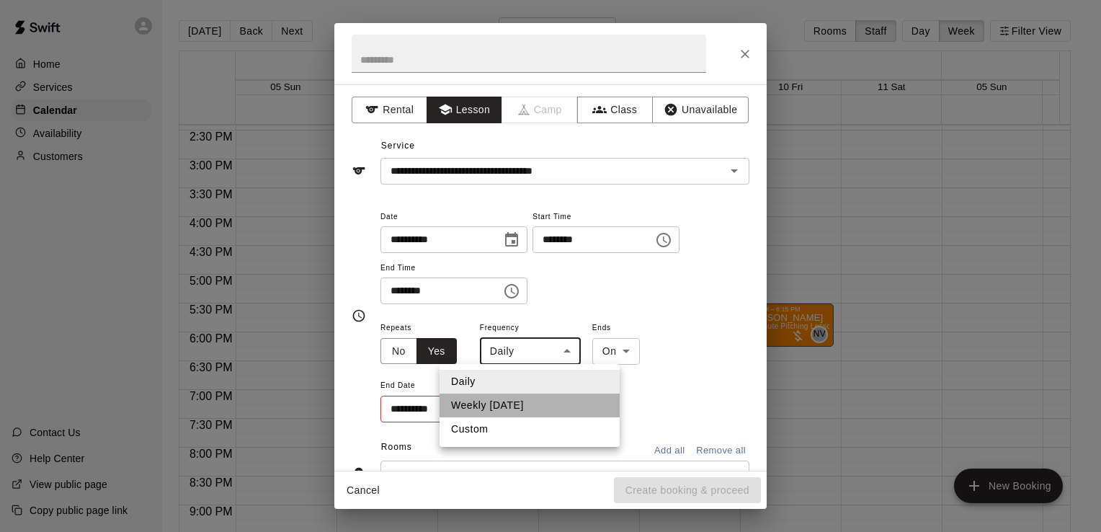
click at [509, 399] on li "Weekly [DATE]" at bounding box center [530, 405] width 180 height 24
type input "******"
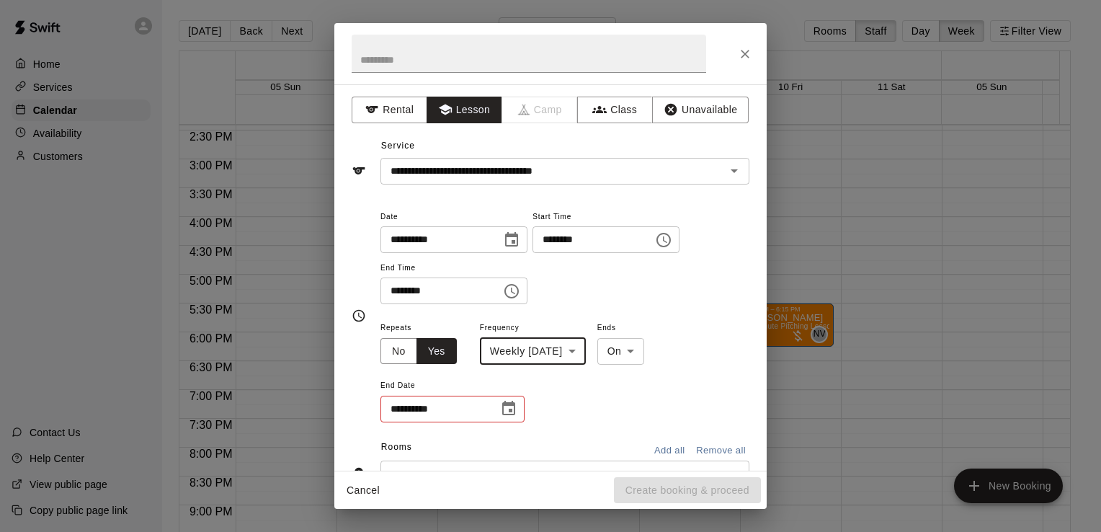
click at [508, 406] on icon "Choose date" at bounding box center [508, 408] width 17 height 17
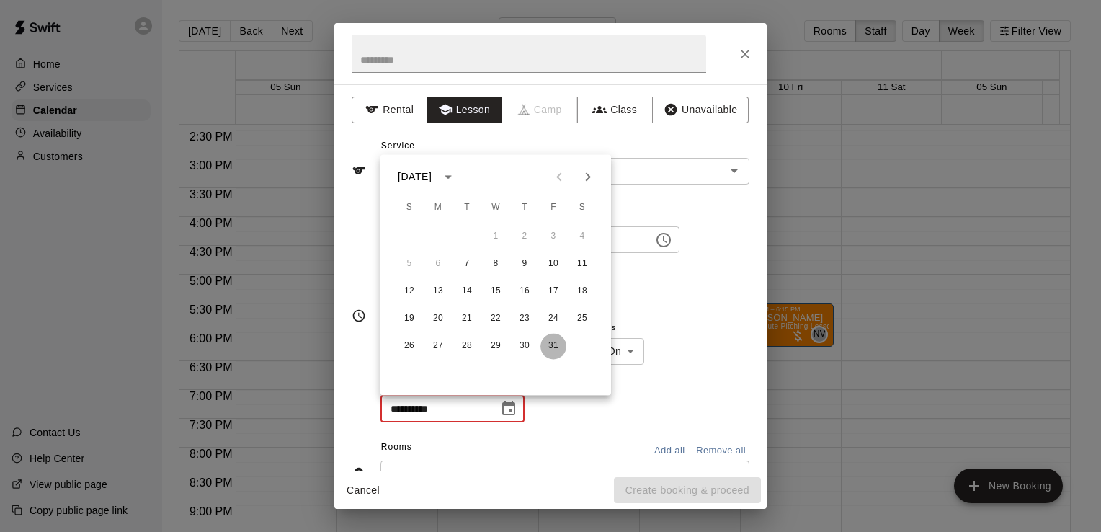
click at [550, 344] on button "31" at bounding box center [553, 346] width 26 height 26
type input "**********"
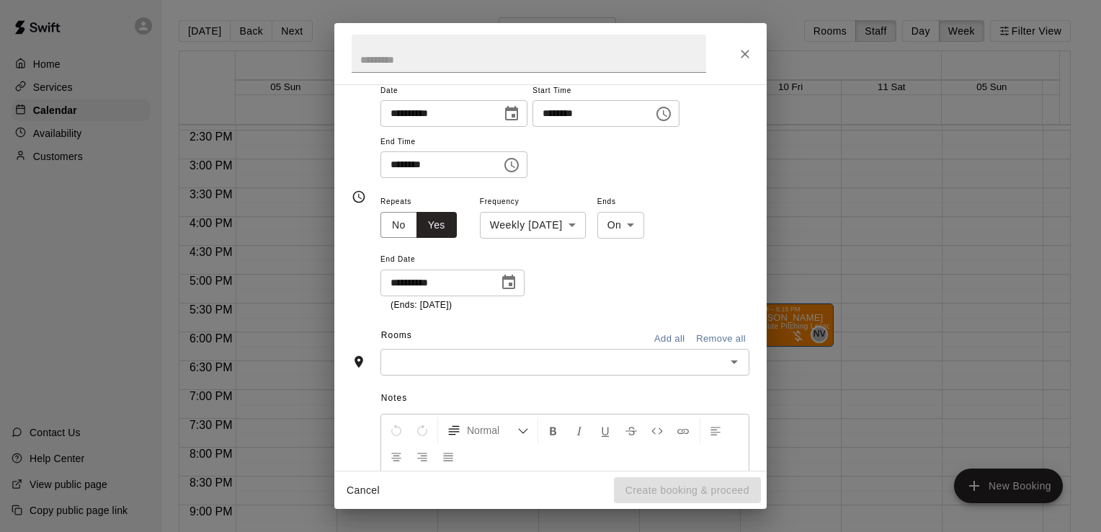
scroll to position [127, 0]
click at [610, 370] on div "​" at bounding box center [564, 361] width 369 height 27
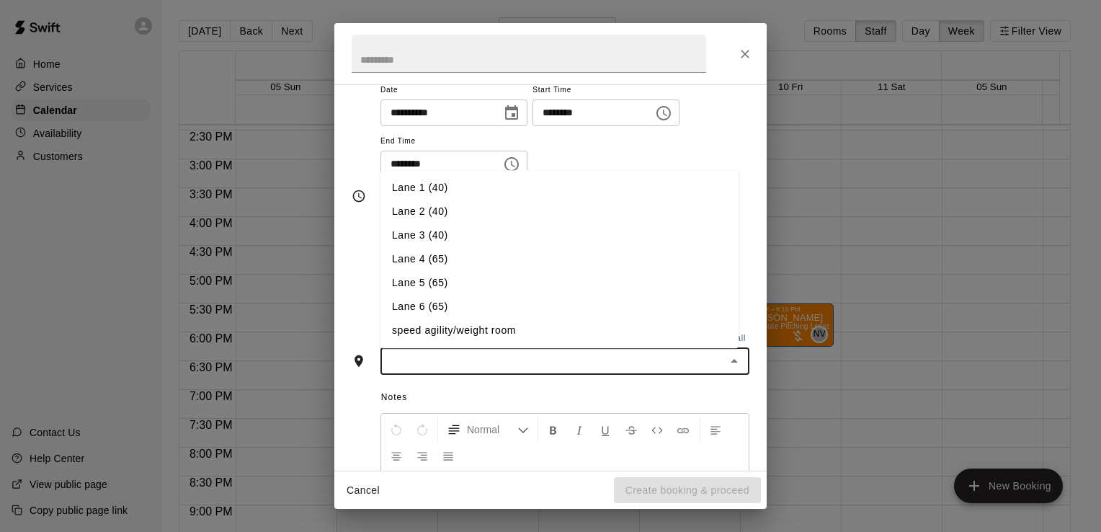
click at [541, 313] on li "Lane 6 (65)" at bounding box center [559, 307] width 358 height 24
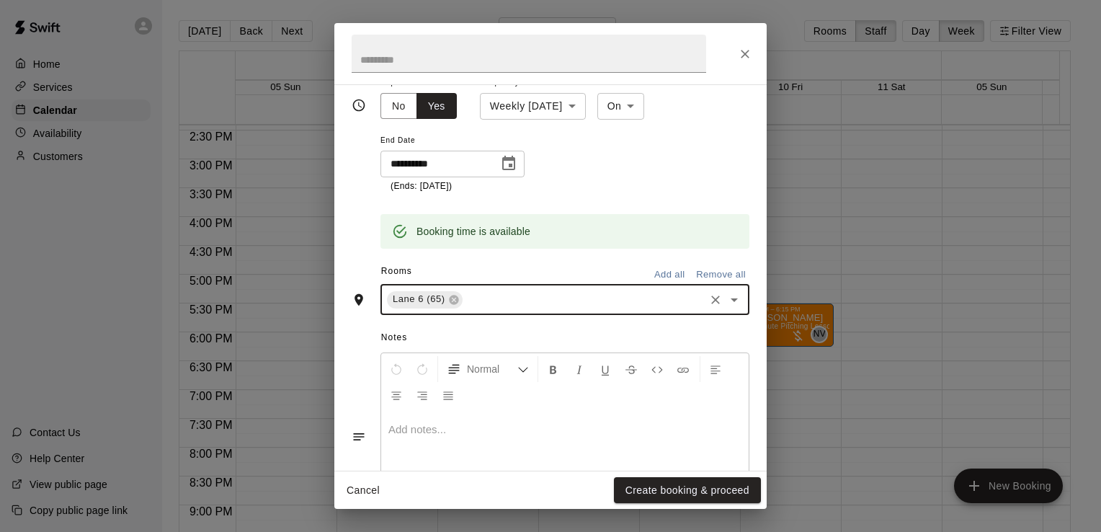
scroll to position [246, 0]
click at [664, 496] on button "Create booking & proceed" at bounding box center [687, 490] width 147 height 27
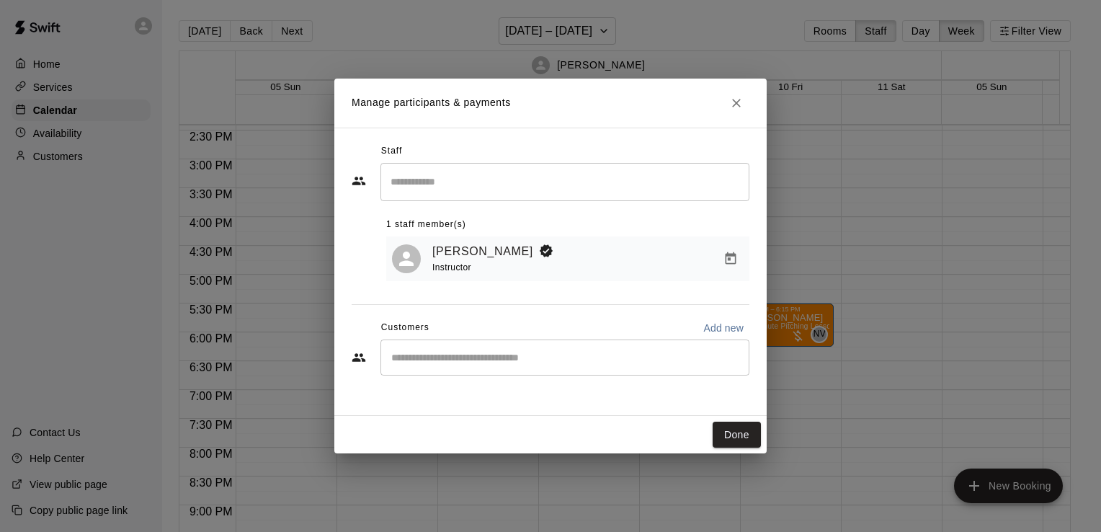
click at [447, 362] on input "Start typing to search customers..." at bounding box center [565, 357] width 356 height 14
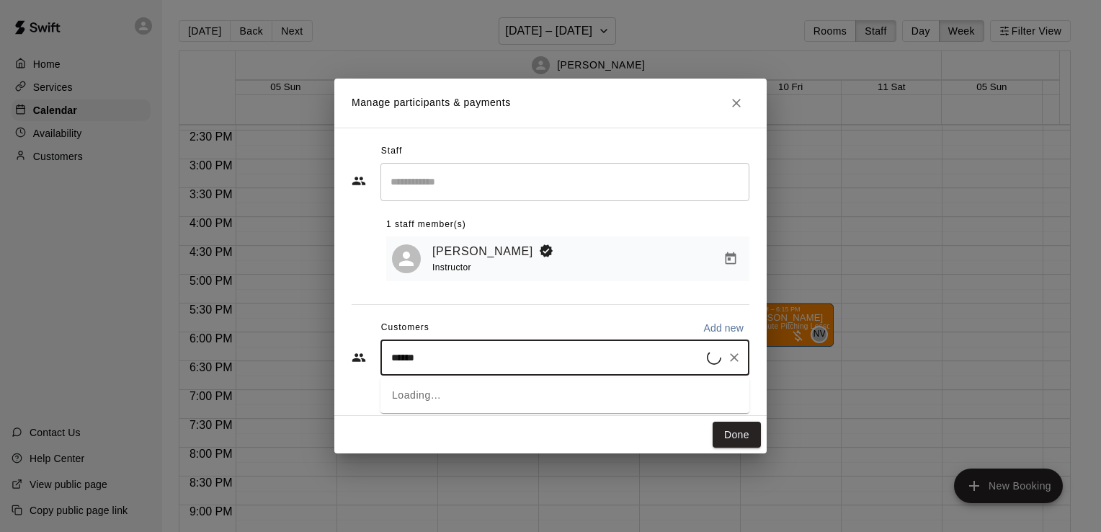
type input "*****"
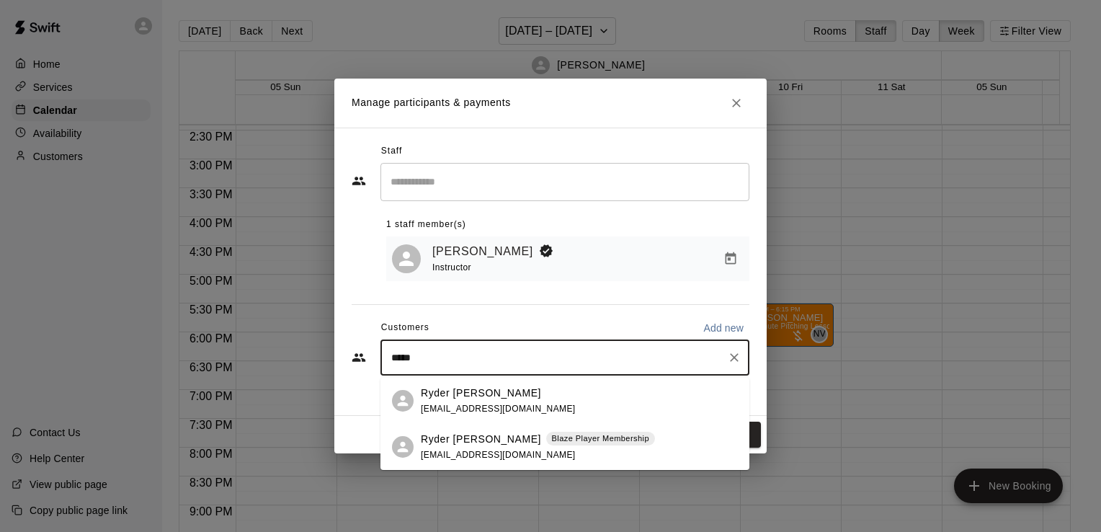
click at [462, 432] on p "Ryder [PERSON_NAME]" at bounding box center [481, 439] width 120 height 15
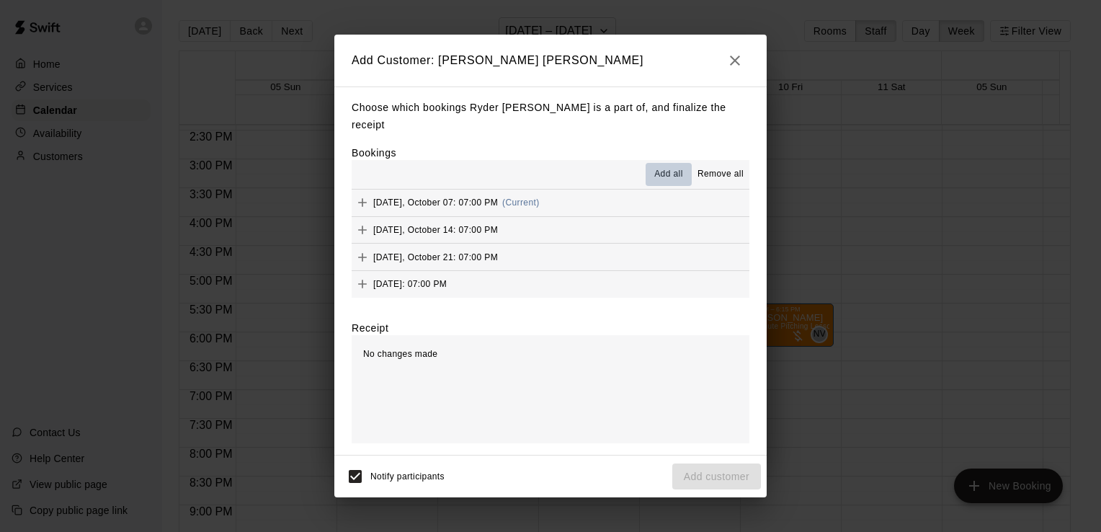
click at [666, 169] on span "Add all" at bounding box center [668, 174] width 29 height 14
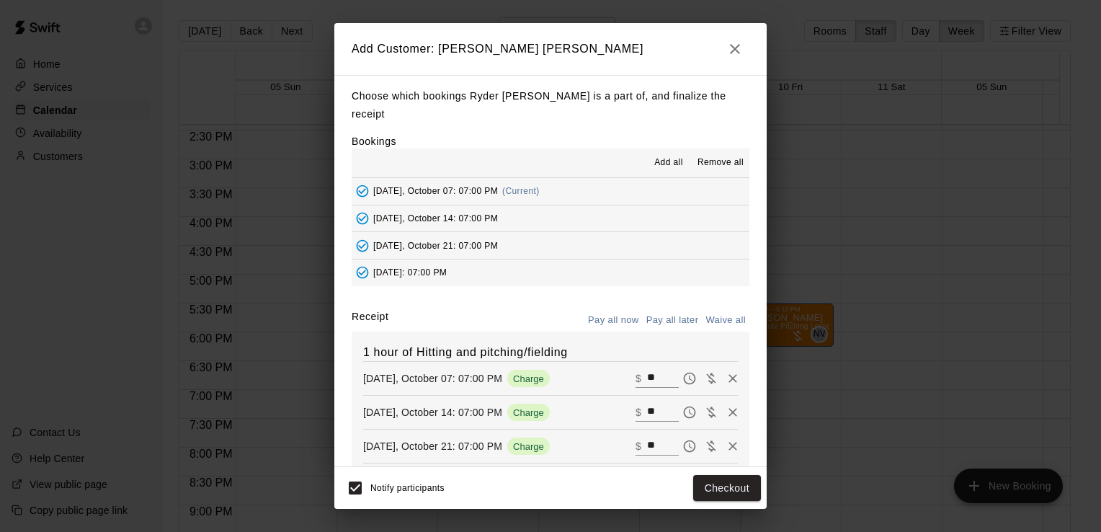
click at [647, 309] on button "Pay all later" at bounding box center [673, 320] width 60 height 22
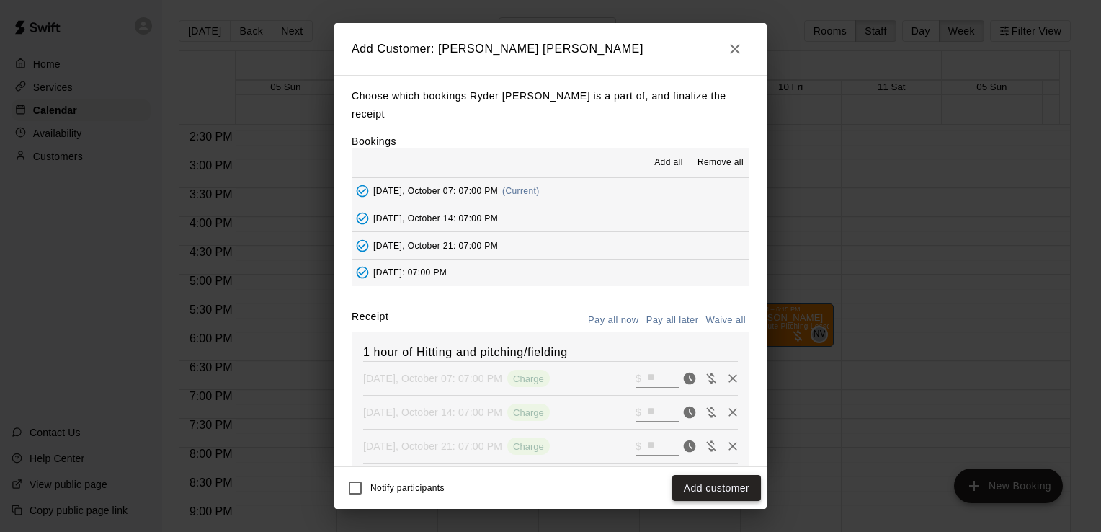
click at [704, 483] on button "Add customer" at bounding box center [716, 488] width 89 height 27
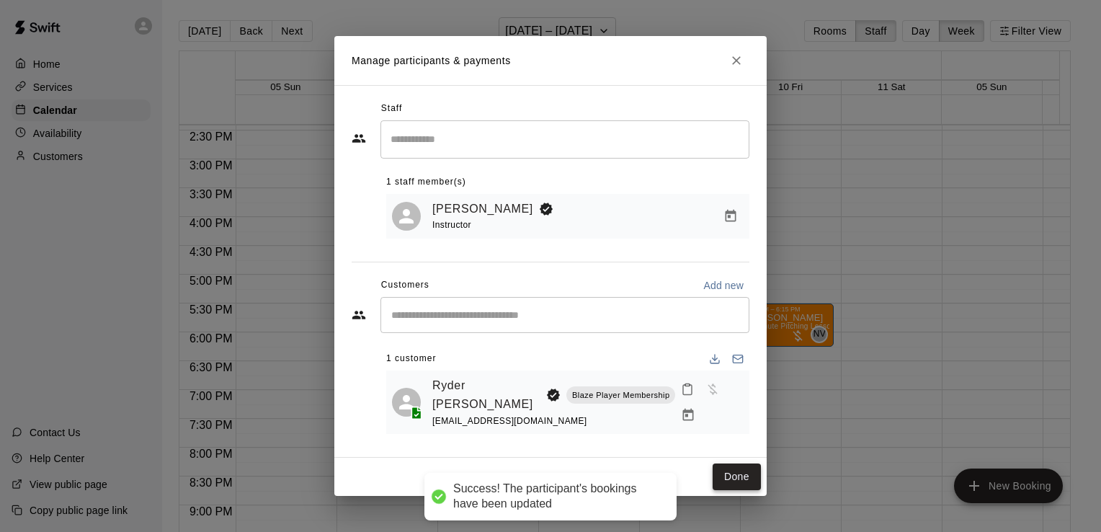
click at [744, 480] on button "Done" at bounding box center [737, 476] width 48 height 27
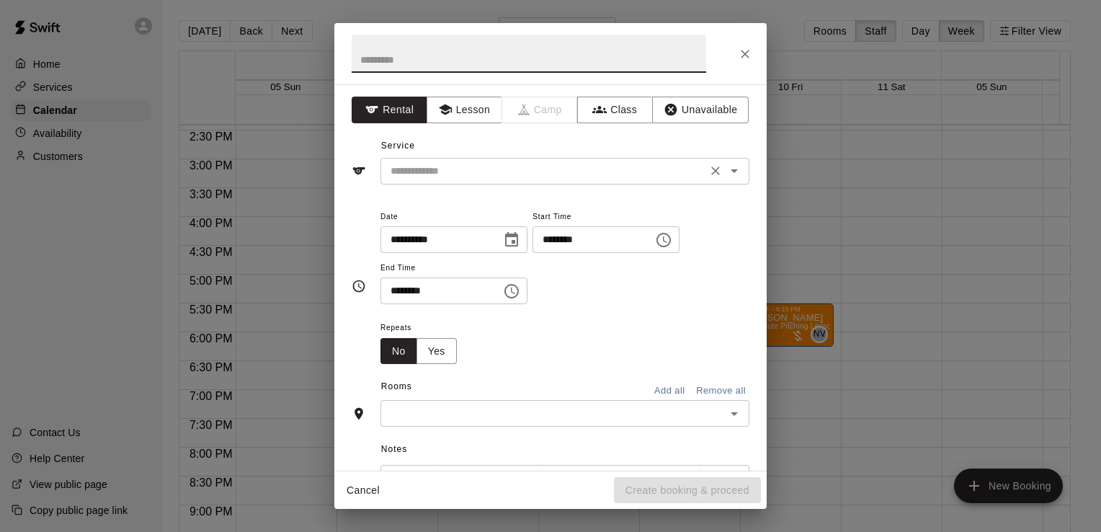
click at [535, 160] on div "​" at bounding box center [564, 171] width 369 height 27
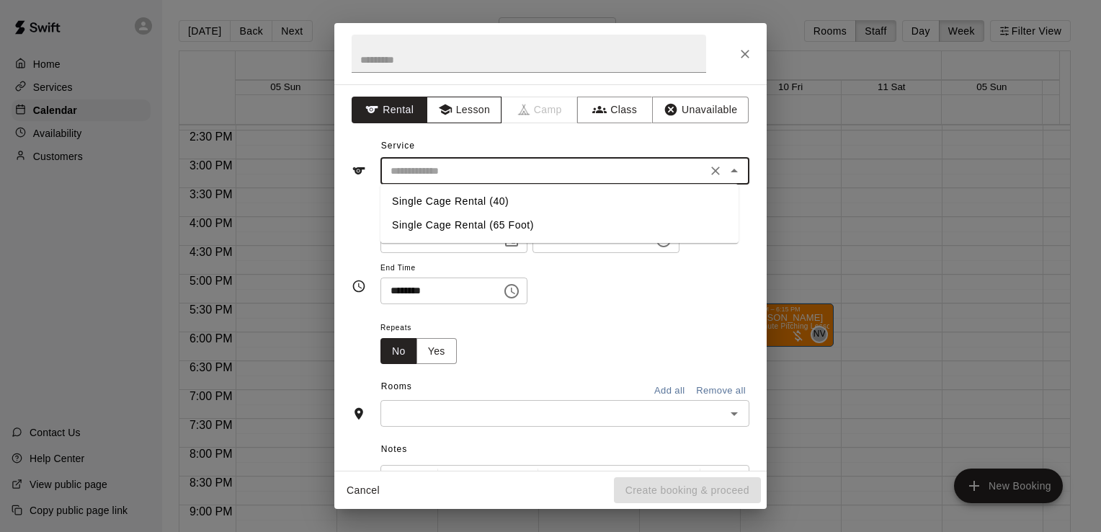
click at [476, 107] on button "Lesson" at bounding box center [465, 110] width 76 height 27
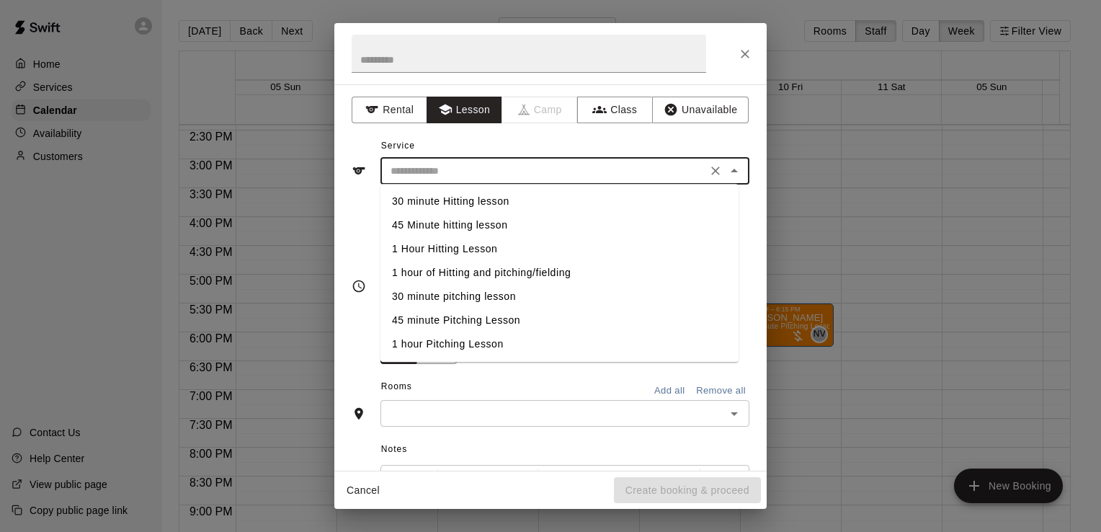
click at [495, 171] on input "text" at bounding box center [544, 171] width 318 height 18
click at [496, 337] on li "1 hour Pitching Lesson" at bounding box center [559, 344] width 358 height 24
type input "**********"
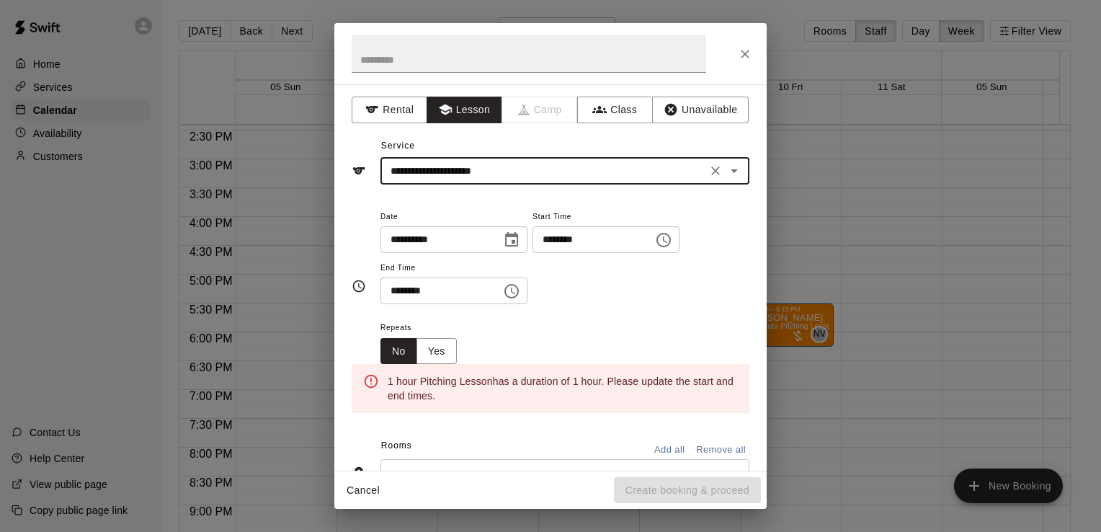
click at [519, 285] on icon "Choose time, selected time is 5:30 PM" at bounding box center [511, 291] width 14 height 14
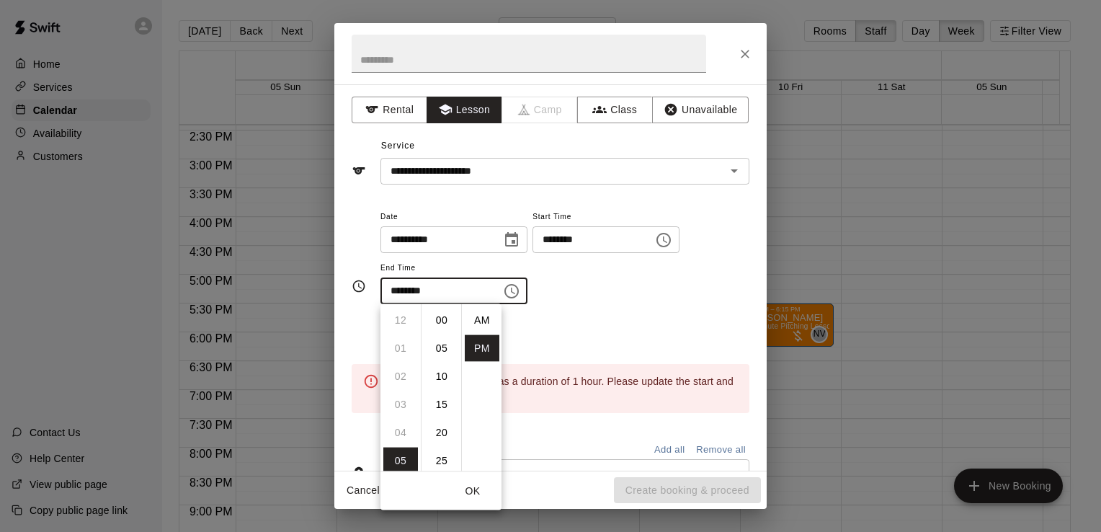
scroll to position [26, 0]
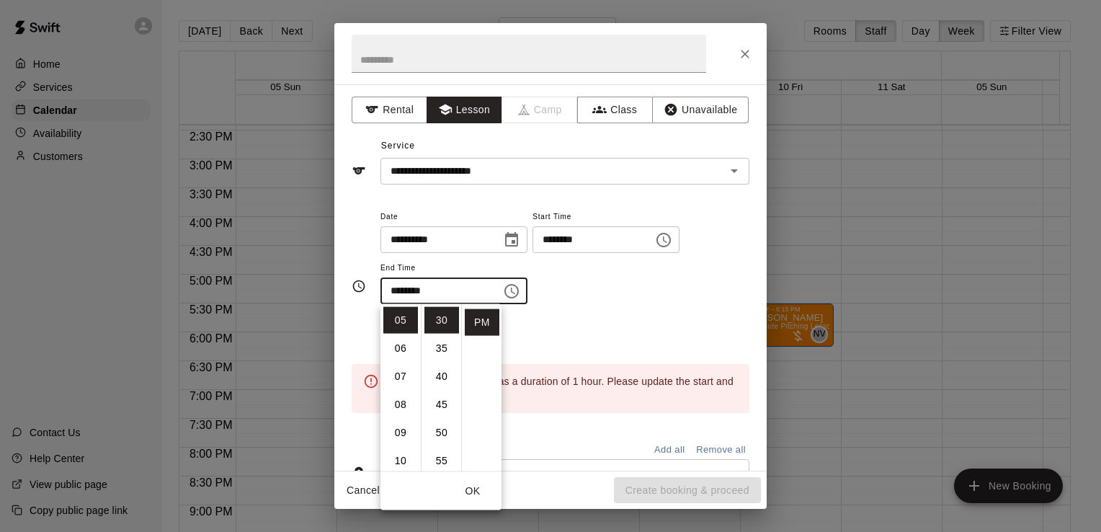
click at [409, 349] on li "06" at bounding box center [400, 348] width 35 height 27
click at [441, 325] on li "00" at bounding box center [441, 320] width 35 height 27
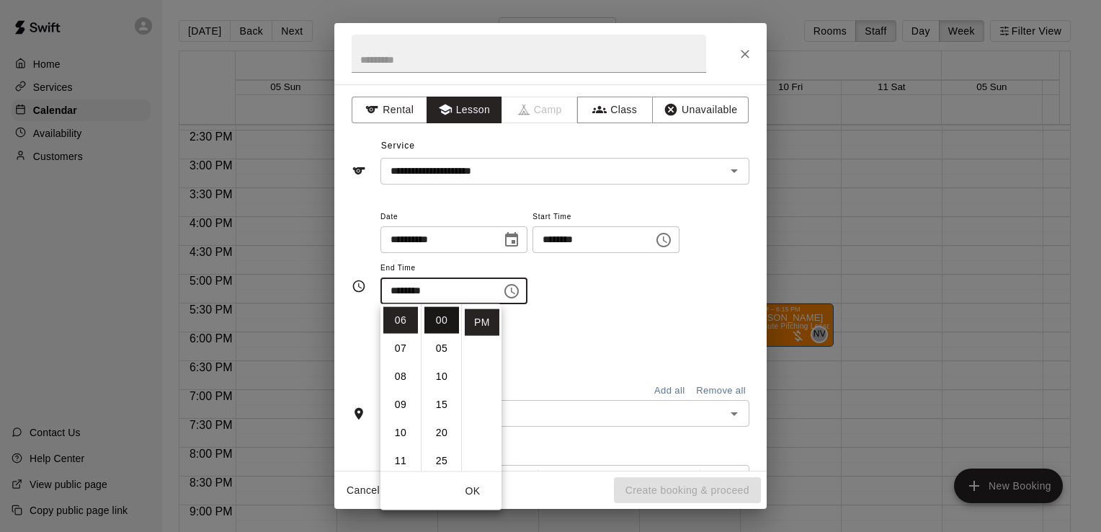
type input "********"
click at [576, 311] on div "**********" at bounding box center [564, 264] width 369 height 112
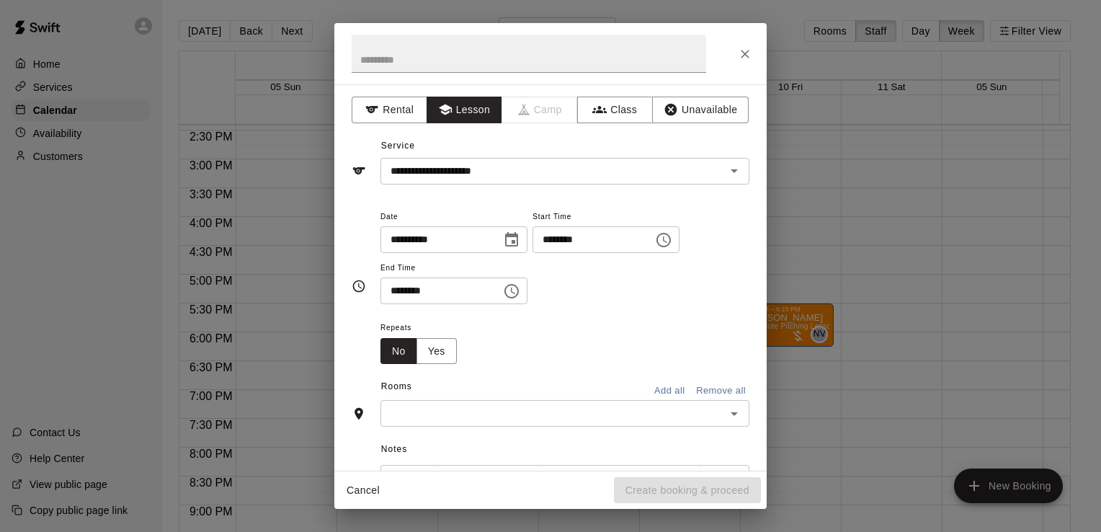
scroll to position [37, 0]
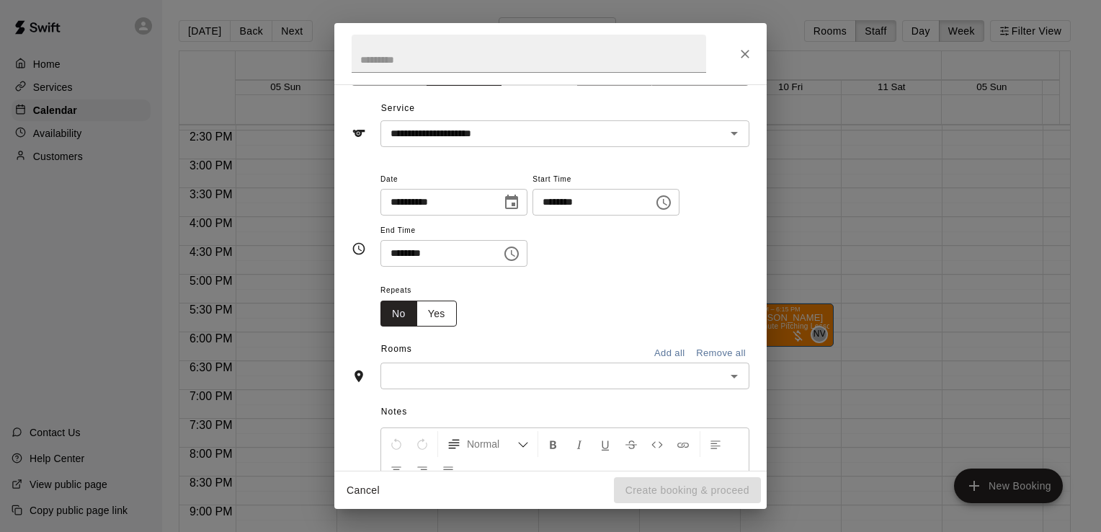
click at [445, 313] on button "Yes" at bounding box center [436, 313] width 40 height 27
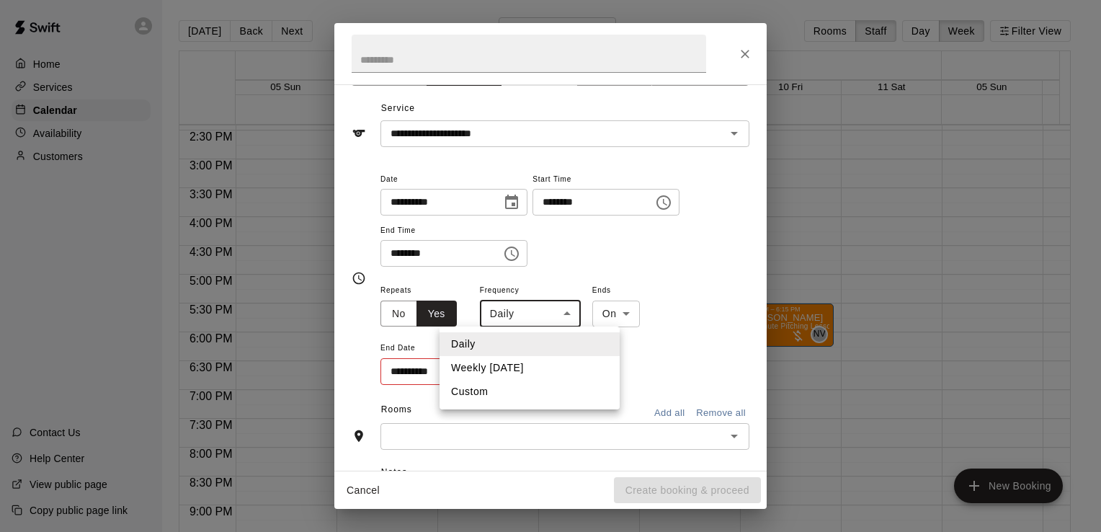
click at [544, 318] on body "Home Services Calendar Availability Customers Contact Us Help Center View publi…" at bounding box center [550, 277] width 1101 height 555
click at [532, 367] on li "Weekly [DATE]" at bounding box center [530, 368] width 180 height 24
type input "******"
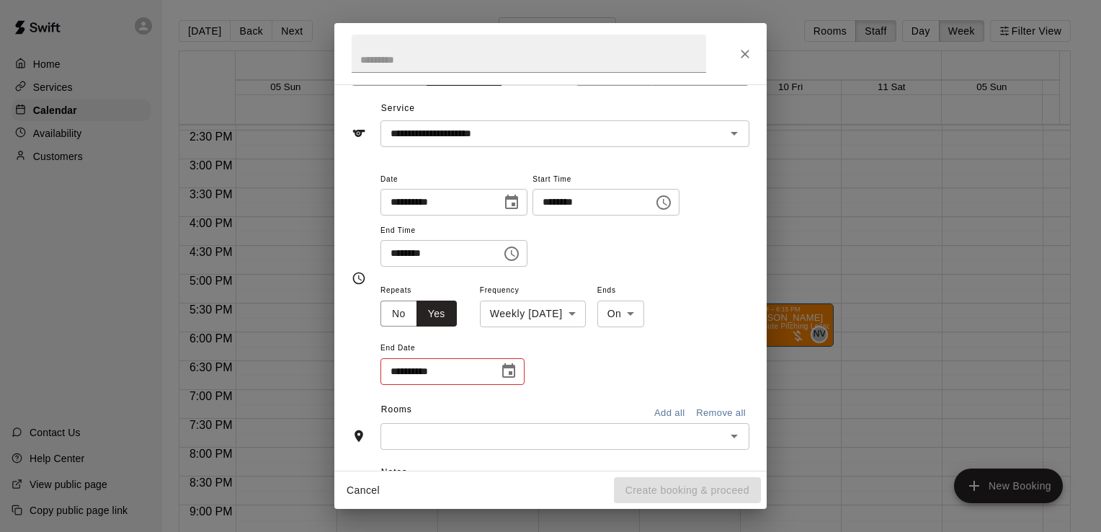
click at [525, 370] on div "**********" at bounding box center [564, 333] width 369 height 105
click at [506, 377] on icon "Choose date" at bounding box center [508, 370] width 17 height 17
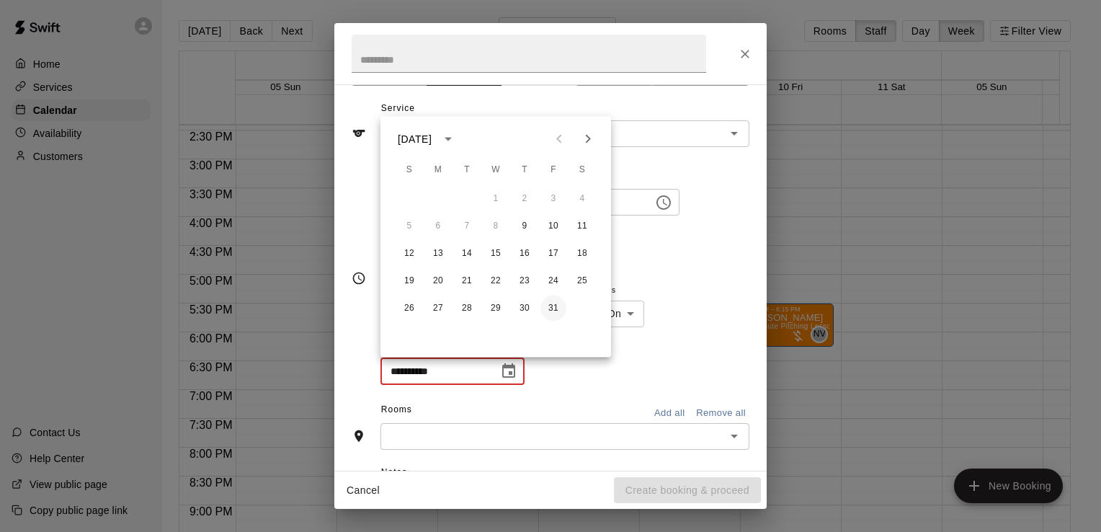
click at [560, 307] on button "31" at bounding box center [553, 308] width 26 height 26
type input "**********"
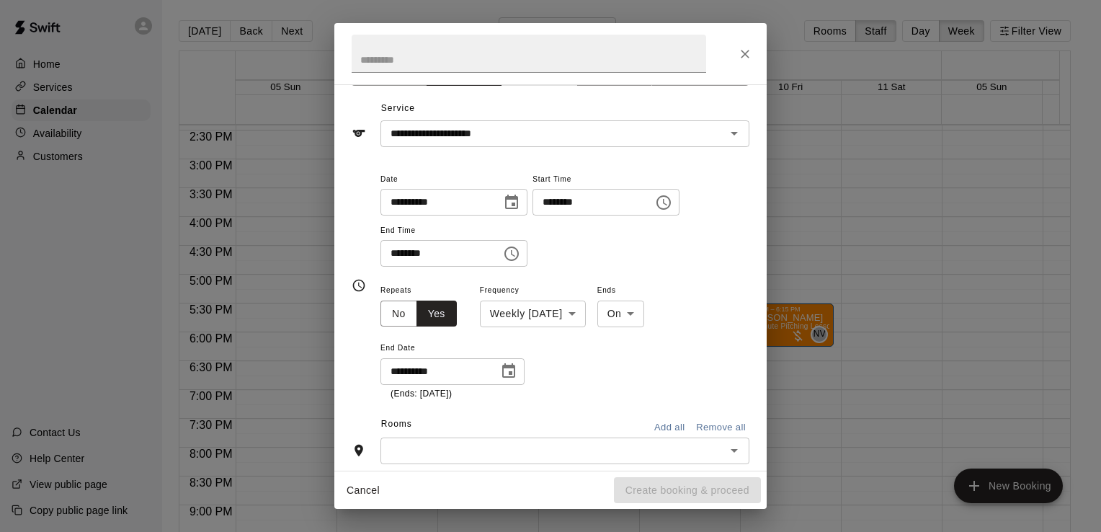
click at [607, 352] on div "**********" at bounding box center [564, 341] width 369 height 120
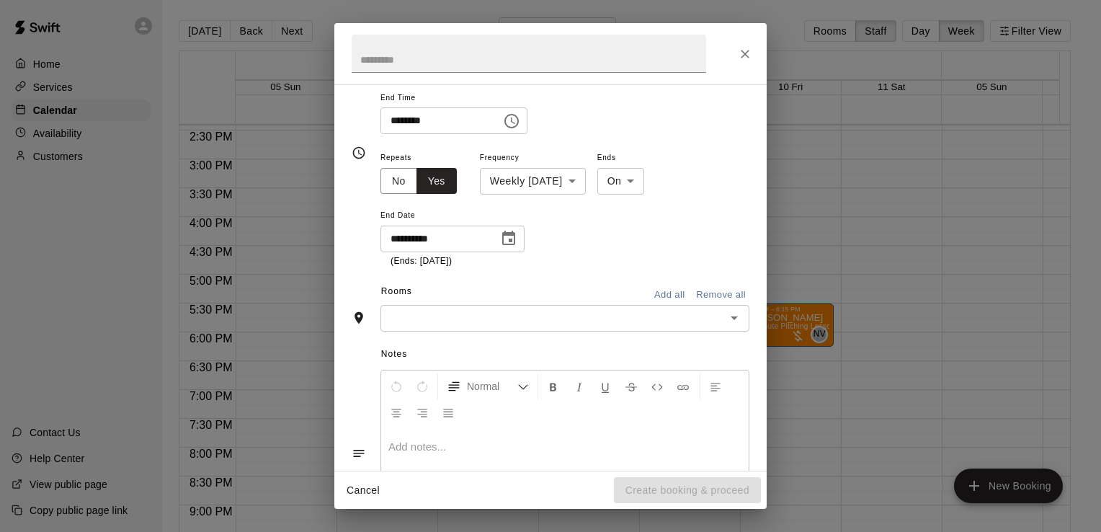
scroll to position [170, 0]
click at [608, 325] on input "text" at bounding box center [553, 318] width 336 height 18
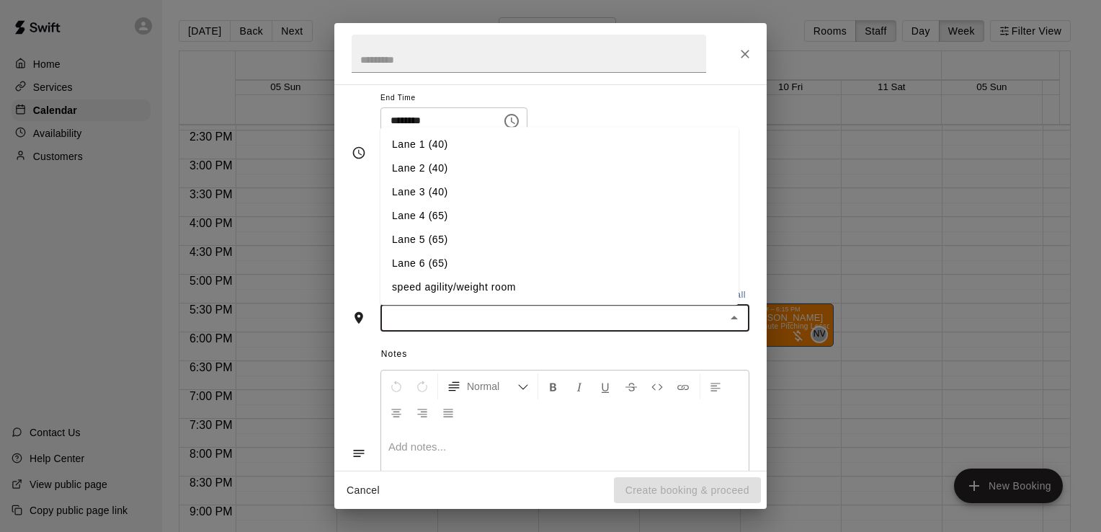
click at [510, 267] on li "Lane 6 (65)" at bounding box center [559, 263] width 358 height 24
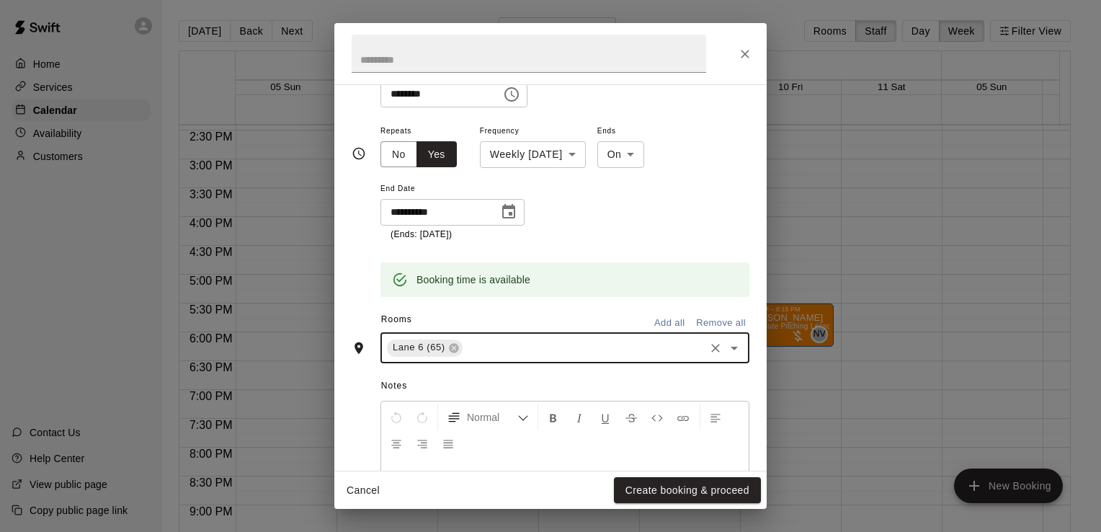
scroll to position [303, 0]
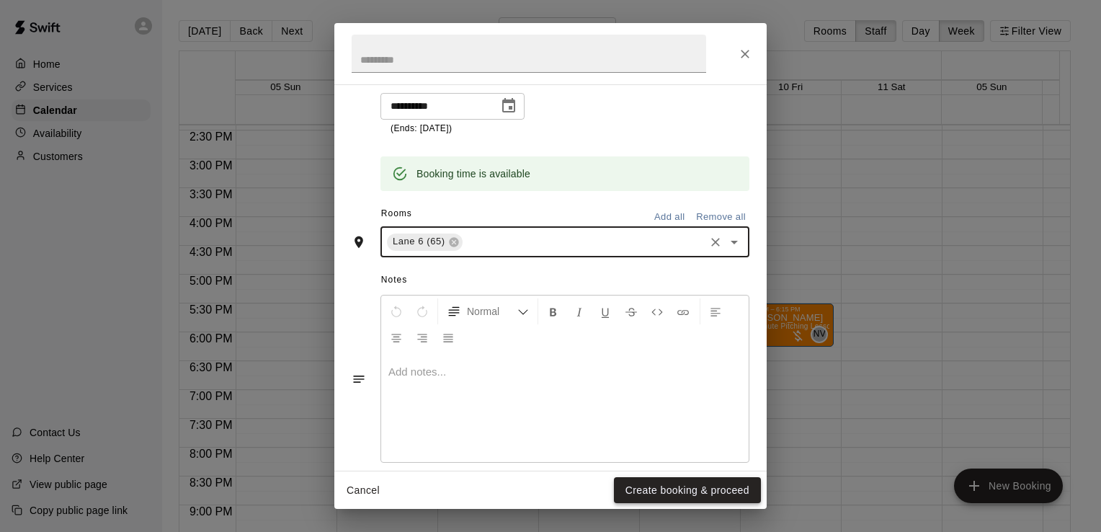
click at [692, 500] on button "Create booking & proceed" at bounding box center [687, 490] width 147 height 27
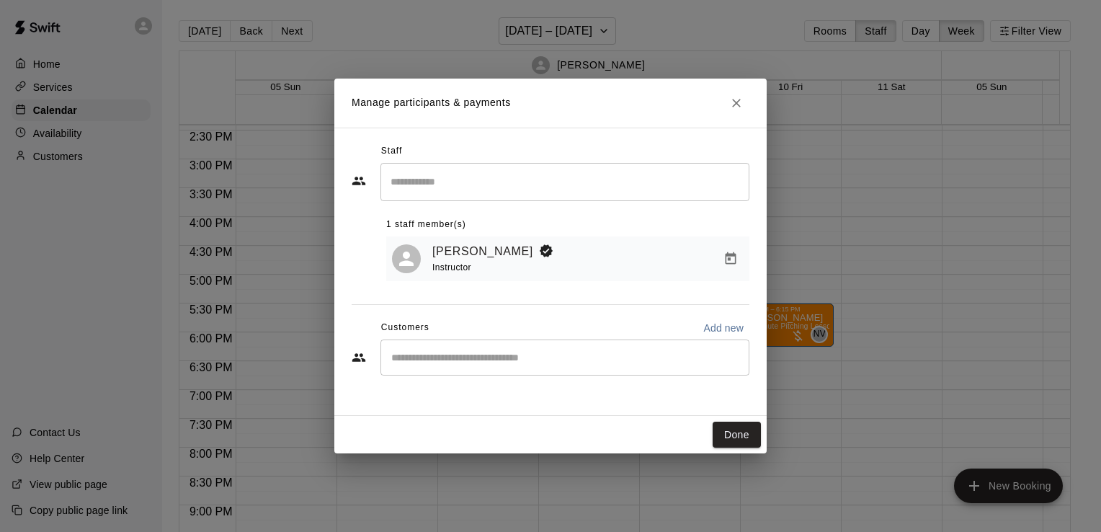
click at [509, 355] on input "Start typing to search customers..." at bounding box center [565, 357] width 356 height 14
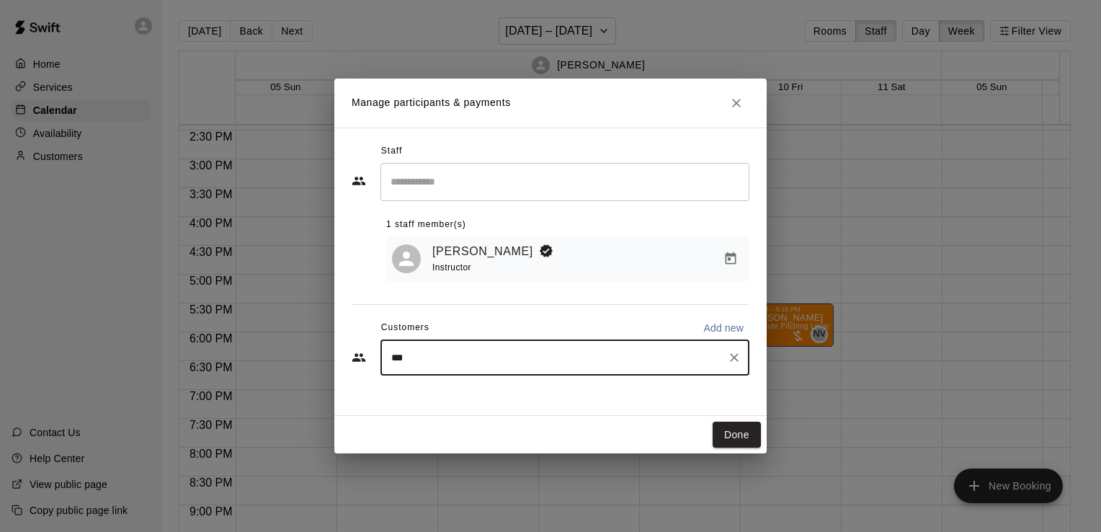
type input "****"
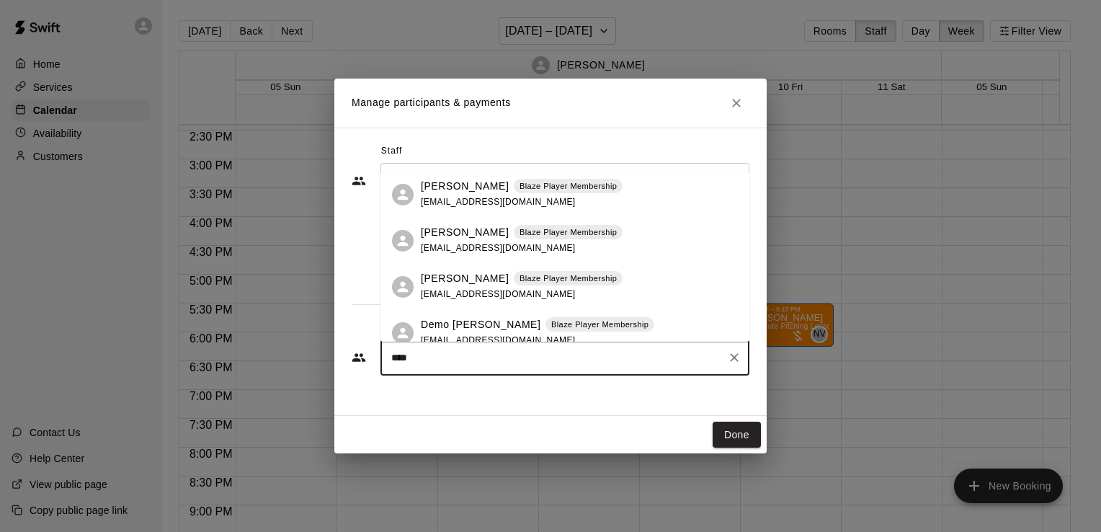
click at [465, 295] on span "[EMAIL_ADDRESS][DOMAIN_NAME]" at bounding box center [498, 294] width 155 height 10
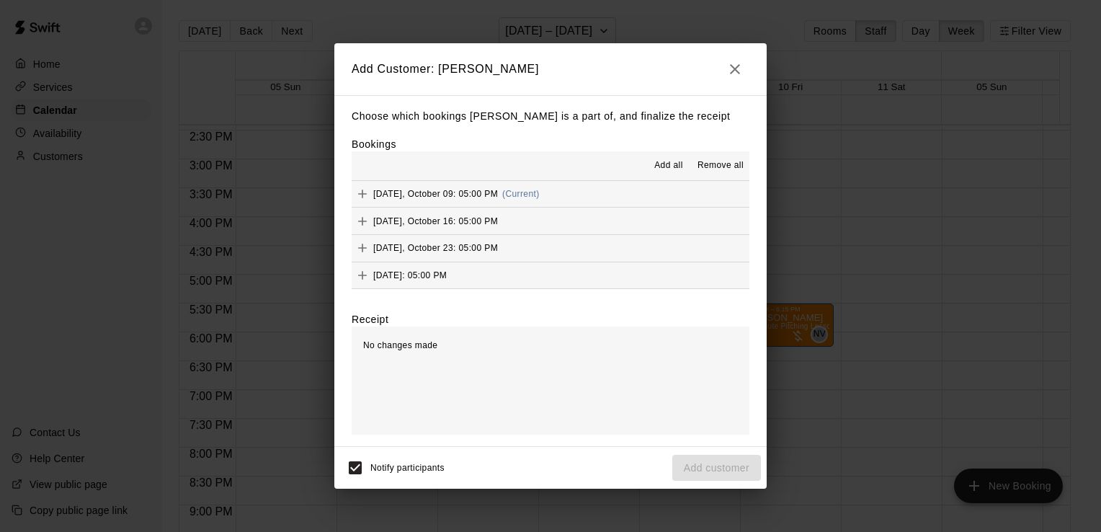
click at [661, 166] on span "Add all" at bounding box center [668, 166] width 29 height 14
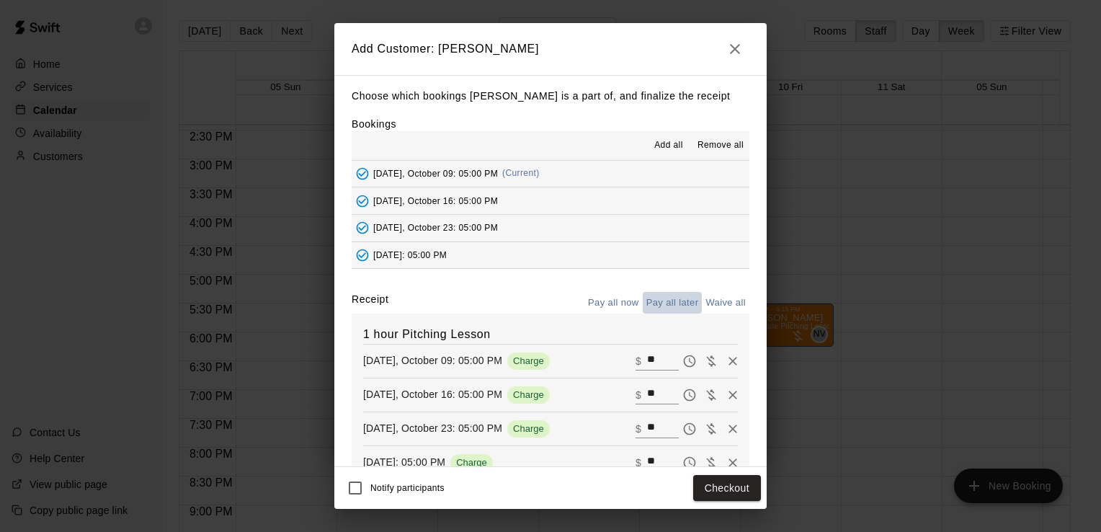
click at [663, 298] on button "Pay all later" at bounding box center [673, 303] width 60 height 22
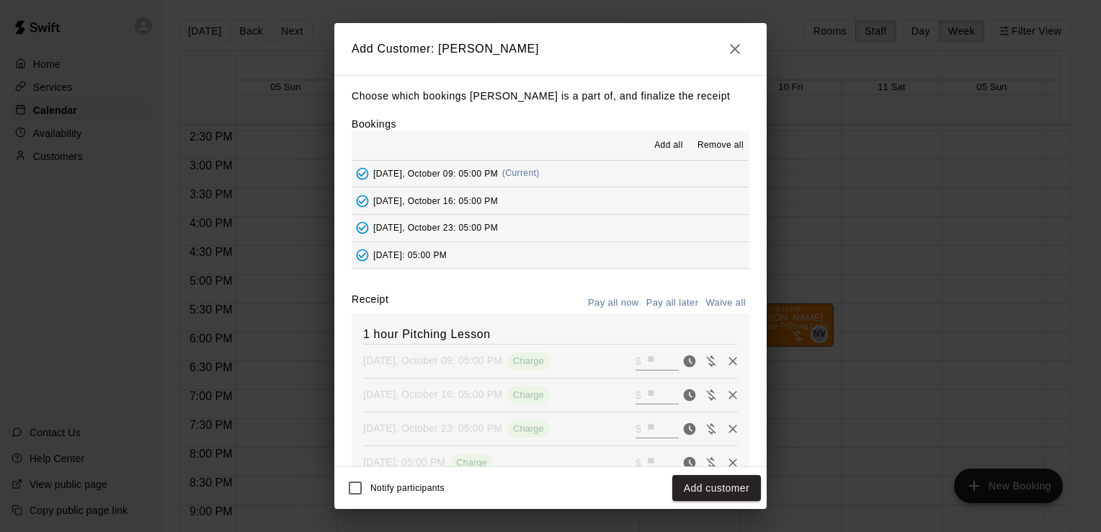
scroll to position [79, 0]
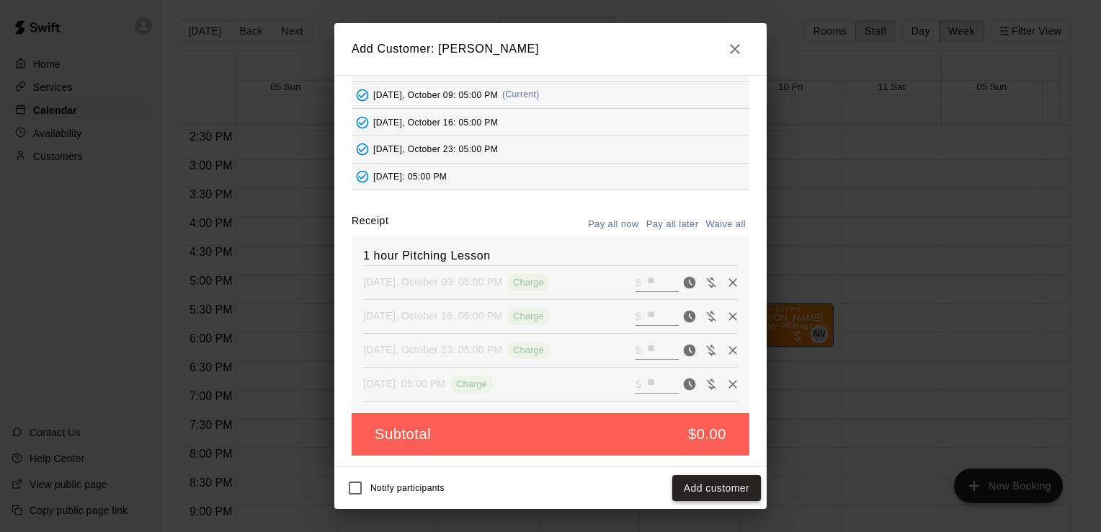
click at [697, 489] on button "Add customer" at bounding box center [716, 488] width 89 height 27
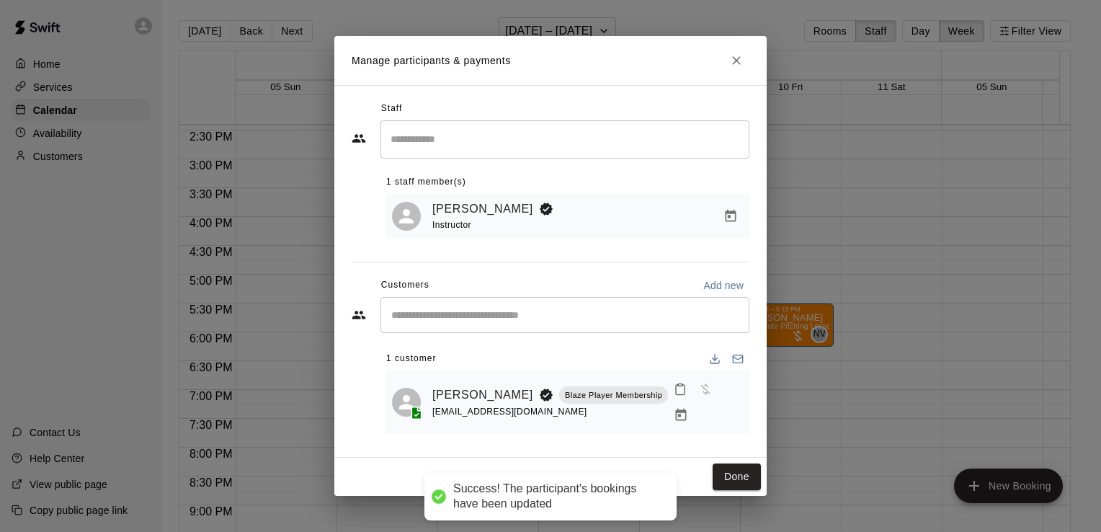
click at [738, 485] on div "Done" at bounding box center [550, 477] width 432 height 38
click at [744, 465] on button "Done" at bounding box center [737, 476] width 48 height 27
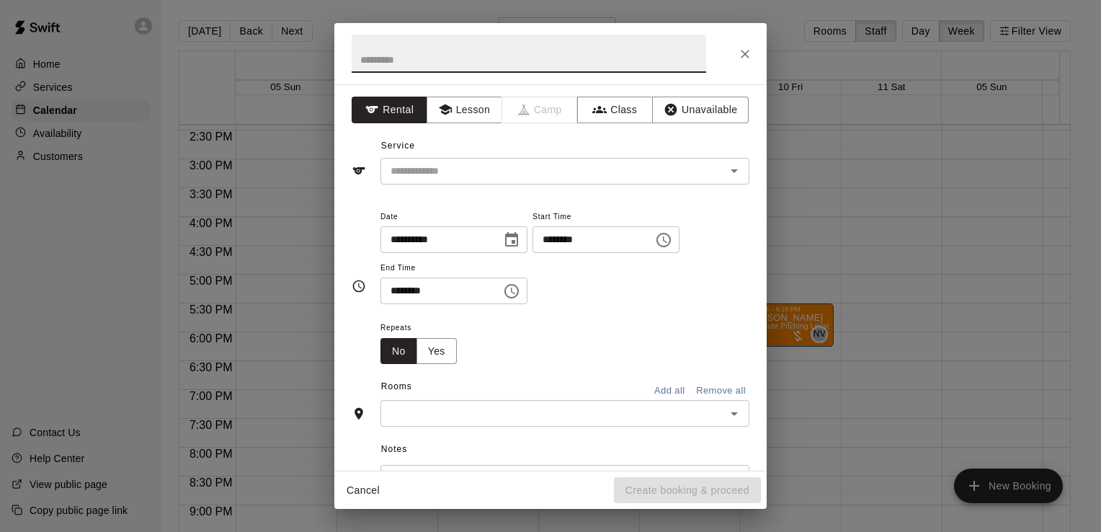
click at [517, 290] on button "Choose time, selected time is 7:30 PM" at bounding box center [511, 291] width 29 height 29
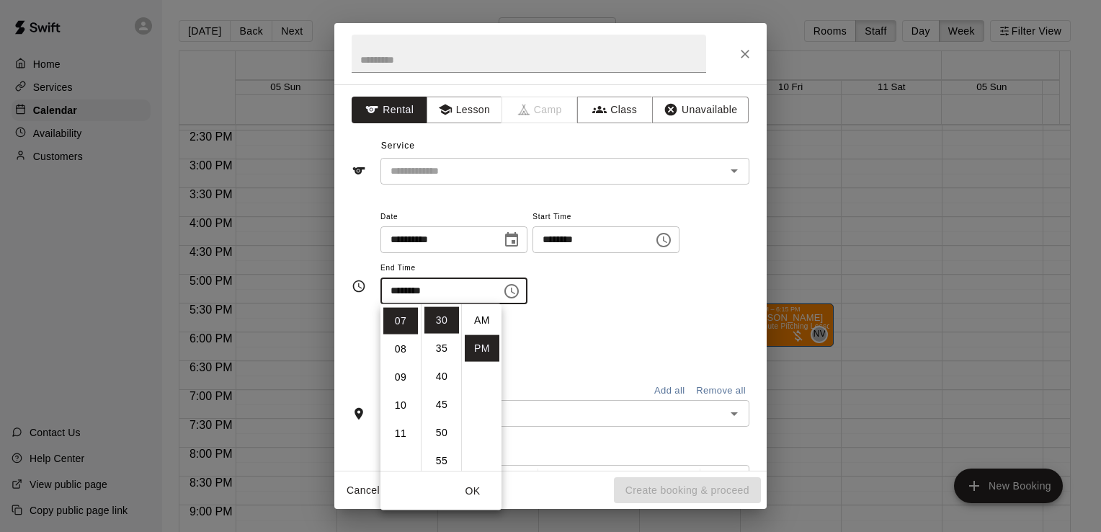
scroll to position [26, 0]
click at [405, 350] on li "08" at bounding box center [400, 349] width 35 height 27
click at [442, 319] on li "00" at bounding box center [441, 320] width 35 height 27
type input "********"
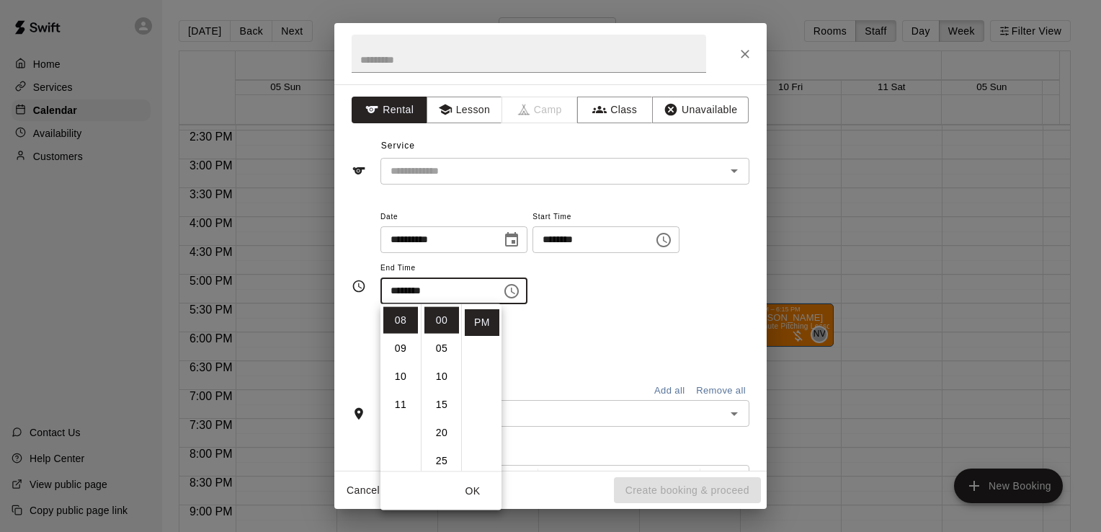
click at [638, 336] on div "Repeats No Yes" at bounding box center [564, 340] width 369 height 45
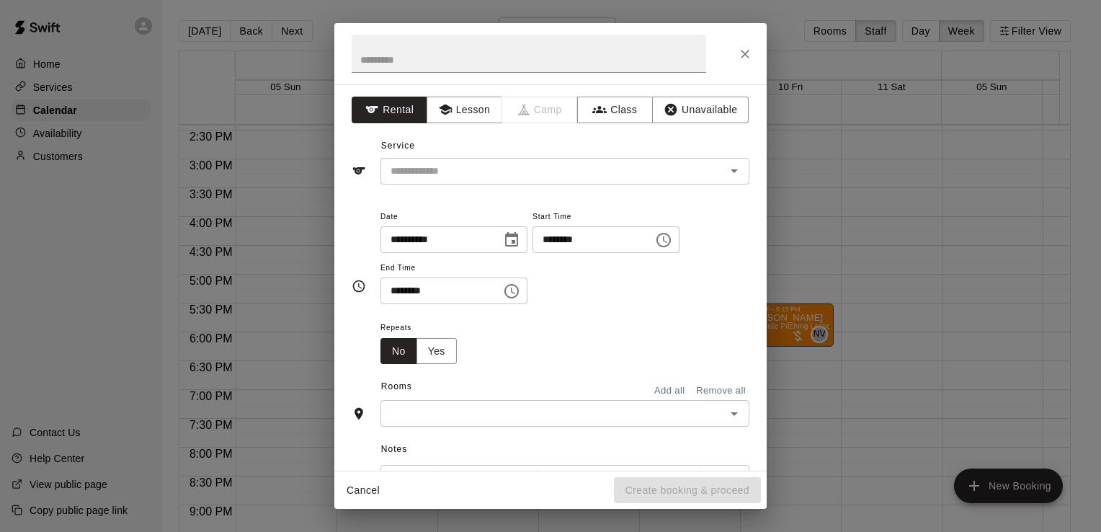
click at [603, 424] on div "​" at bounding box center [564, 413] width 369 height 27
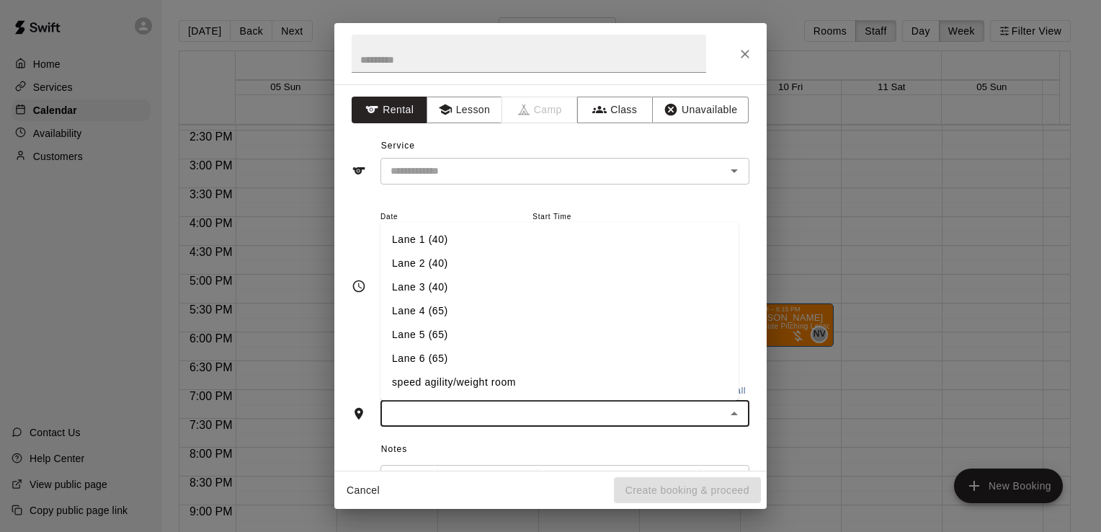
click at [561, 350] on li "Lane 6 (65)" at bounding box center [559, 359] width 358 height 24
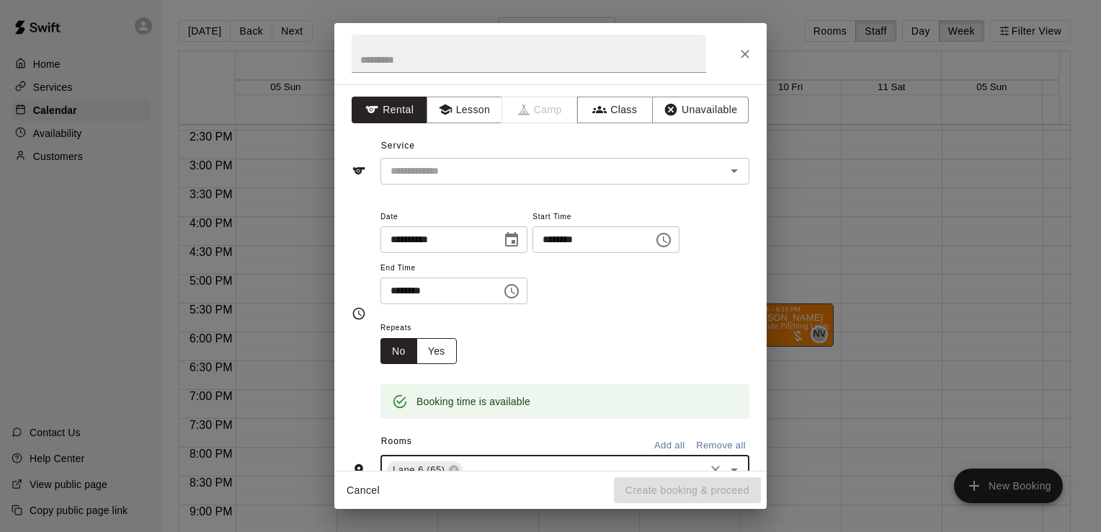
click at [443, 341] on button "Yes" at bounding box center [436, 351] width 40 height 27
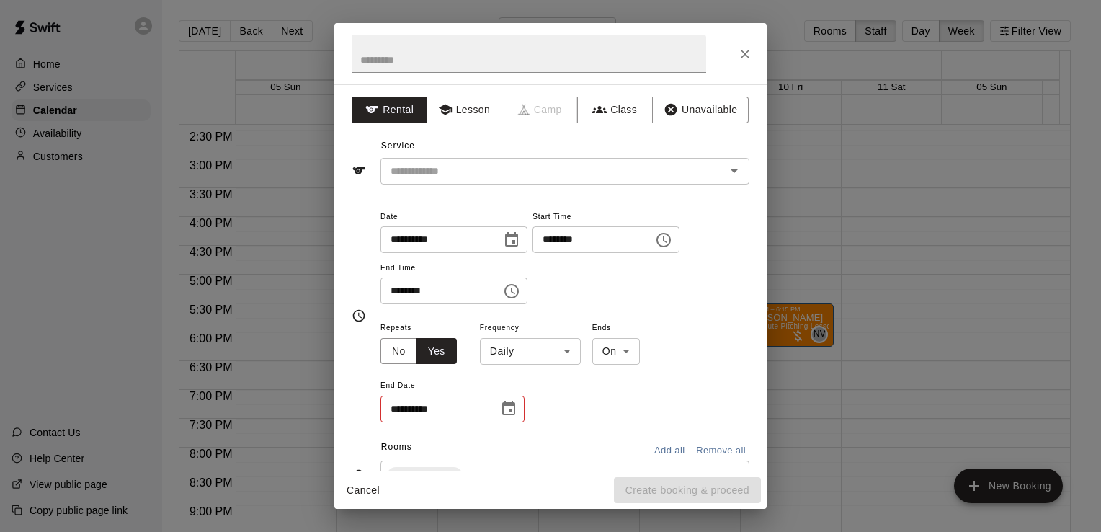
click at [502, 352] on body "Home Services Calendar Availability Customers Contact Us Help Center View publi…" at bounding box center [550, 277] width 1101 height 555
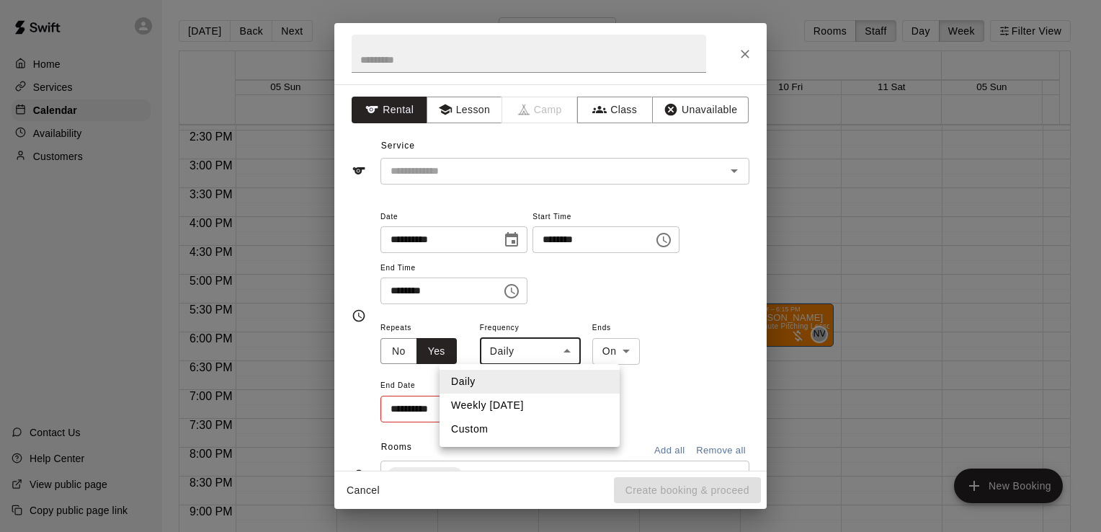
click at [509, 402] on li "Weekly [DATE]" at bounding box center [530, 405] width 180 height 24
type input "******"
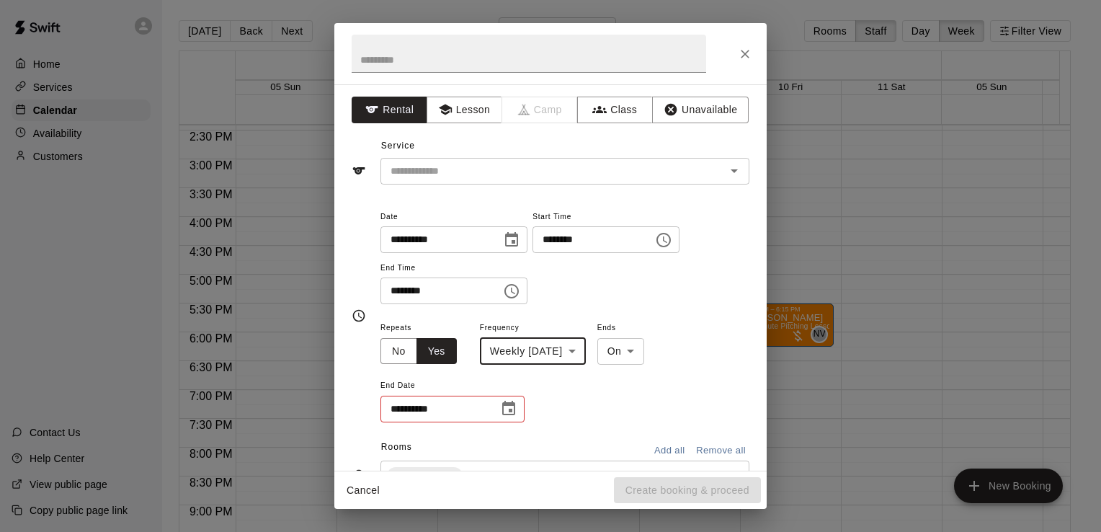
click at [509, 404] on icon "Choose date" at bounding box center [508, 408] width 13 height 14
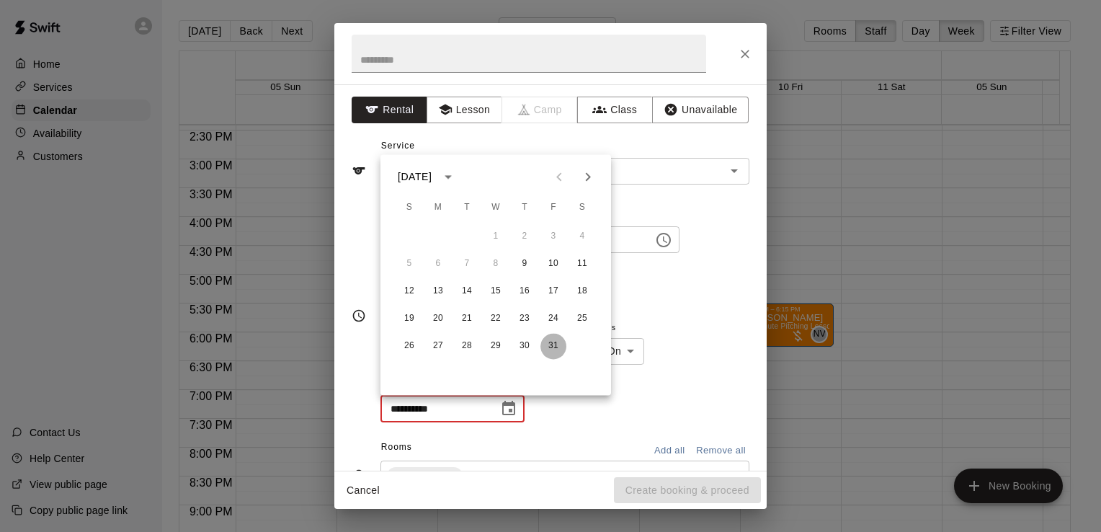
click at [545, 349] on button "31" at bounding box center [553, 346] width 26 height 26
type input "**********"
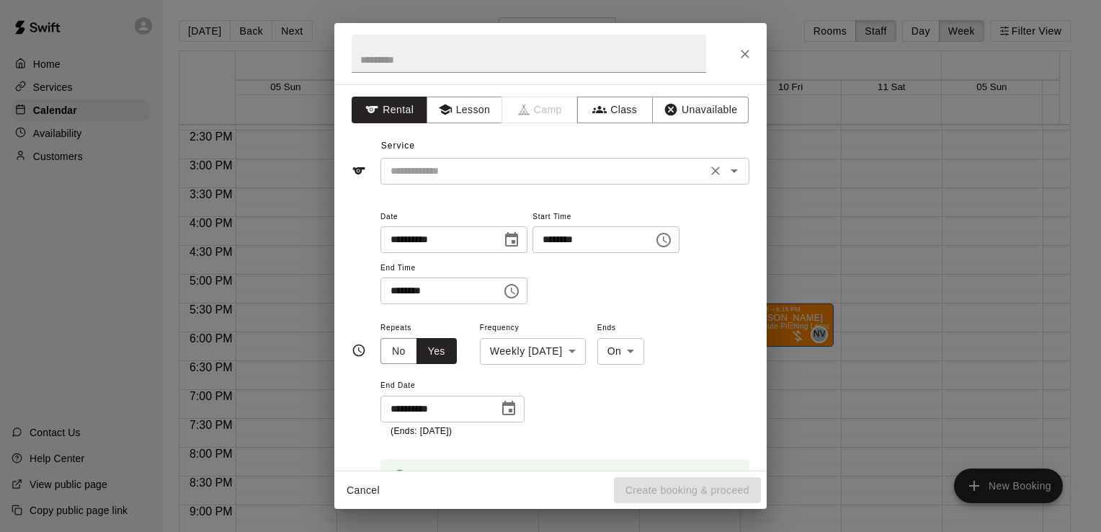
click at [525, 177] on input "text" at bounding box center [544, 171] width 318 height 18
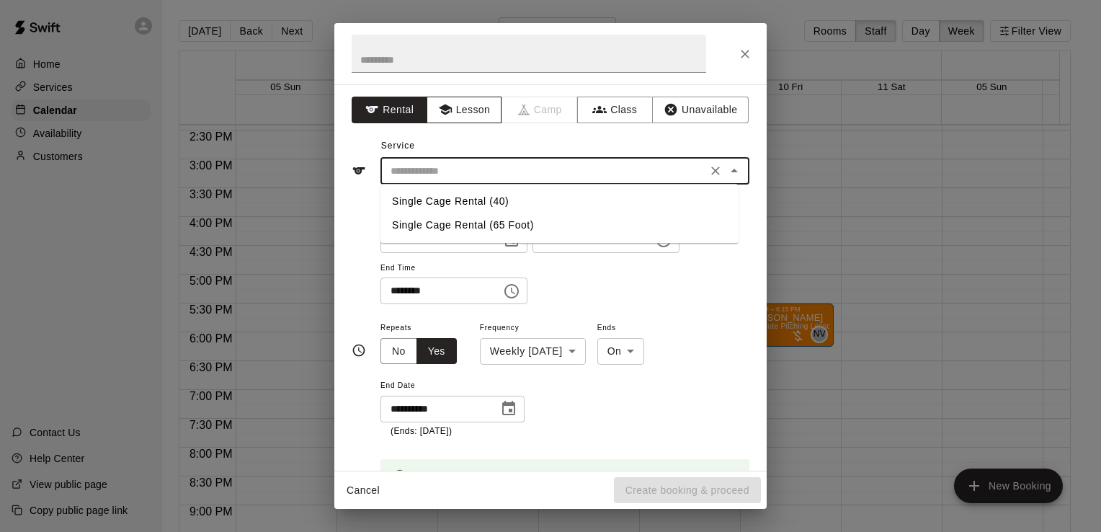
click at [473, 118] on button "Lesson" at bounding box center [465, 110] width 76 height 27
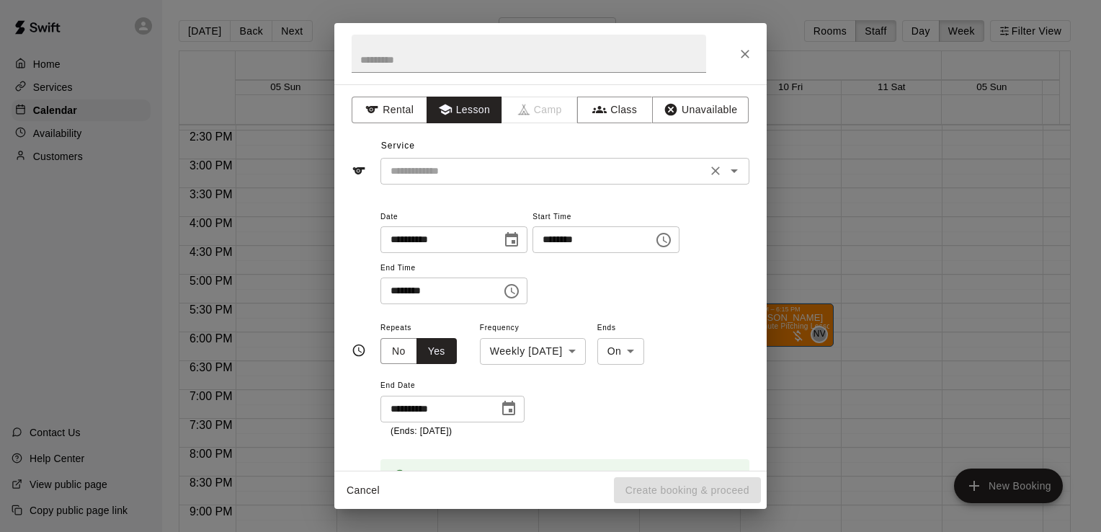
click at [481, 174] on input "text" at bounding box center [544, 171] width 318 height 18
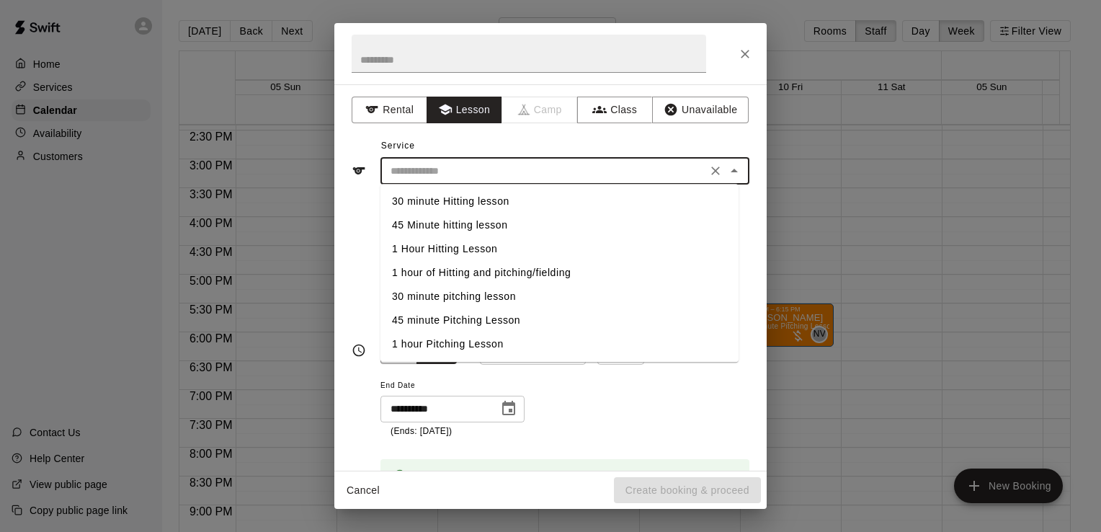
click at [496, 277] on li "1 hour of Hitting and pitching/fielding" at bounding box center [559, 273] width 358 height 24
type input "**********"
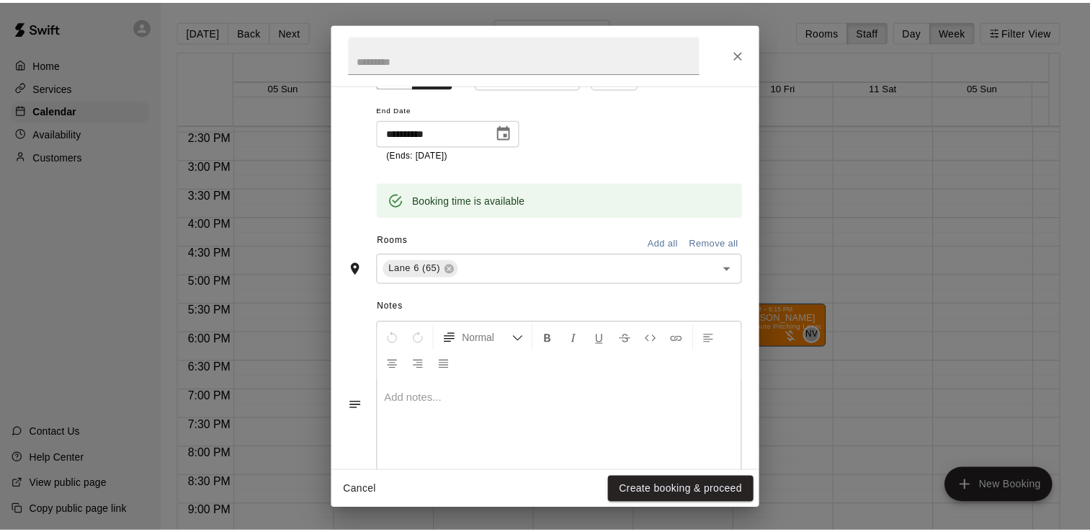
scroll to position [321, 0]
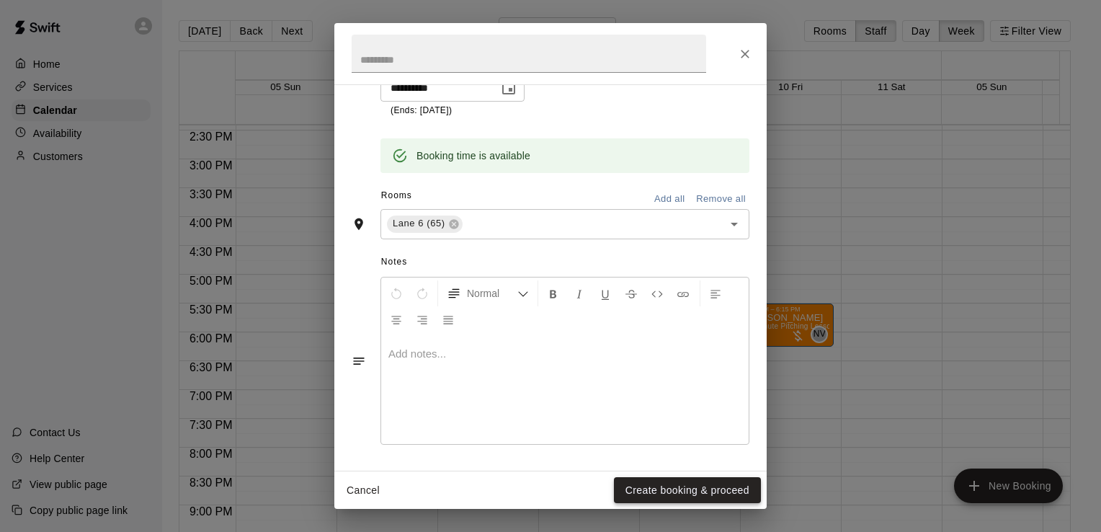
click at [707, 490] on button "Create booking & proceed" at bounding box center [687, 490] width 147 height 27
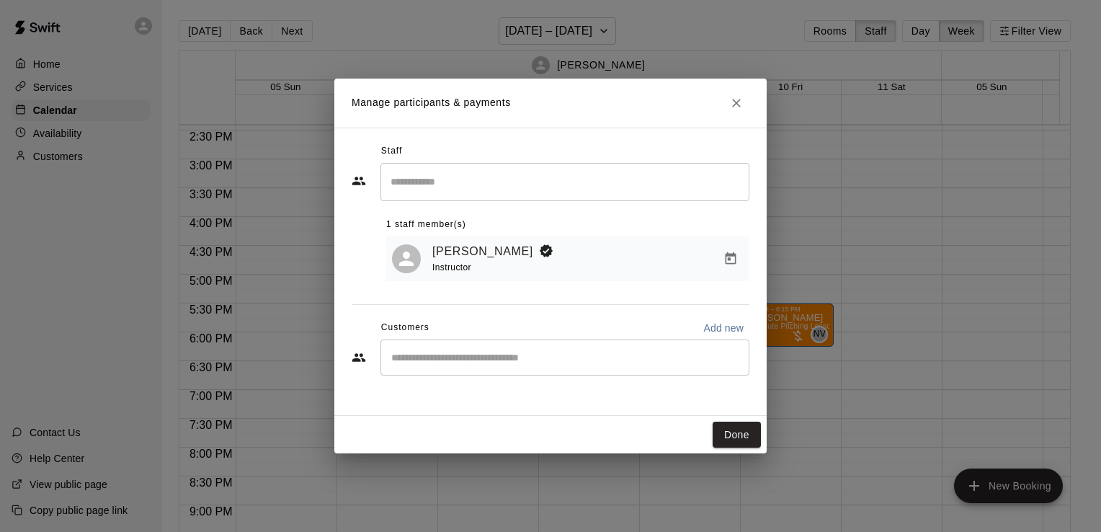
click at [487, 355] on input "Start typing to search customers..." at bounding box center [565, 357] width 356 height 14
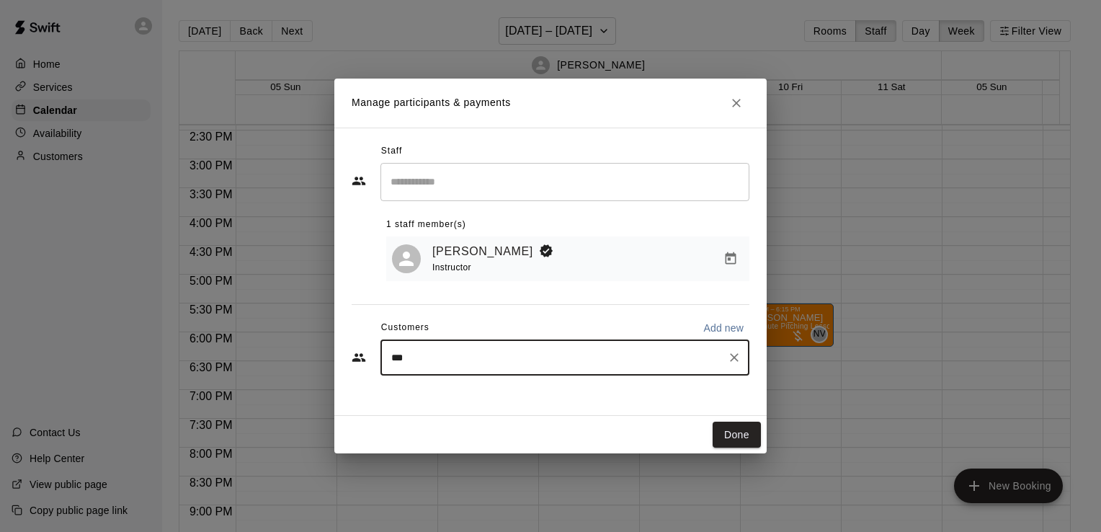
type input "****"
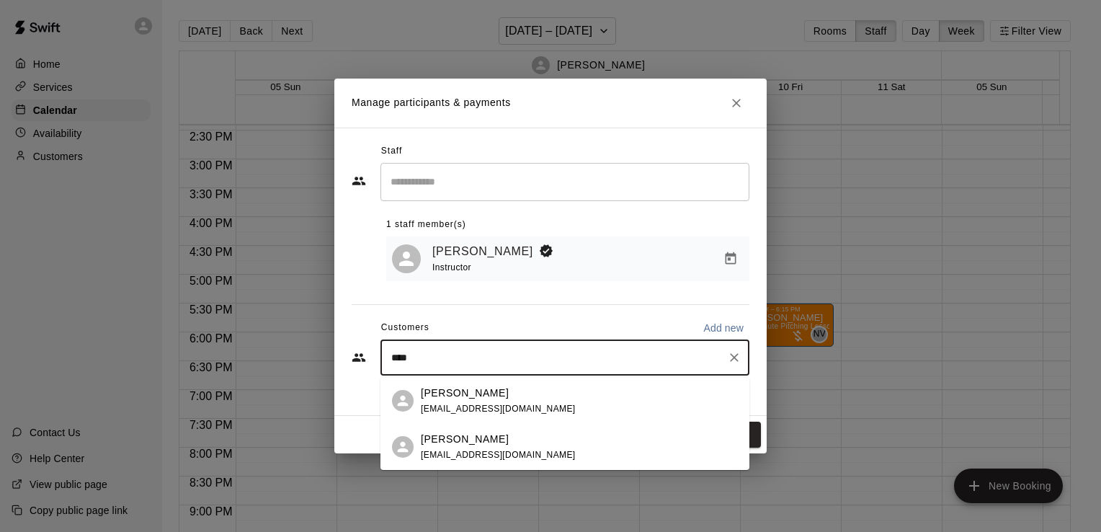
click at [478, 440] on p "[PERSON_NAME]" at bounding box center [465, 439] width 88 height 15
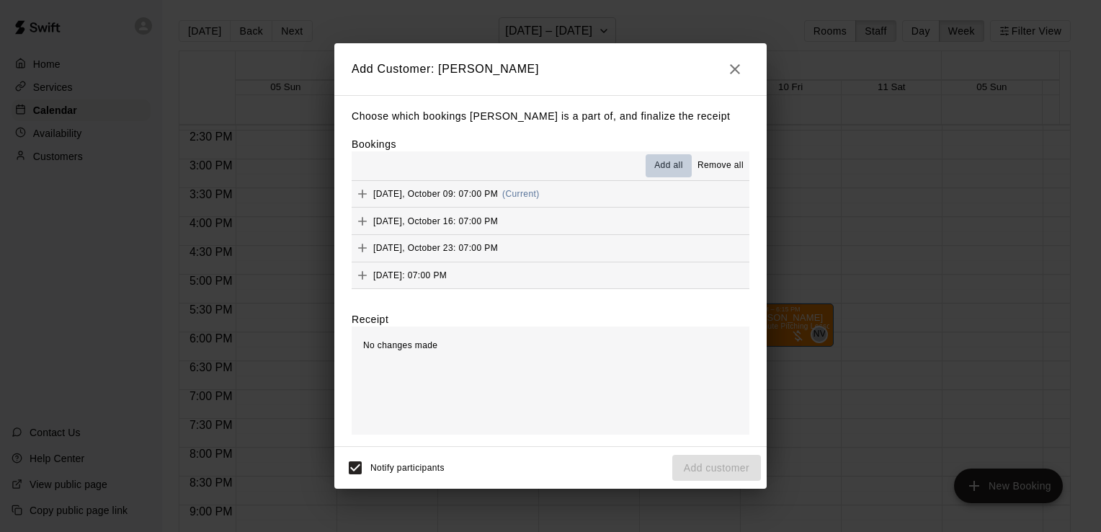
click at [664, 161] on span "Add all" at bounding box center [668, 166] width 29 height 14
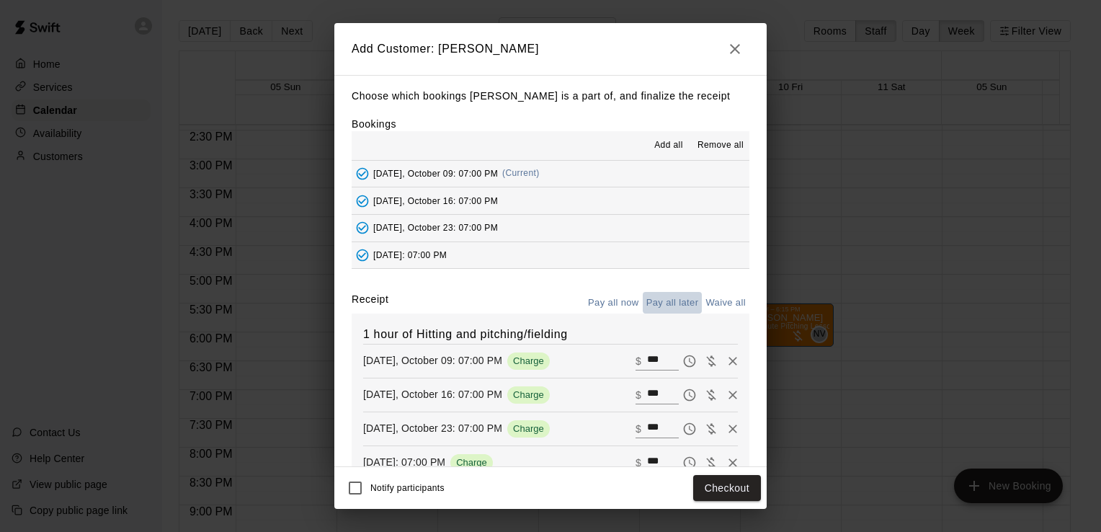
click at [666, 305] on button "Pay all later" at bounding box center [673, 303] width 60 height 22
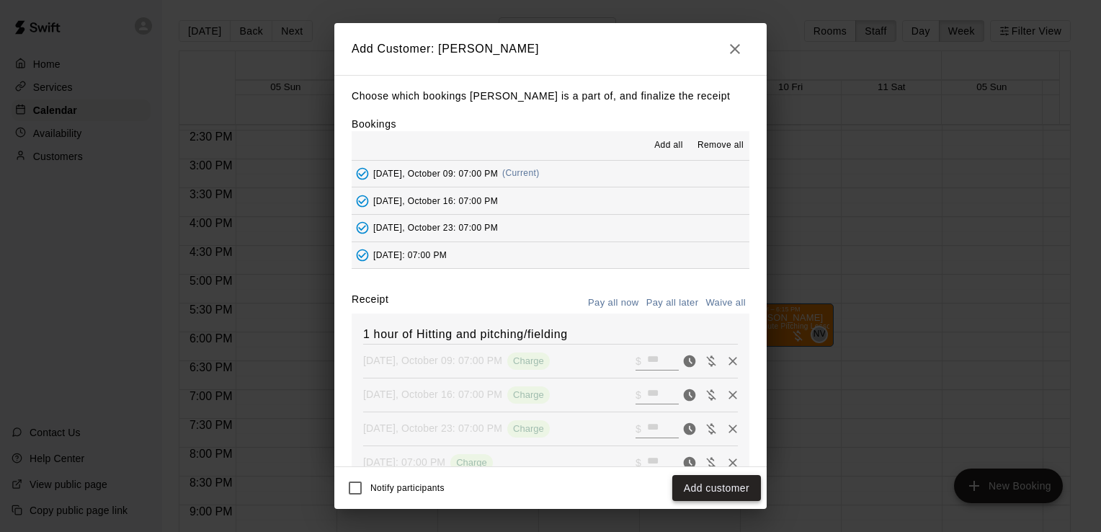
click at [689, 481] on button "Add customer" at bounding box center [716, 488] width 89 height 27
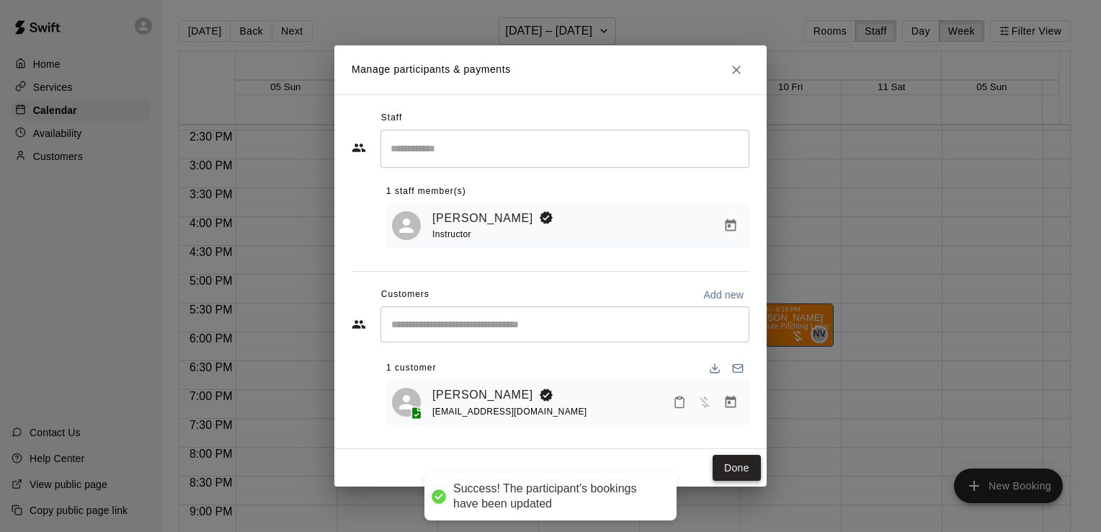
click at [751, 473] on button "Done" at bounding box center [737, 468] width 48 height 27
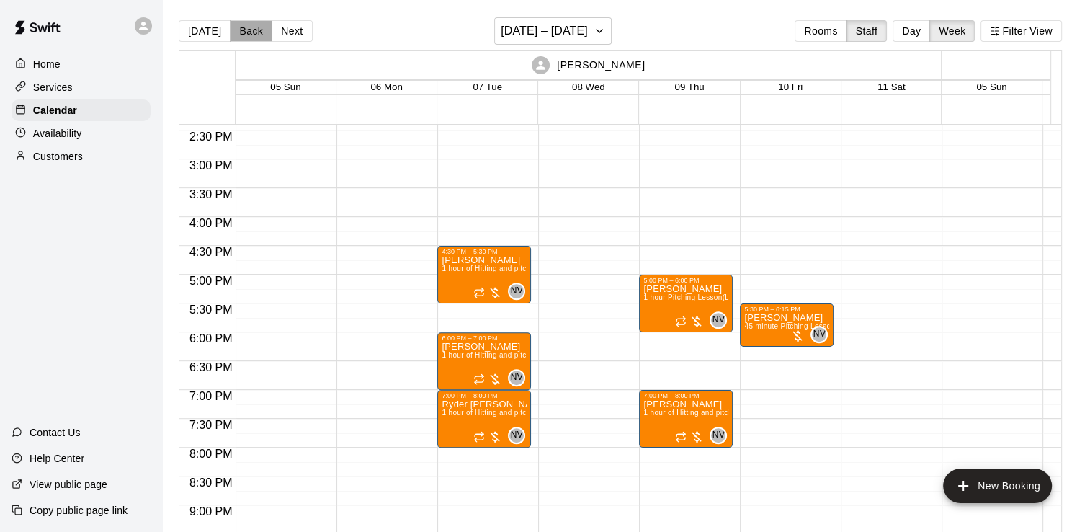
click at [251, 39] on button "Back" at bounding box center [251, 31] width 43 height 22
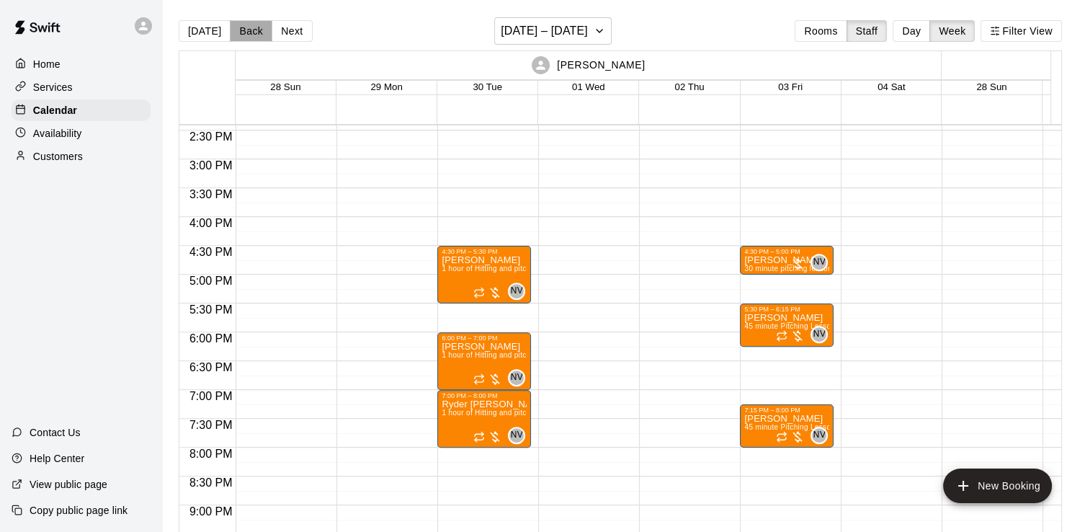
click at [254, 36] on button "Back" at bounding box center [251, 31] width 43 height 22
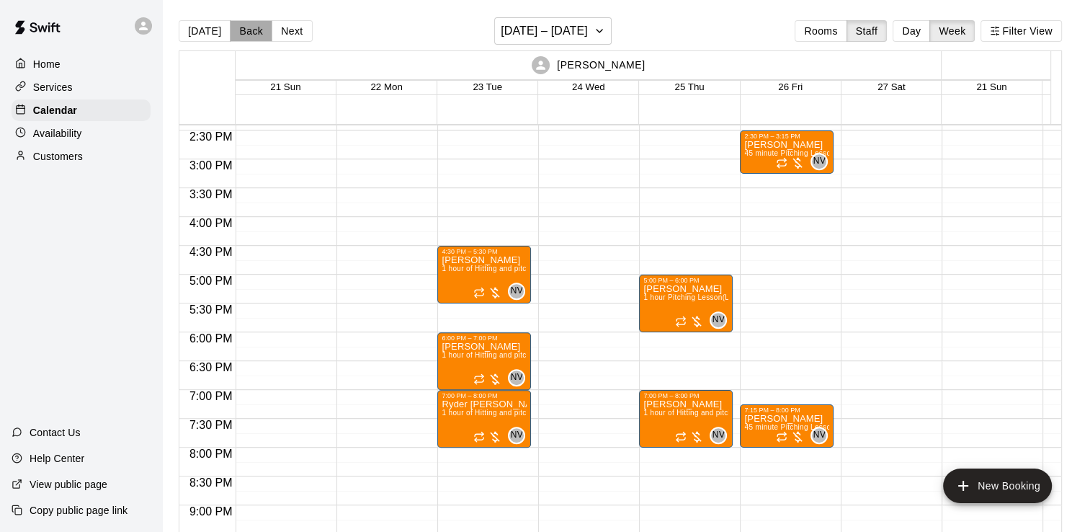
click at [263, 35] on button "Back" at bounding box center [251, 31] width 43 height 22
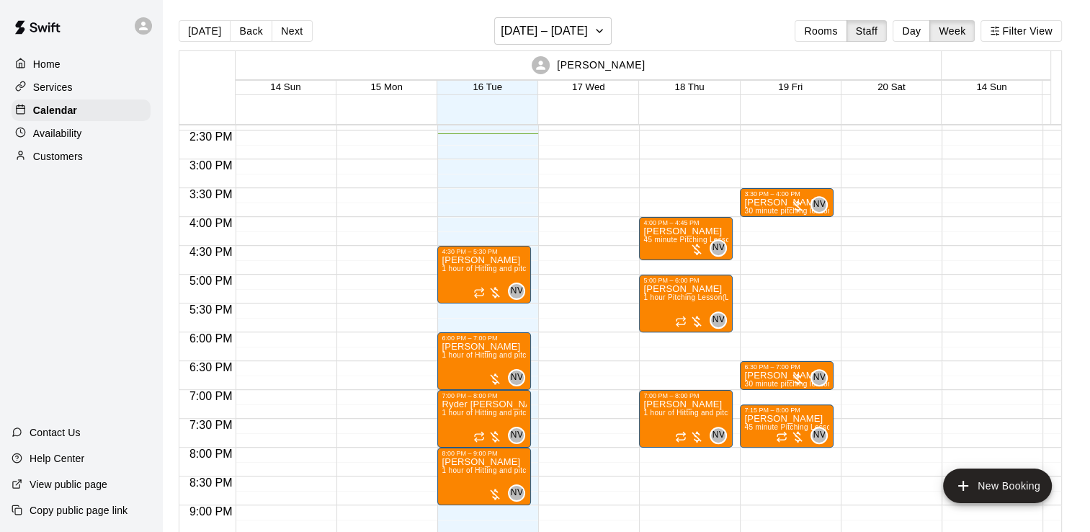
click at [275, 36] on button "Next" at bounding box center [292, 31] width 40 height 22
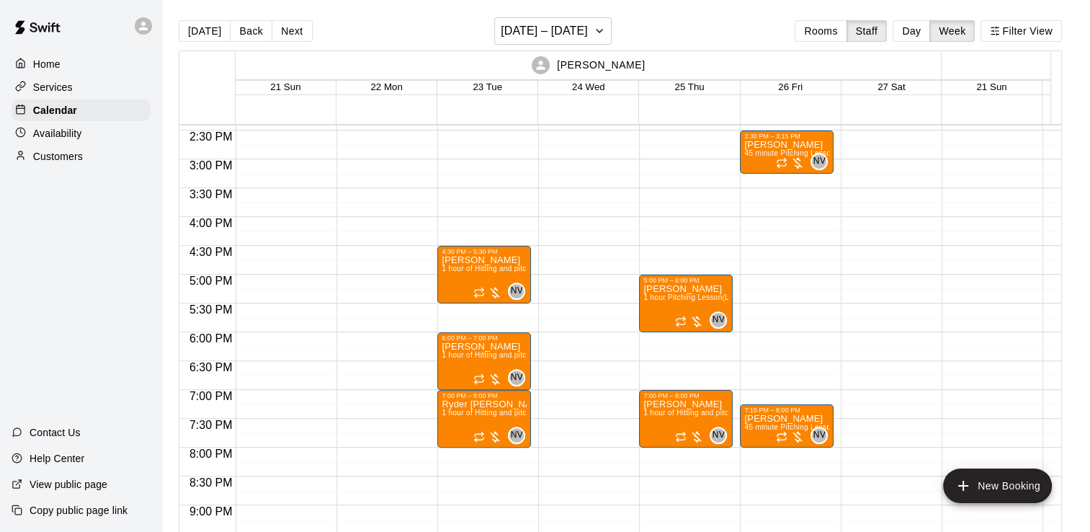
click at [275, 36] on button "Next" at bounding box center [292, 31] width 40 height 22
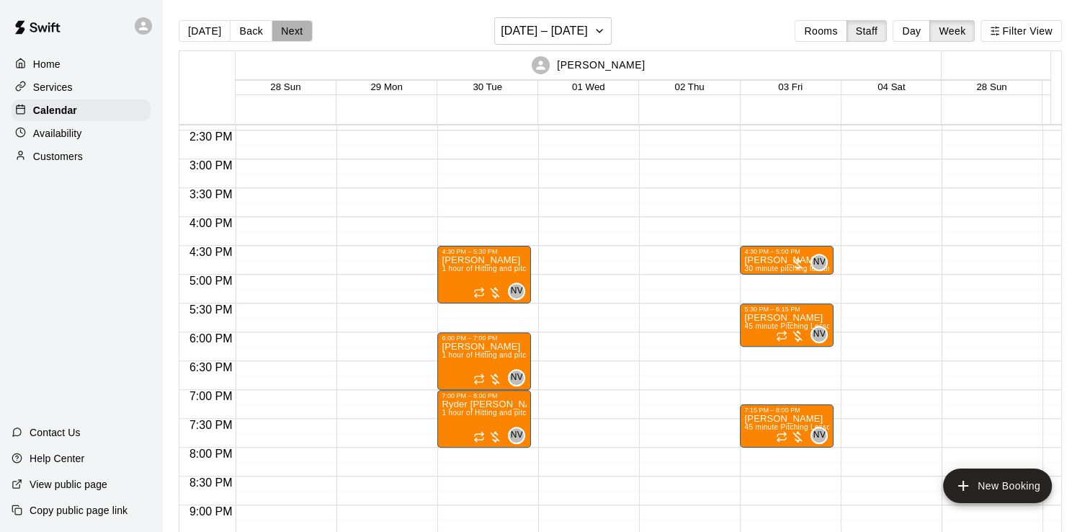
click at [275, 36] on button "Next" at bounding box center [292, 31] width 40 height 22
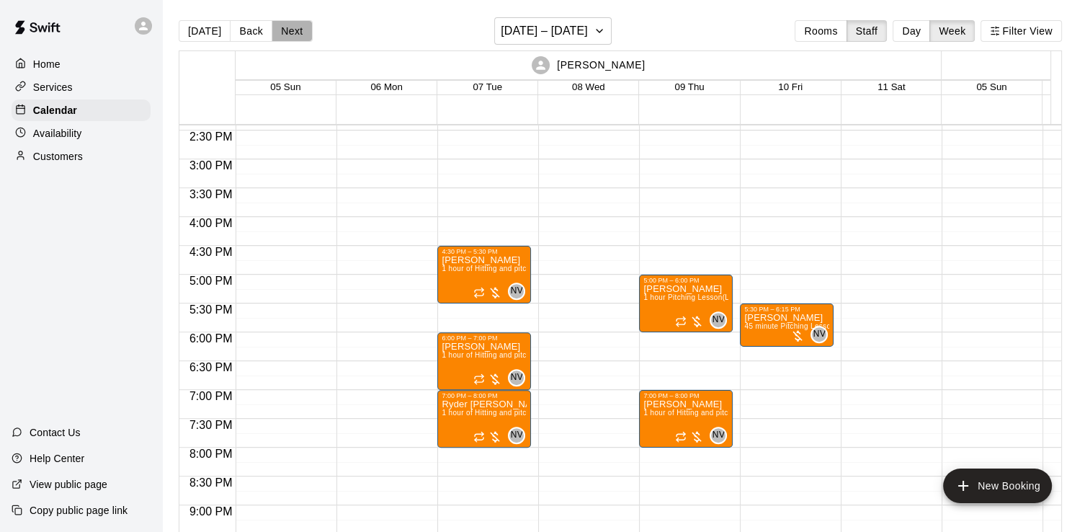
click at [275, 36] on button "Next" at bounding box center [292, 31] width 40 height 22
click at [239, 32] on button "Back" at bounding box center [251, 31] width 43 height 22
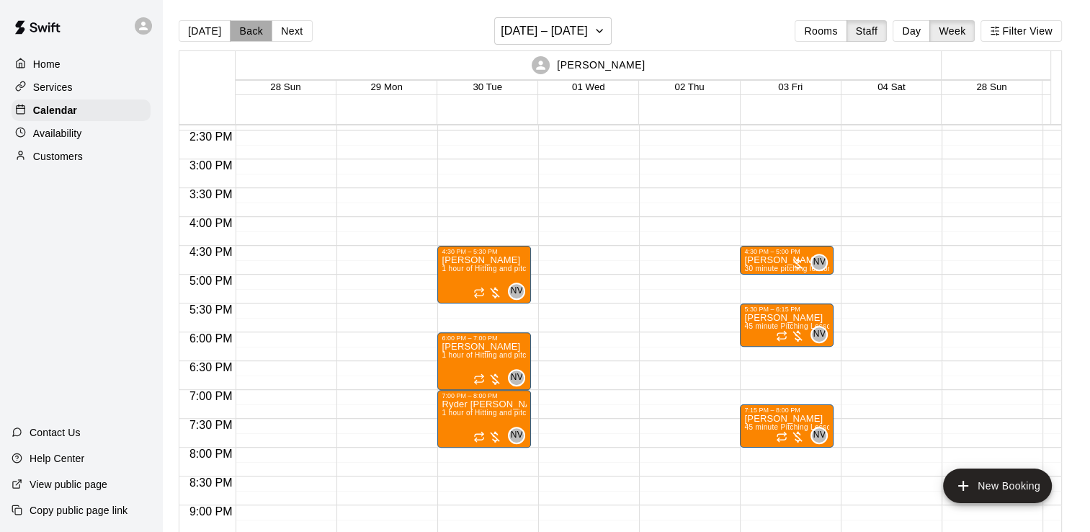
click at [239, 32] on button "Back" at bounding box center [251, 31] width 43 height 22
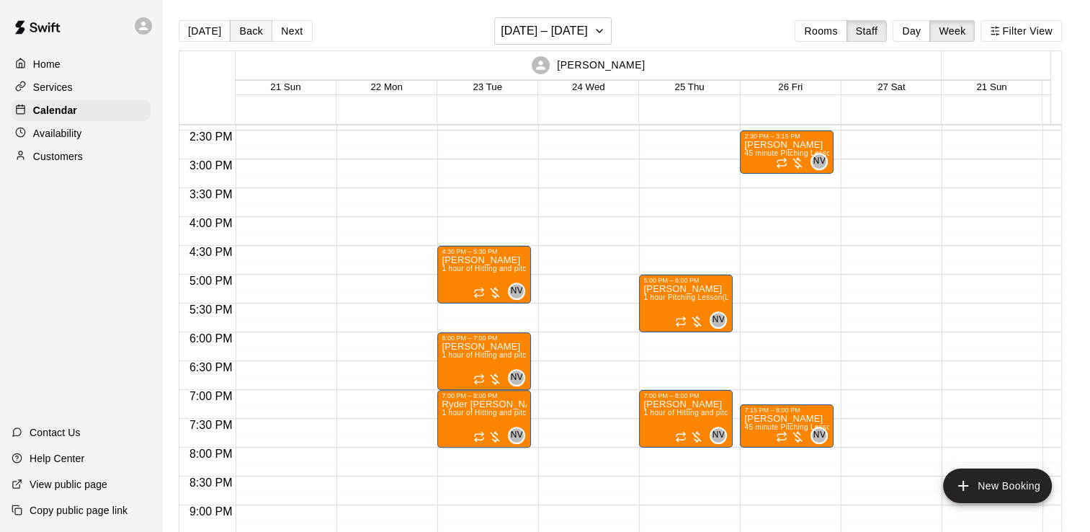
click at [239, 32] on button "Back" at bounding box center [251, 31] width 43 height 22
